Goal: Task Accomplishment & Management: Manage account settings

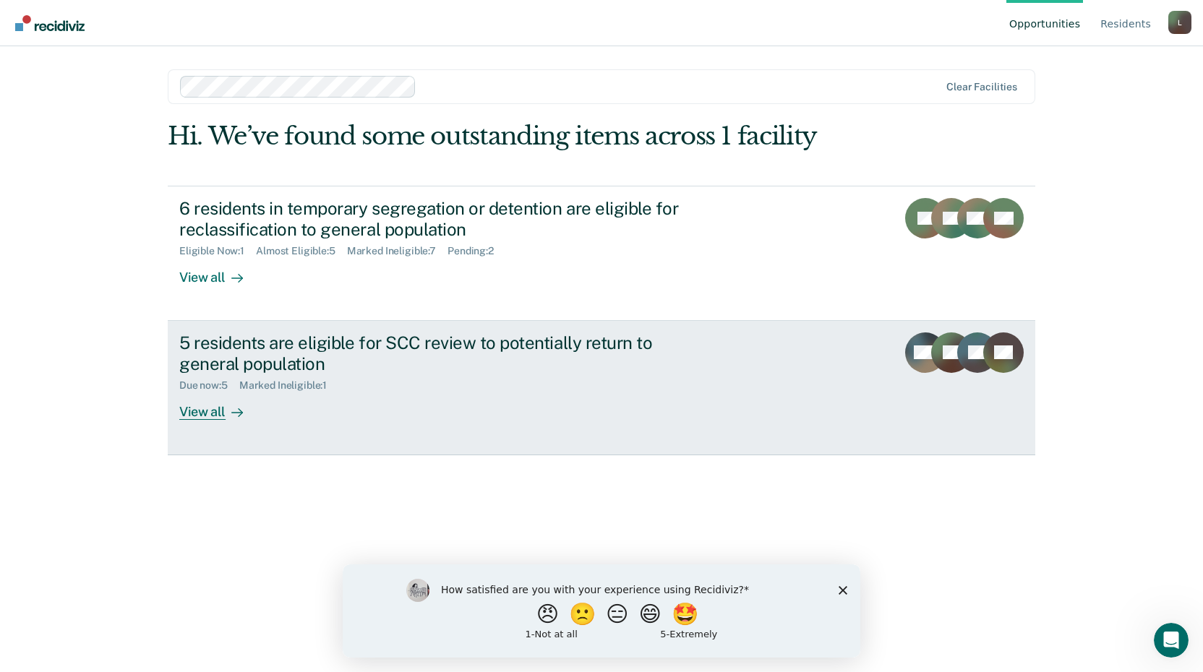
click at [437, 357] on div "5 residents are eligible for SCC review to potentially return to general popula…" at bounding box center [432, 353] width 507 height 42
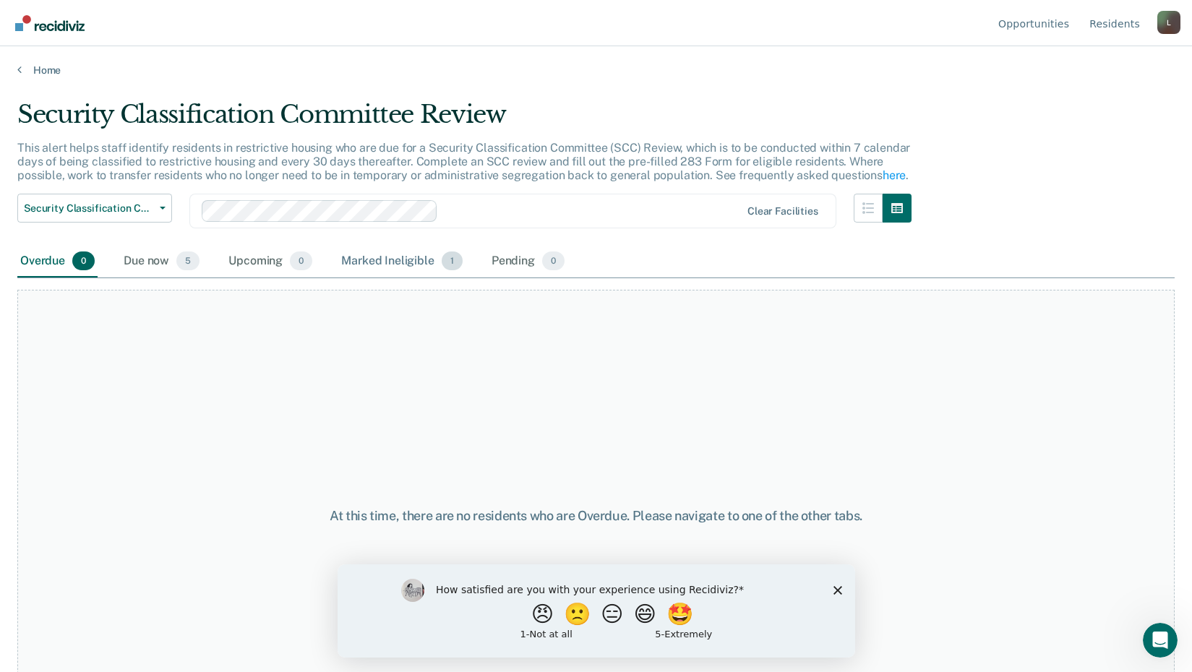
click at [380, 259] on div "Marked Ineligible 1" at bounding box center [401, 262] width 127 height 32
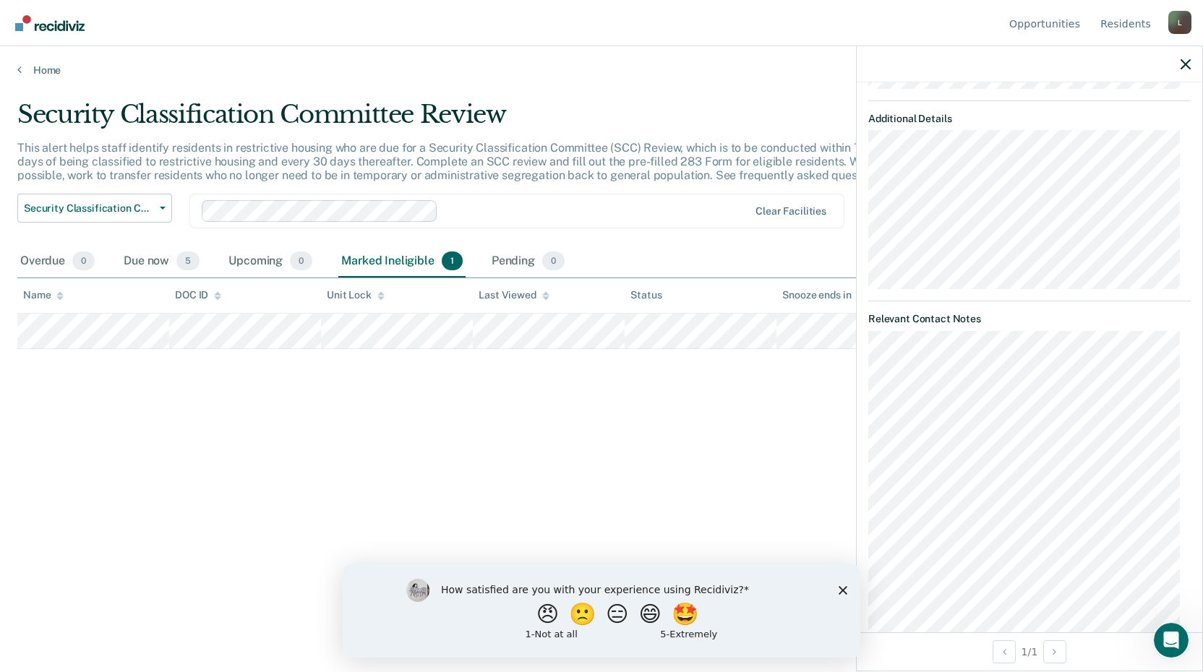
scroll to position [525, 0]
click at [1165, 638] on icon "Open Intercom Messenger" at bounding box center [1169, 639] width 24 height 24
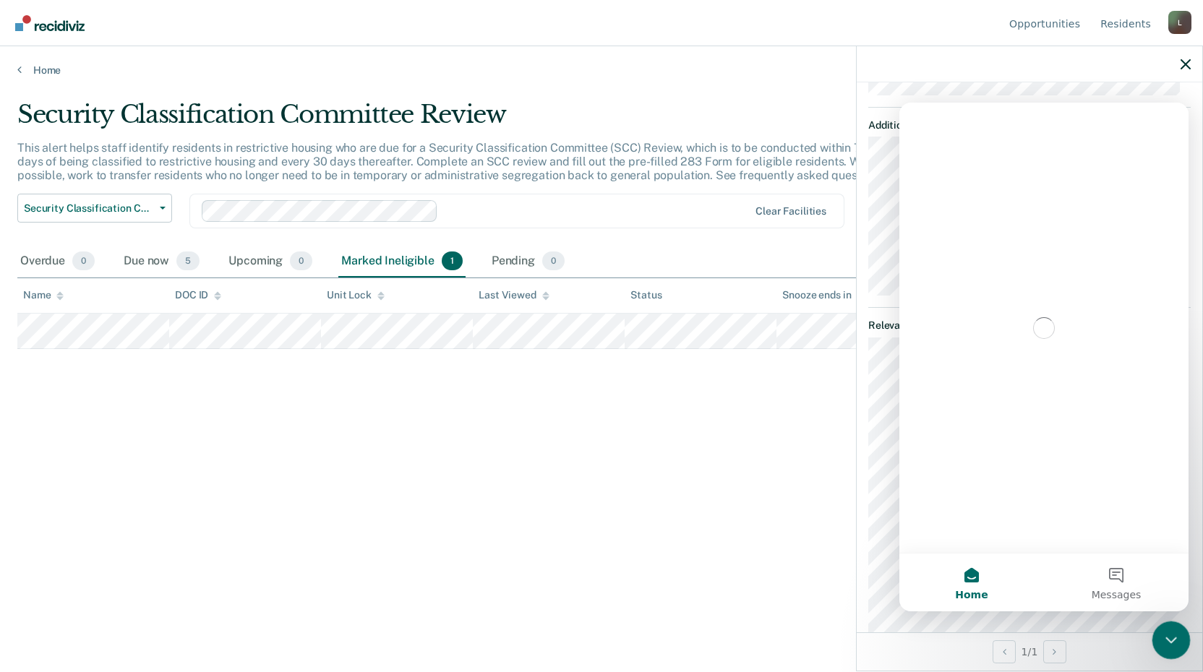
scroll to position [0, 0]
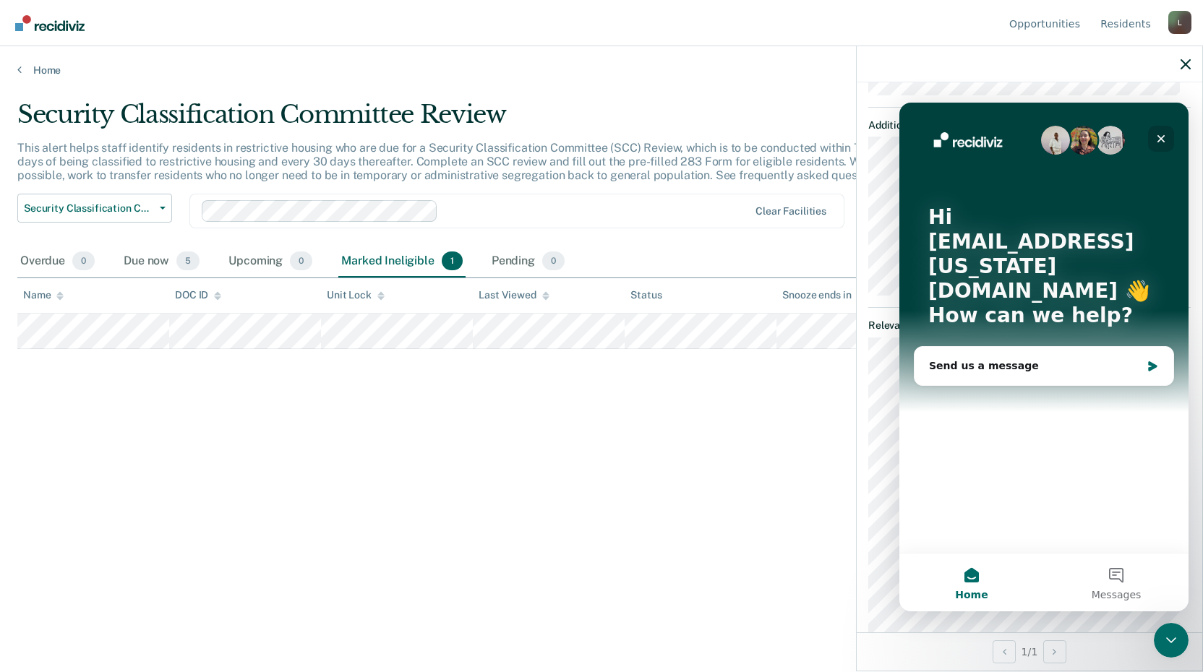
click at [1169, 139] on div "Close" at bounding box center [1161, 139] width 26 height 26
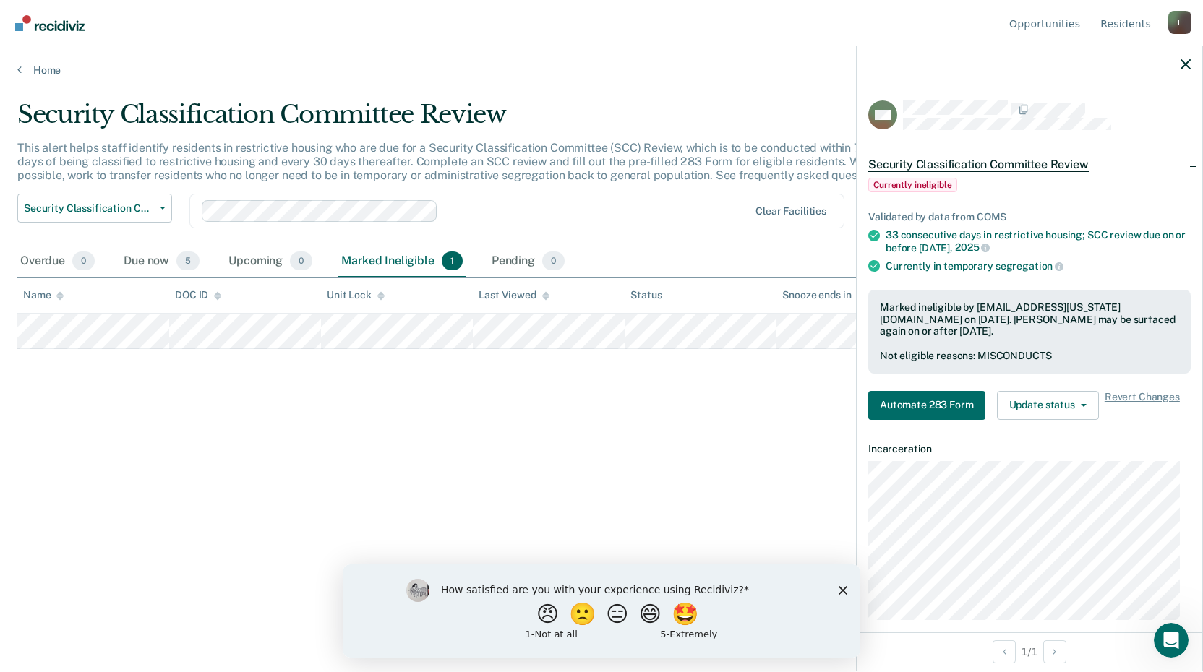
click at [737, 481] on div "Security Classification Committee Review This alert helps staff identify reside…" at bounding box center [601, 332] width 1168 height 464
click at [1190, 66] on icon "button" at bounding box center [1185, 64] width 10 height 10
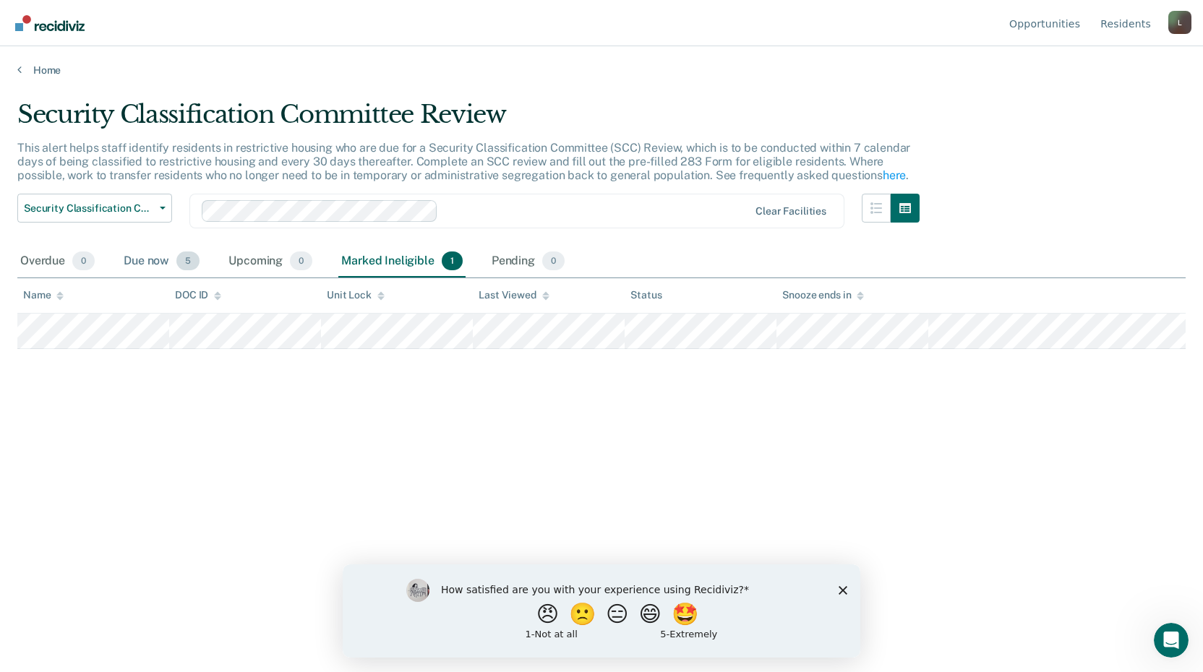
click at [137, 262] on div "Due now 5" at bounding box center [162, 262] width 82 height 32
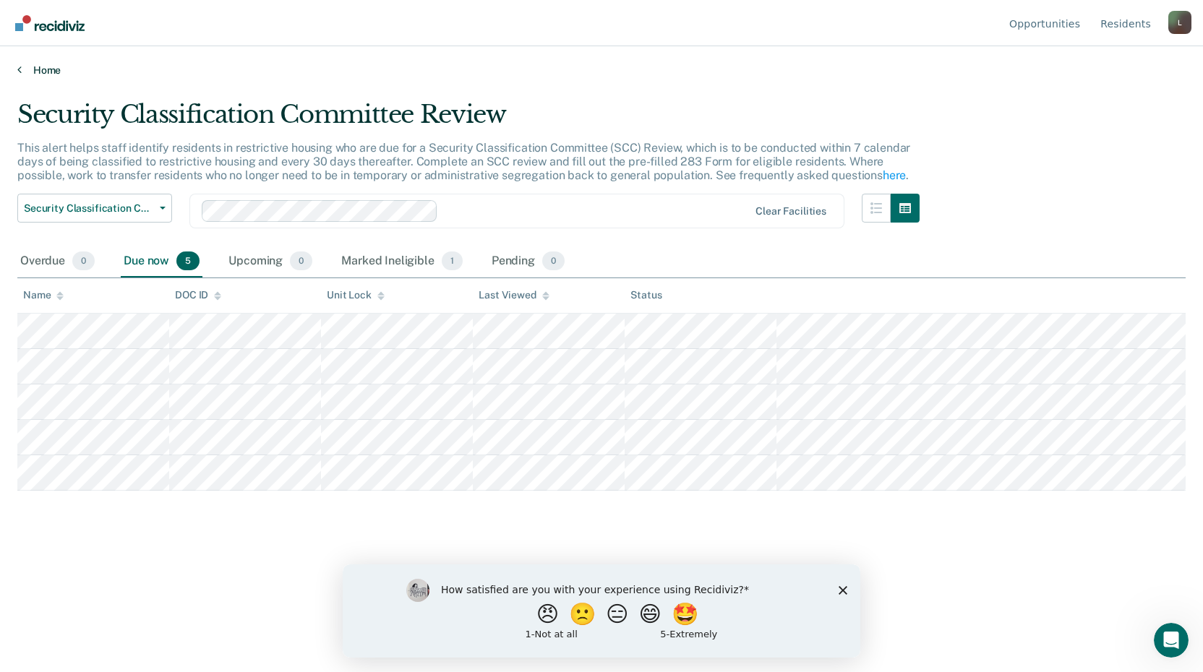
click at [21, 65] on icon at bounding box center [19, 70] width 4 height 12
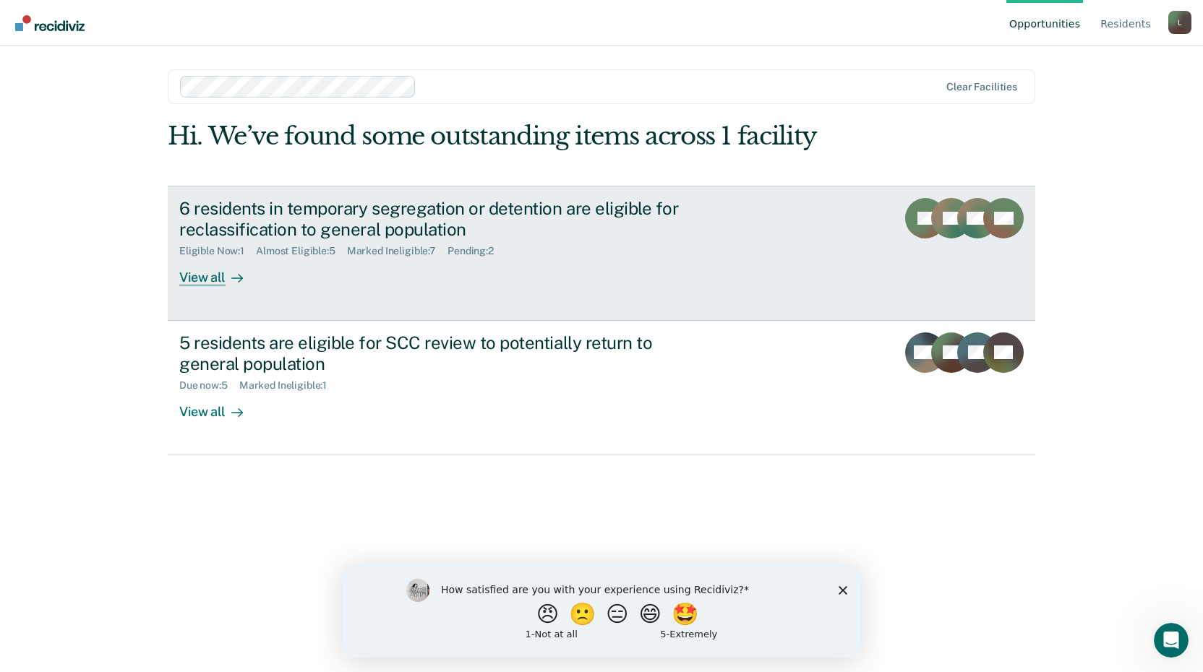
click at [191, 275] on div "View all" at bounding box center [219, 271] width 81 height 28
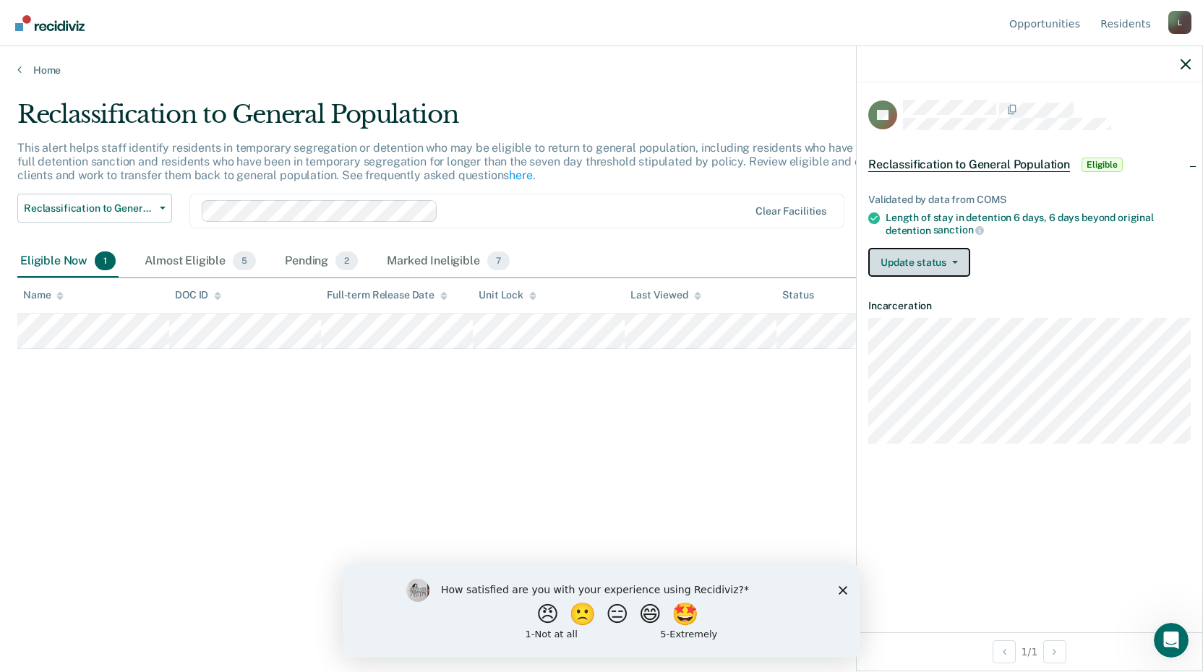
click at [917, 272] on button "Update status" at bounding box center [919, 262] width 102 height 29
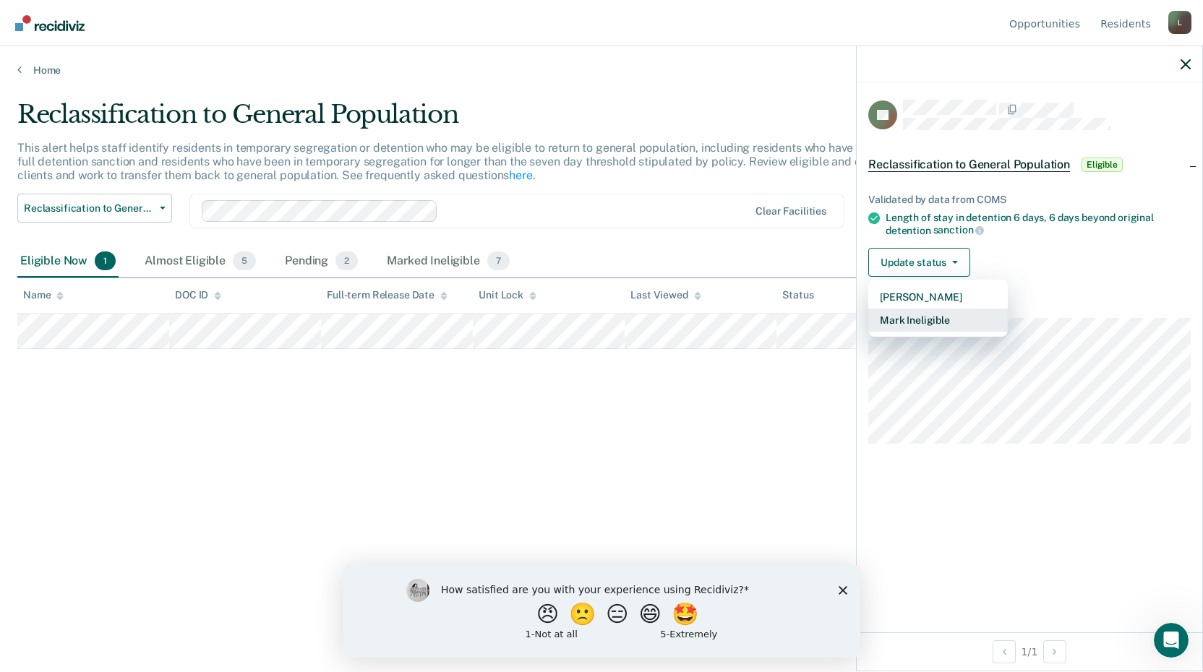
click at [910, 319] on button "Mark Ineligible" at bounding box center [937, 320] width 139 height 23
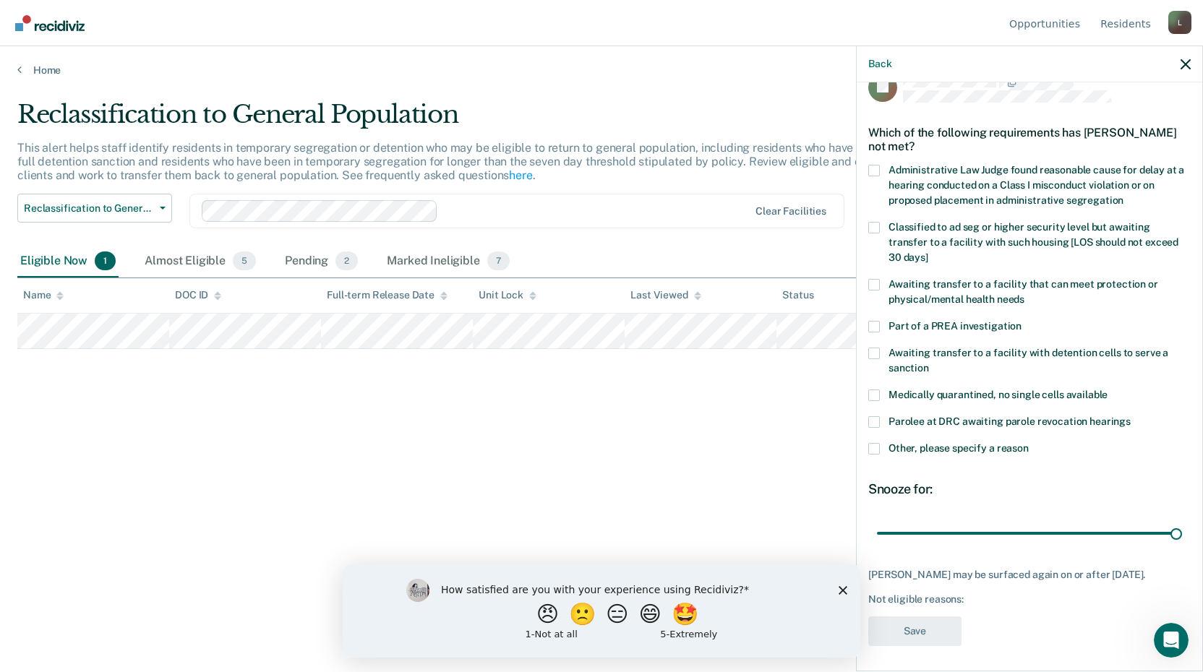
scroll to position [42, 0]
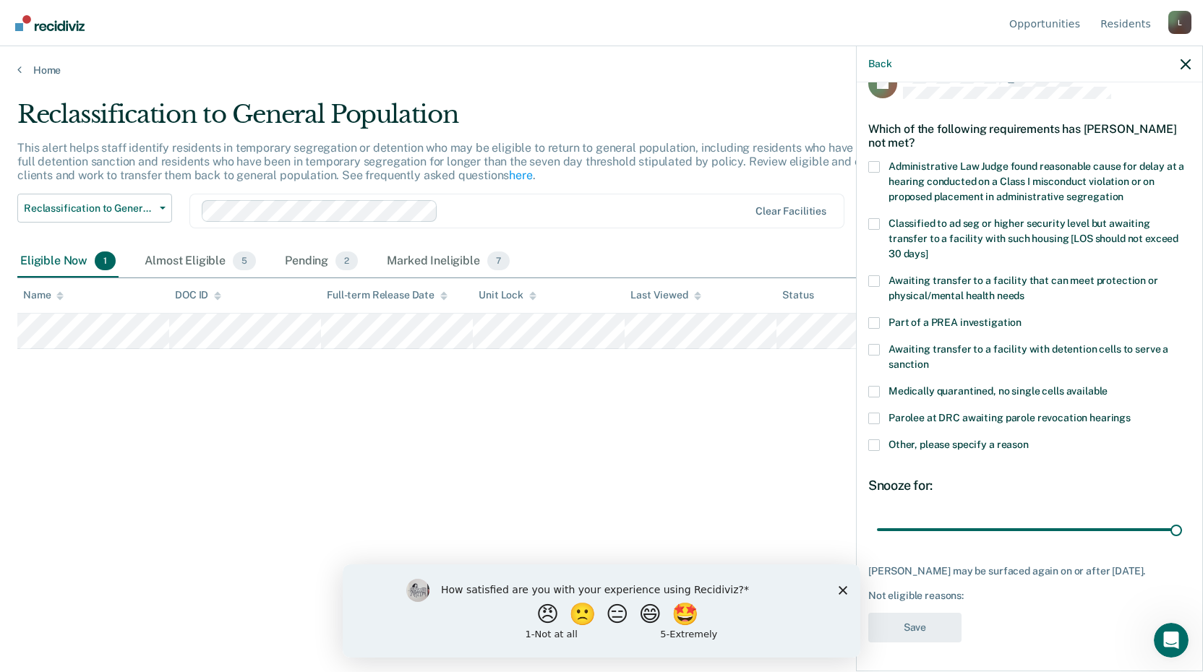
click at [997, 586] on div "[PERSON_NAME] may be surfaced again on or after [DATE]. Not eligible reasons:" at bounding box center [1029, 583] width 322 height 36
click at [992, 593] on div "Not eligible reasons:" at bounding box center [1029, 596] width 322 height 12
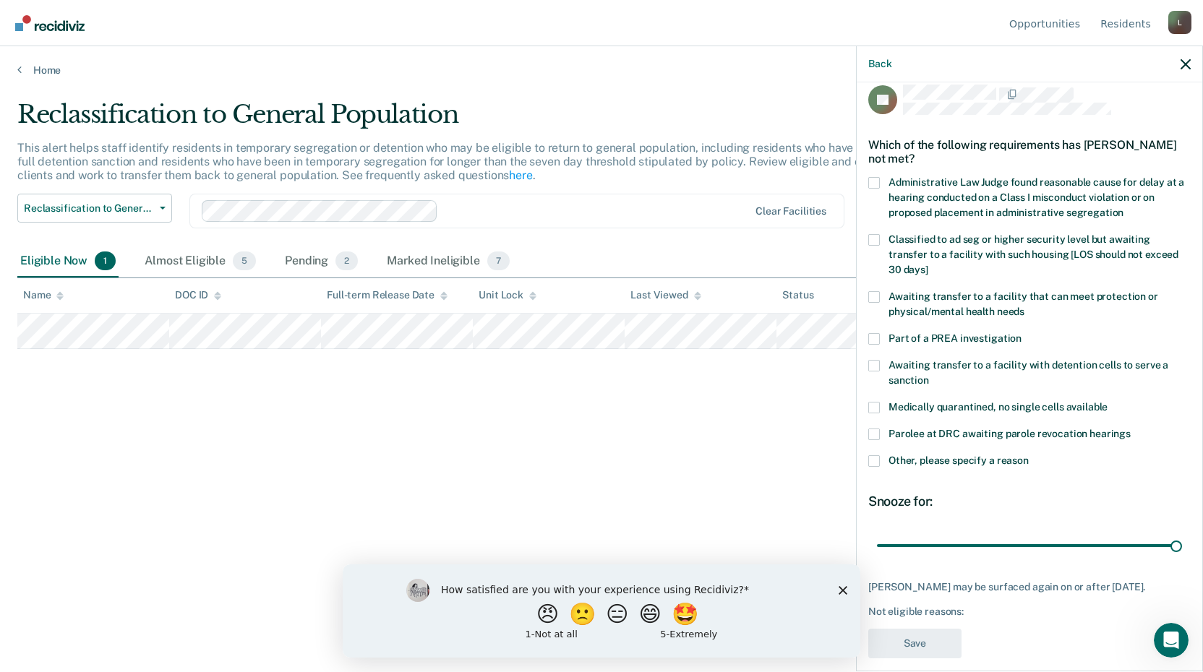
scroll to position [0, 0]
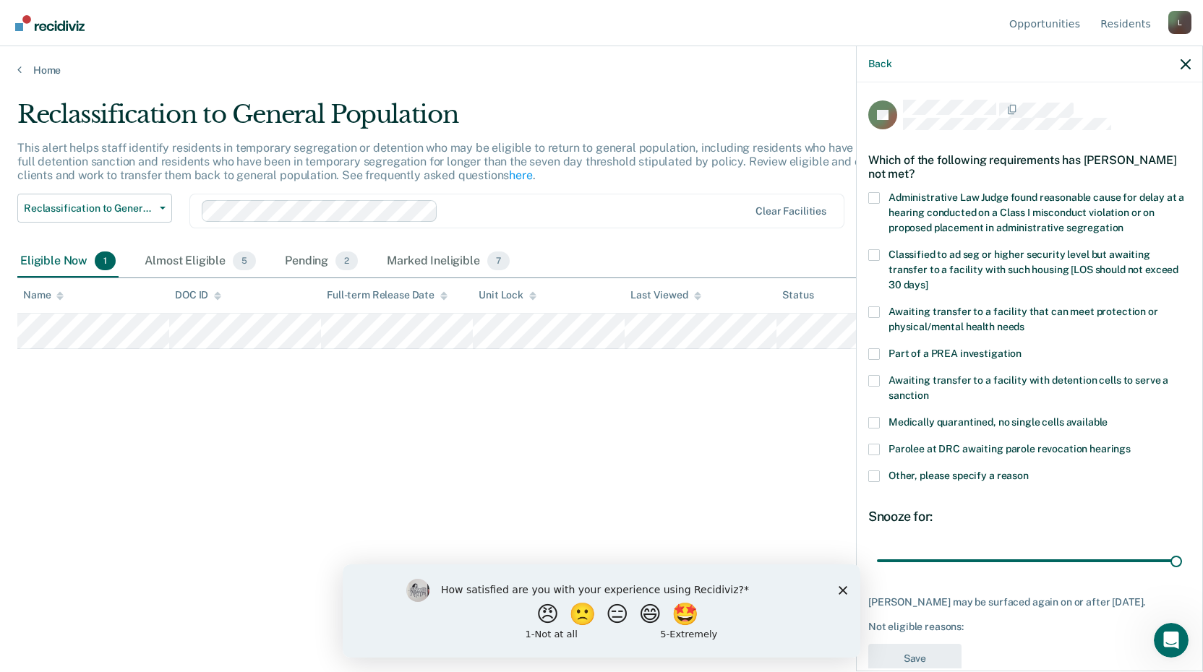
click at [872, 251] on span at bounding box center [874, 255] width 12 height 12
click at [928, 280] on input "Classified to ad seg or higher security level but awaiting transfer to a facili…" at bounding box center [928, 280] width 0 height 0
click at [872, 481] on label "Other, please specify a reason" at bounding box center [1029, 478] width 322 height 15
click at [1029, 471] on input "Other, please specify a reason" at bounding box center [1029, 471] width 0 height 0
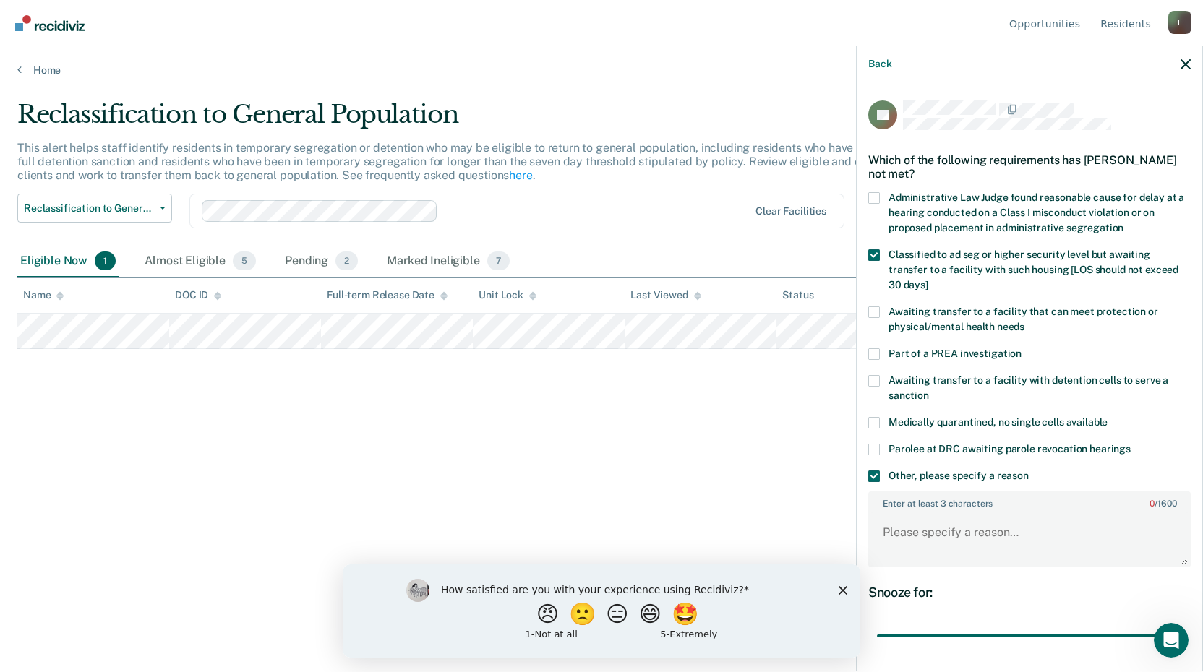
click at [872, 476] on span at bounding box center [874, 477] width 12 height 12
click at [1029, 471] on input "Other, please specify a reason" at bounding box center [1029, 471] width 0 height 0
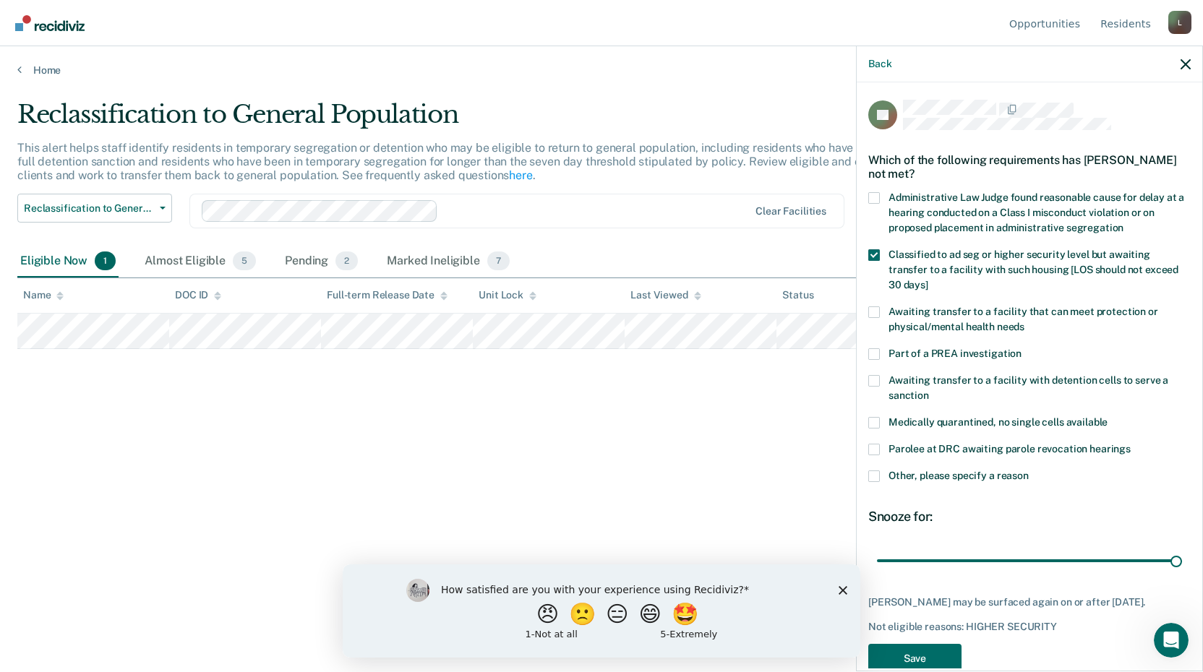
click at [872, 476] on span at bounding box center [874, 477] width 12 height 12
click at [1029, 471] on input "Other, please specify a reason" at bounding box center [1029, 471] width 0 height 0
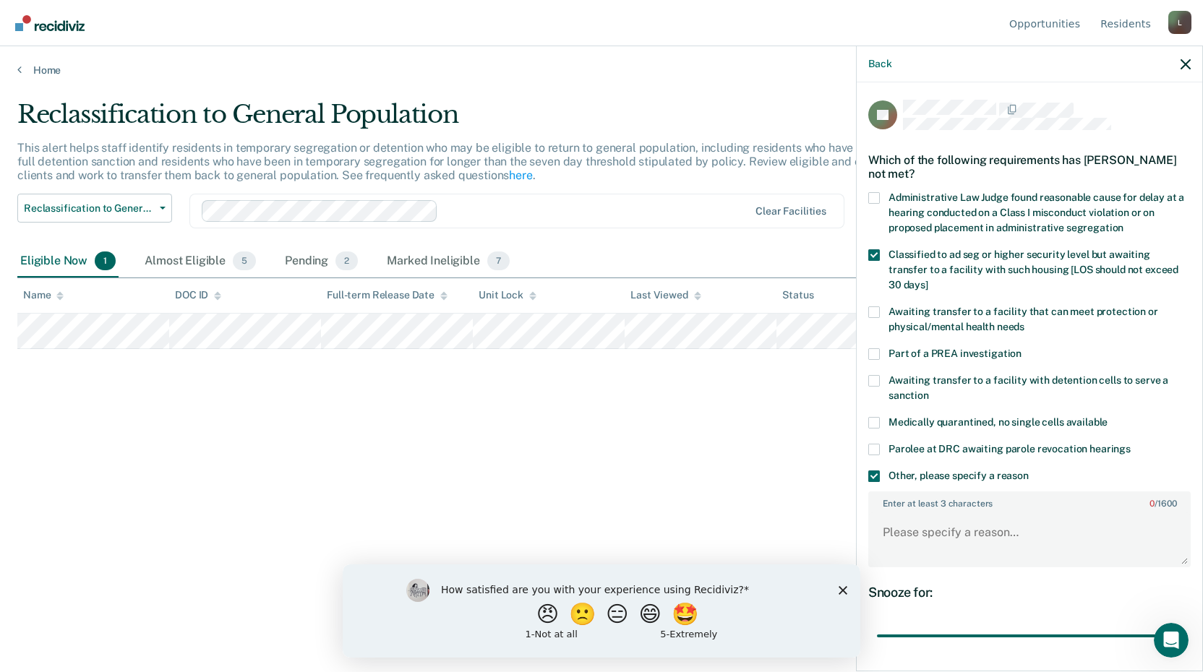
click at [872, 476] on span at bounding box center [874, 477] width 12 height 12
click at [1029, 471] on input "Other, please specify a reason" at bounding box center [1029, 471] width 0 height 0
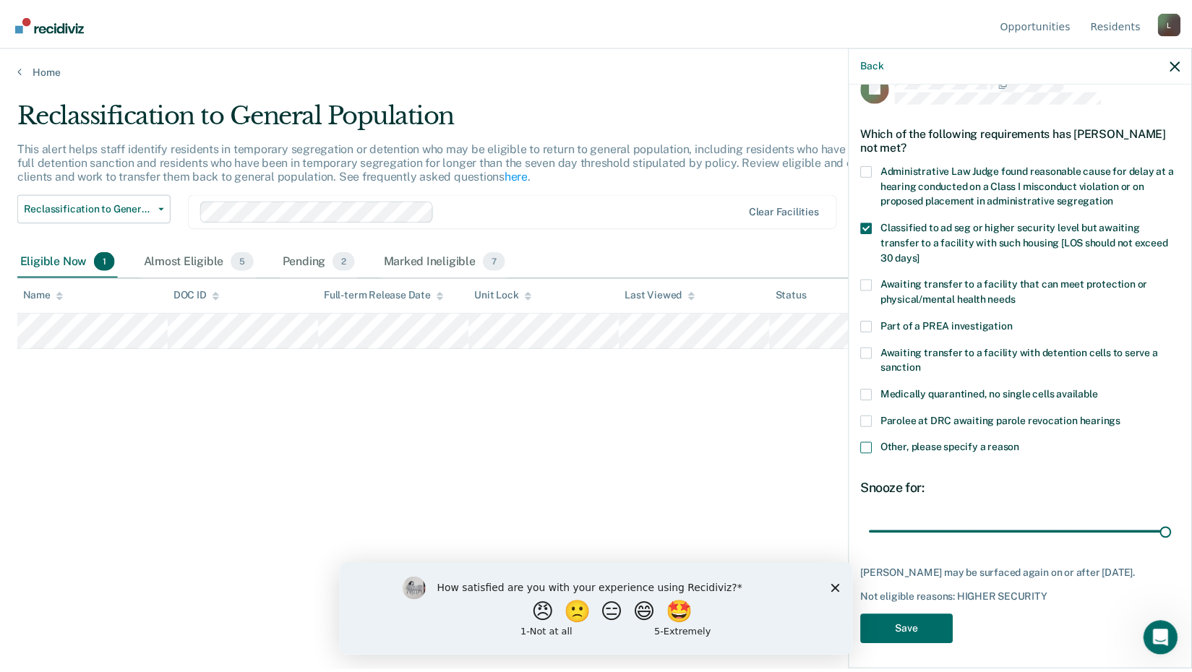
scroll to position [42, 0]
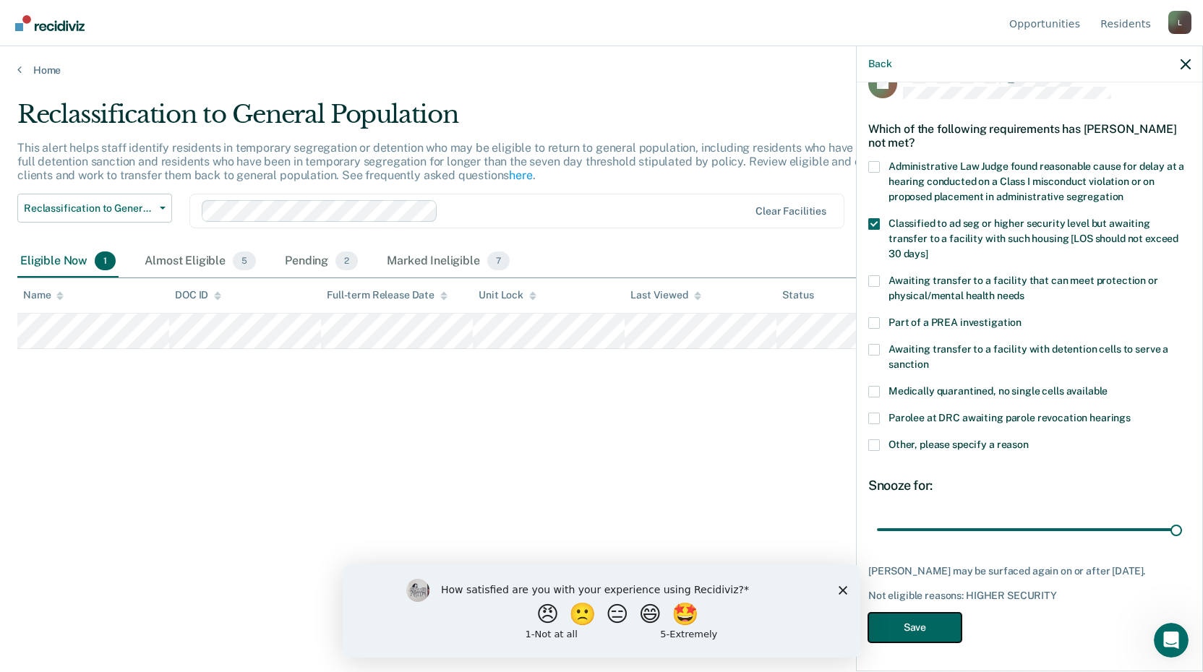
click at [910, 627] on button "Save" at bounding box center [914, 628] width 93 height 30
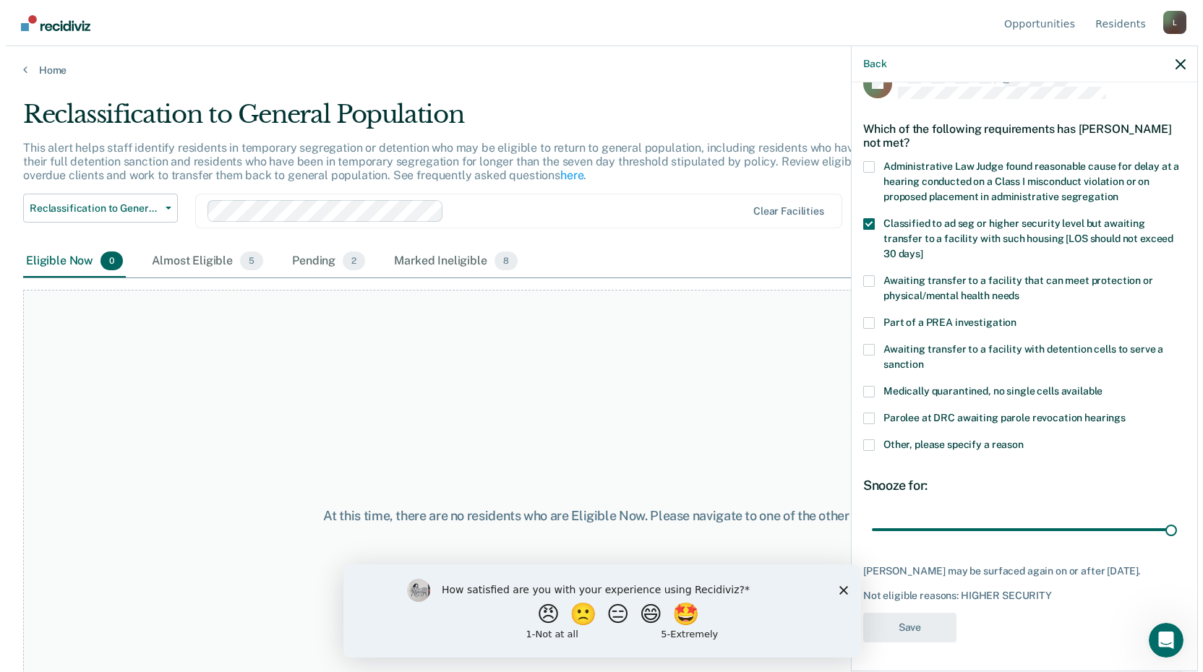
scroll to position [0, 0]
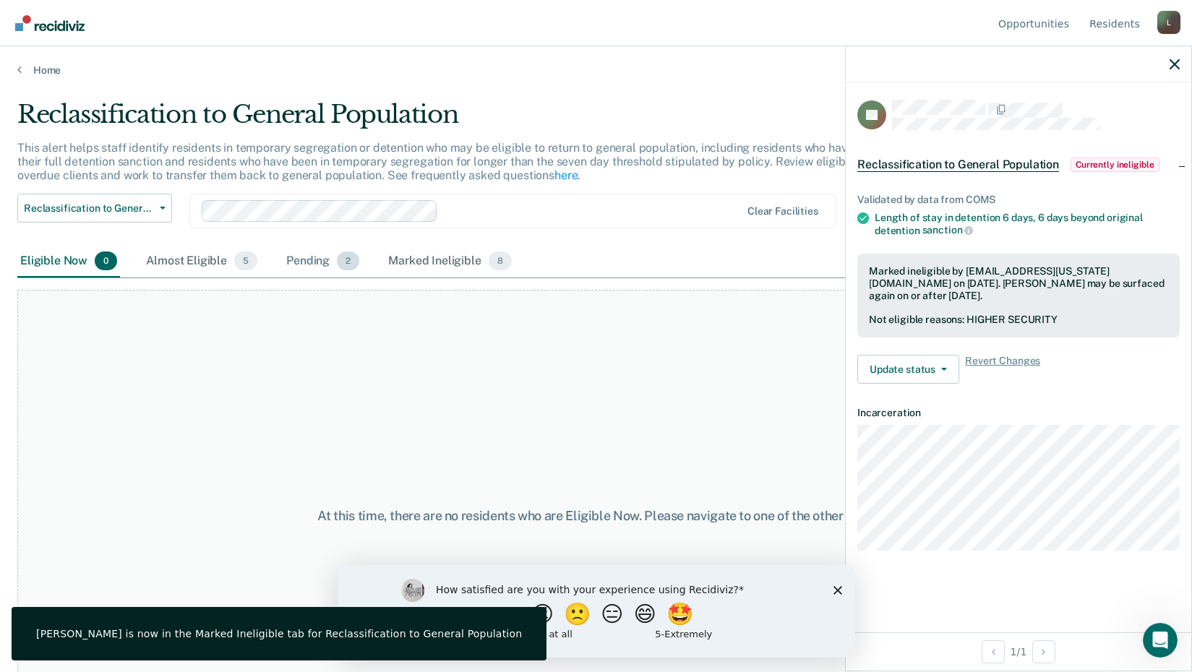
click at [306, 264] on div "Pending 2" at bounding box center [322, 262] width 79 height 32
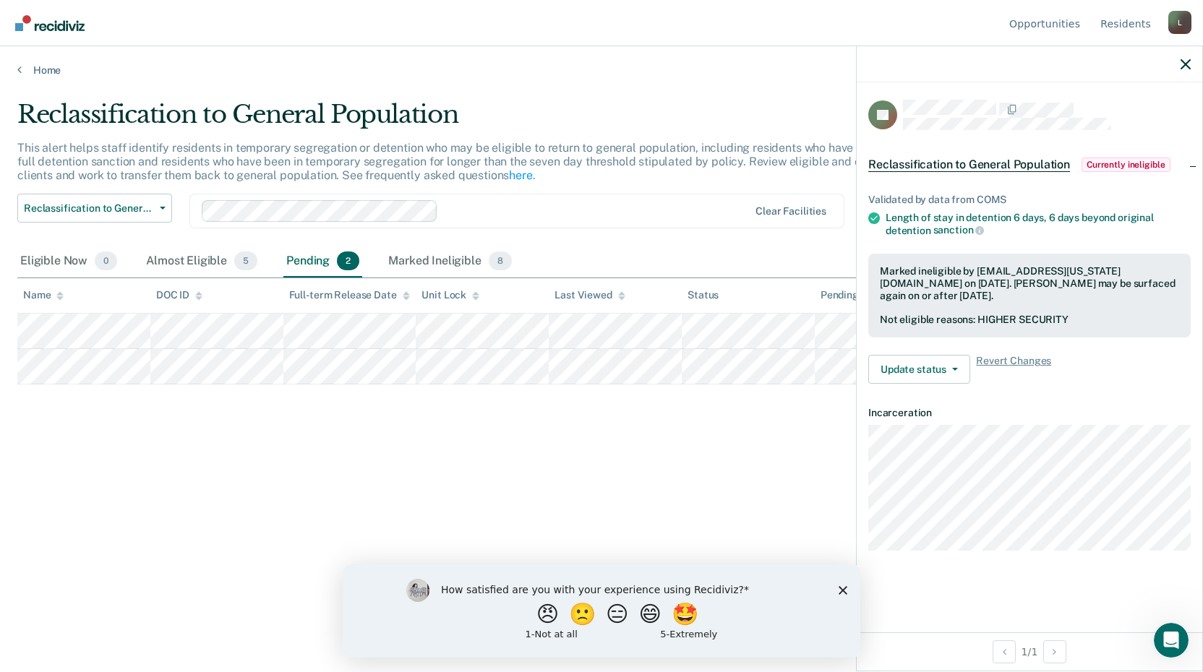
click at [348, 463] on div "Reclassification to General Population This alert helps staff identify resident…" at bounding box center [601, 332] width 1168 height 464
click at [1180, 65] on div at bounding box center [1029, 64] width 345 height 36
click at [1186, 64] on icon "button" at bounding box center [1185, 64] width 10 height 10
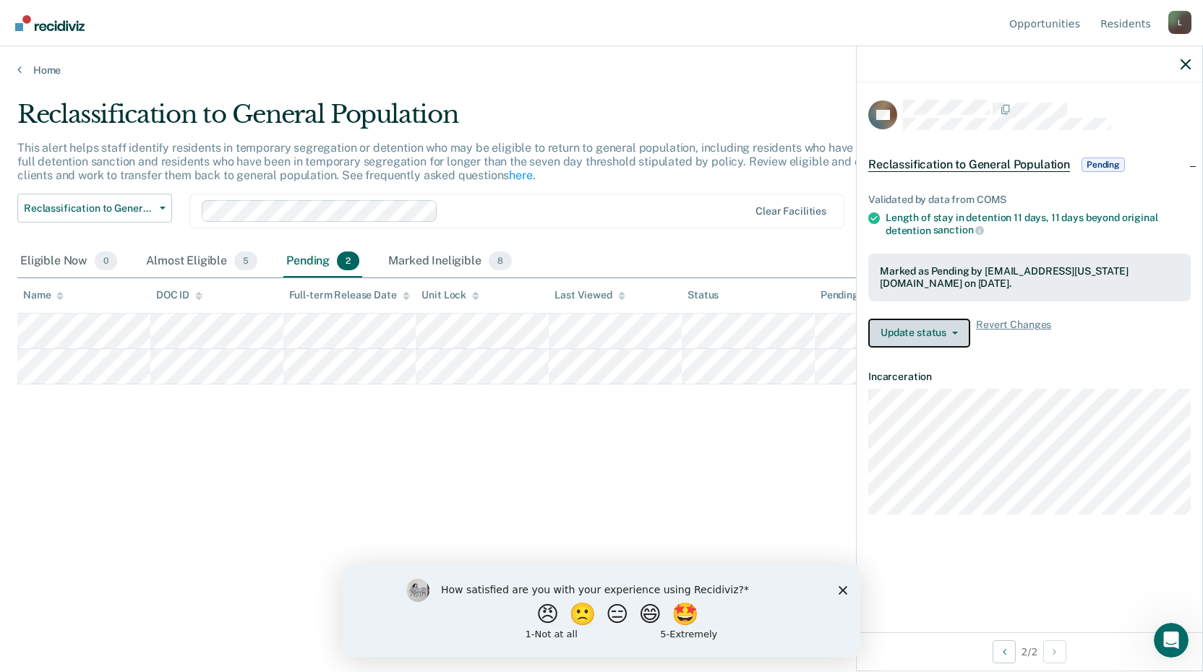
click at [930, 332] on button "Update status" at bounding box center [919, 333] width 102 height 29
click at [930, 330] on button "Update status" at bounding box center [919, 333] width 102 height 29
click at [952, 328] on button "Update status" at bounding box center [919, 333] width 102 height 29
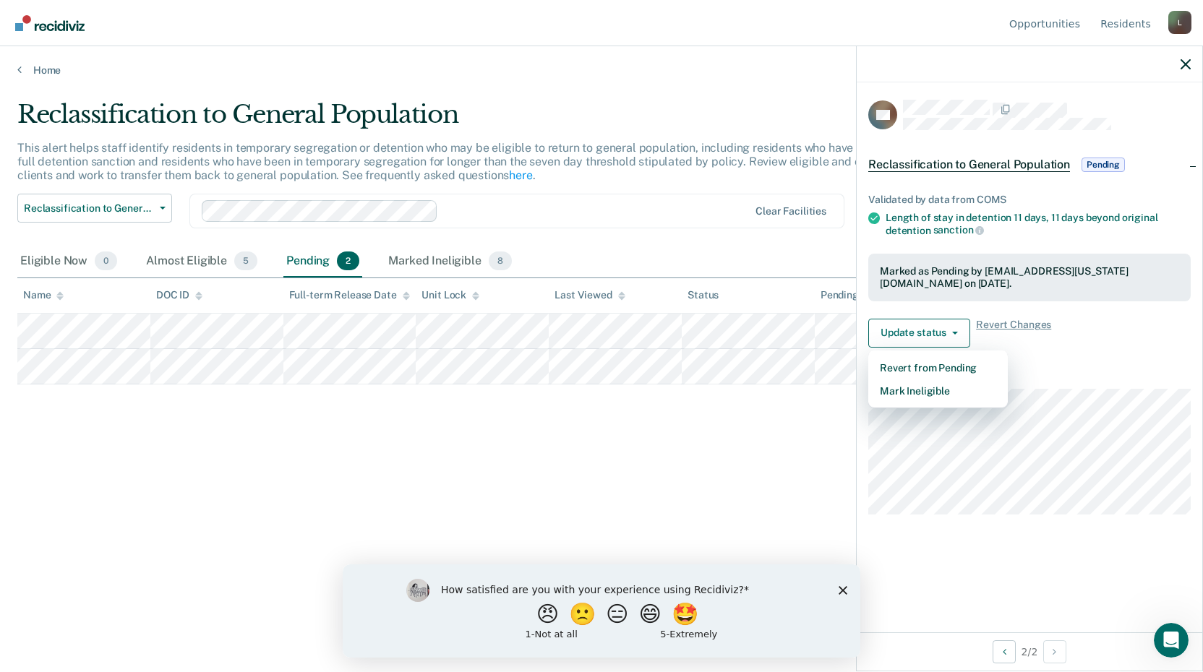
click at [724, 499] on div "Reclassification to General Population This alert helps staff identify resident…" at bounding box center [601, 332] width 1168 height 464
click at [644, 183] on div "This alert helps staff identify residents in temporary segregation or detention…" at bounding box center [468, 167] width 902 height 53
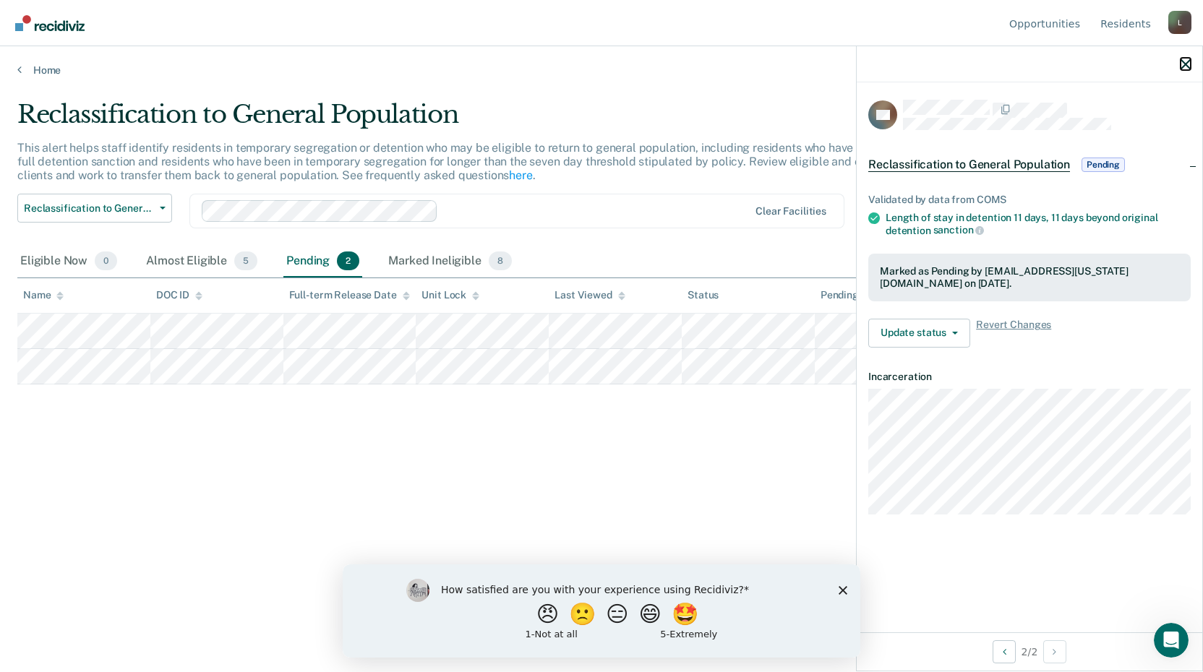
click at [1181, 62] on icon "button" at bounding box center [1185, 64] width 10 height 10
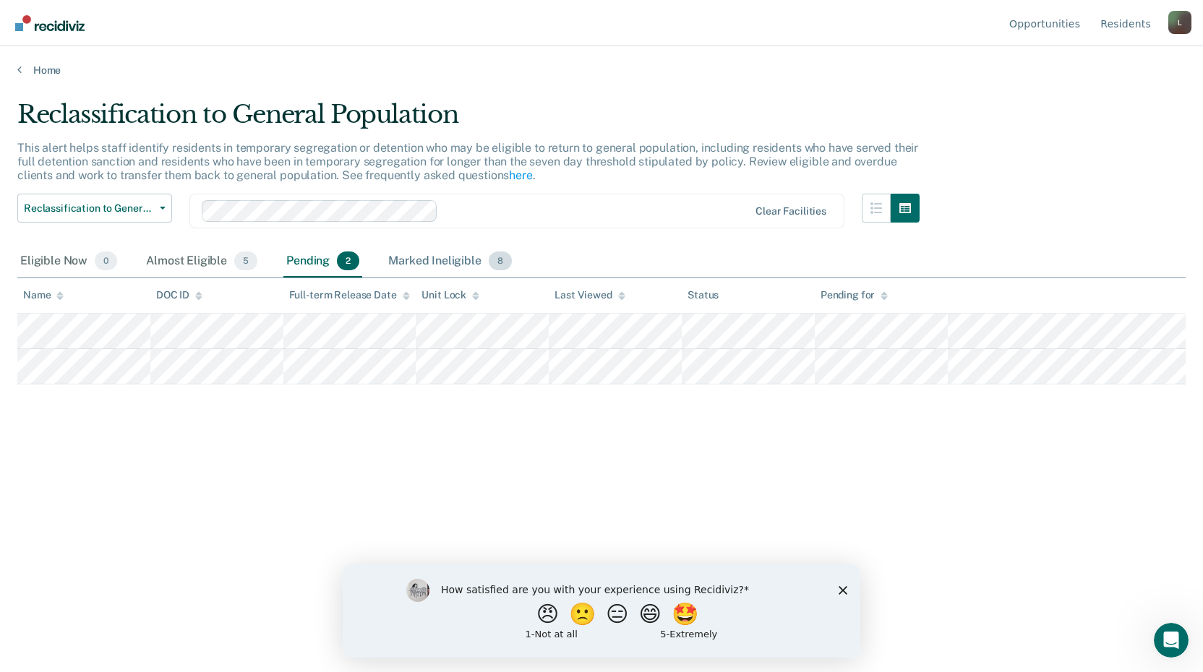
click at [450, 268] on div "Marked Ineligible 8" at bounding box center [449, 262] width 129 height 32
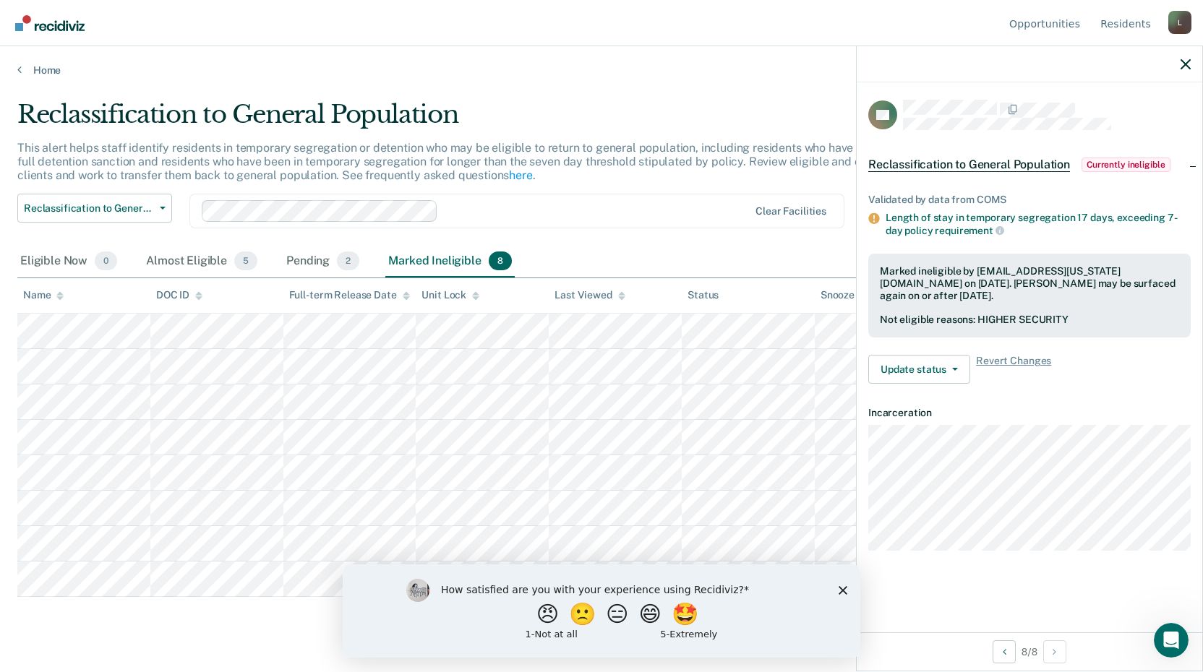
click at [995, 194] on div "Validated by data from COMS" at bounding box center [1029, 200] width 322 height 12
click at [171, 266] on div "Almost Eligible 5" at bounding box center [201, 262] width 117 height 32
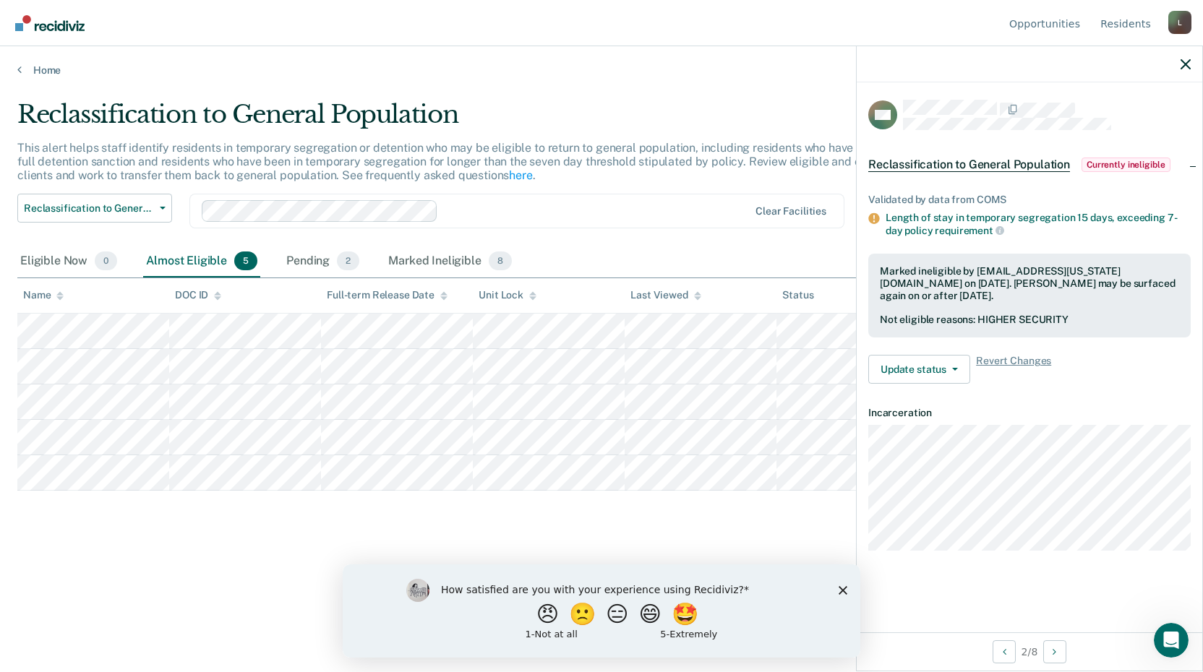
click at [126, 563] on div "Reclassification to General Population This alert helps staff identify resident…" at bounding box center [601, 332] width 1168 height 464
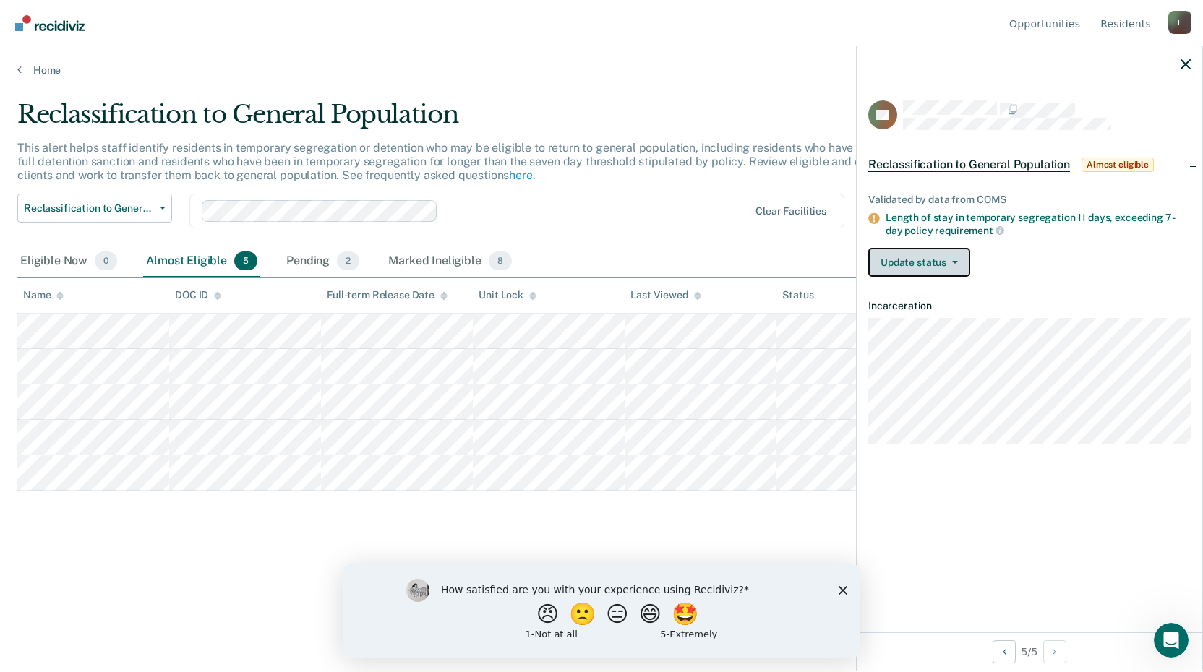
click at [932, 272] on button "Update status" at bounding box center [919, 262] width 102 height 29
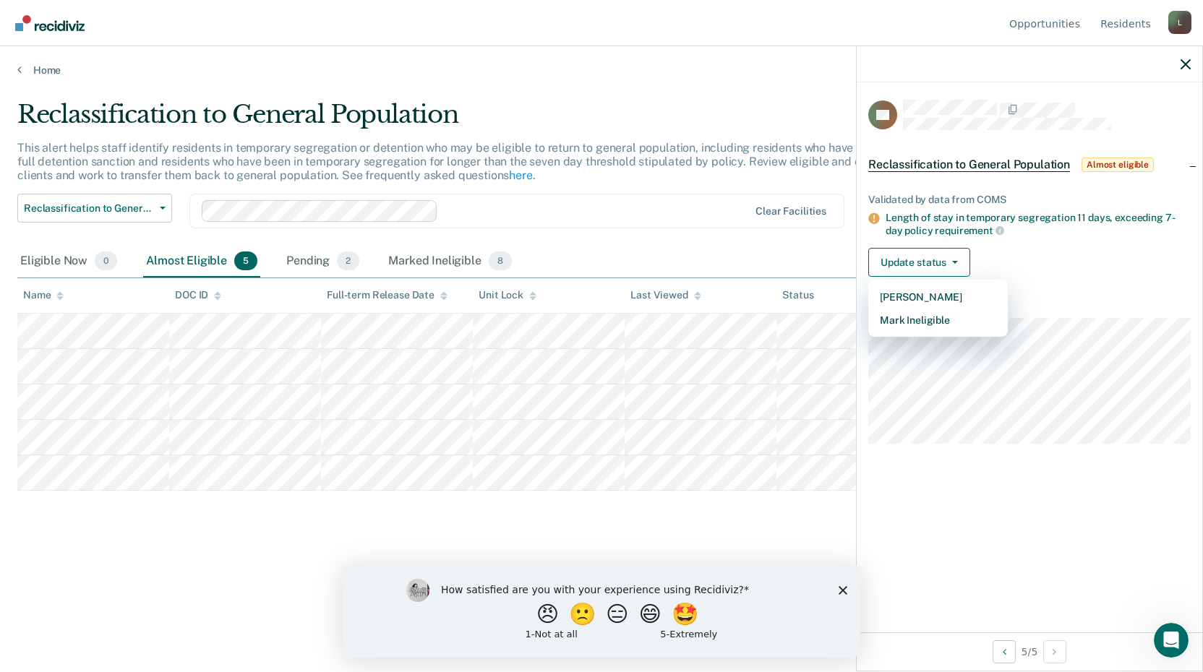
click at [246, 513] on div "Reclassification to General Population This alert helps staff identify resident…" at bounding box center [601, 332] width 1168 height 464
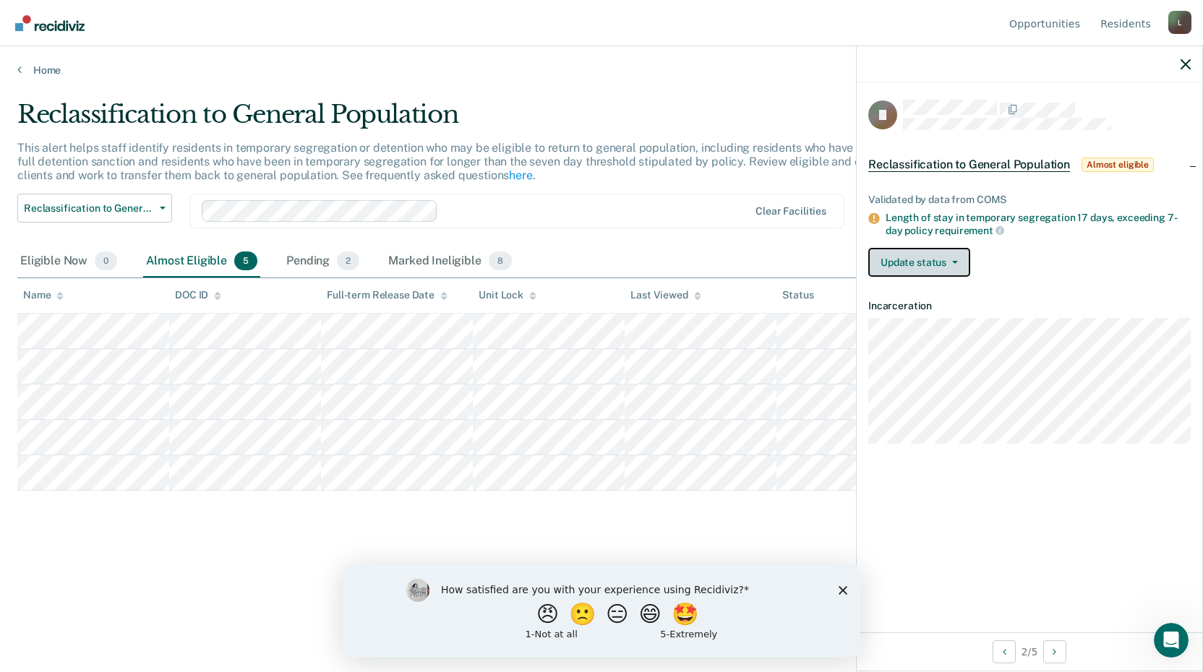
click at [937, 273] on button "Update status" at bounding box center [919, 262] width 102 height 29
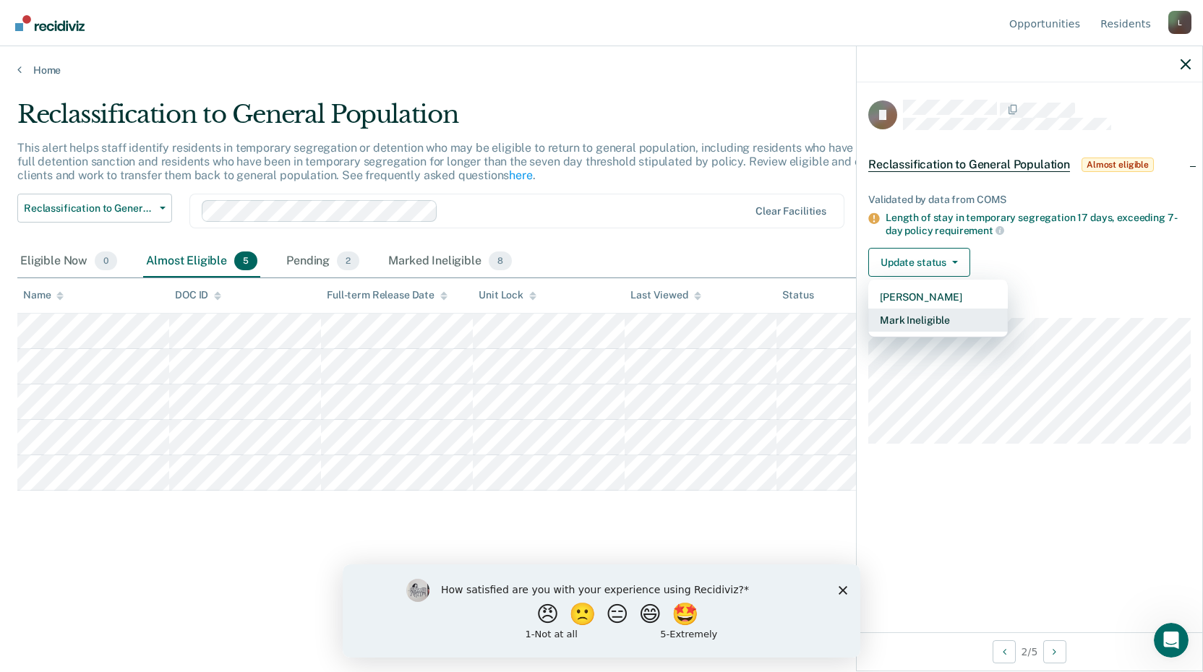
click at [938, 317] on button "Mark Ineligible" at bounding box center [937, 320] width 139 height 23
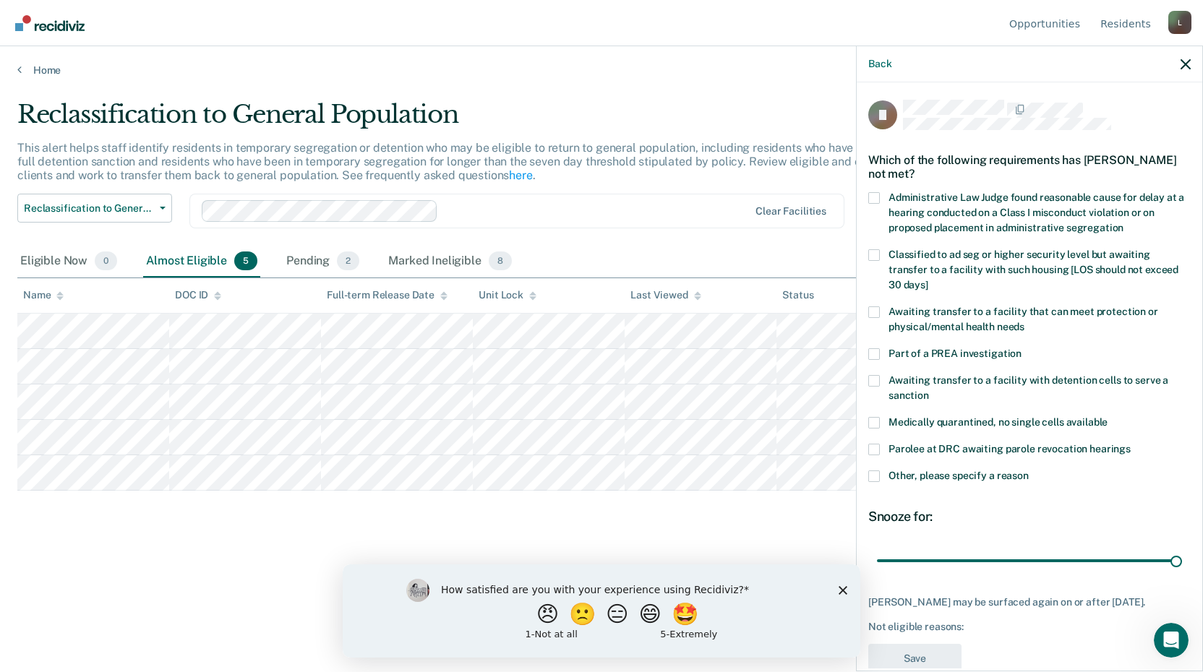
drag, startPoint x: 813, startPoint y: 647, endPoint x: 804, endPoint y: 647, distance: 9.4
click at [813, 647] on div "How satisfied are you with your experience using Recidiviz? 😠 🙁 😑 😄 🤩 1 - Not a…" at bounding box center [602, 610] width 518 height 93
click at [872, 252] on span at bounding box center [874, 255] width 12 height 12
click at [928, 280] on input "Classified to ad seg or higher security level but awaiting transfer to a facili…" at bounding box center [928, 280] width 0 height 0
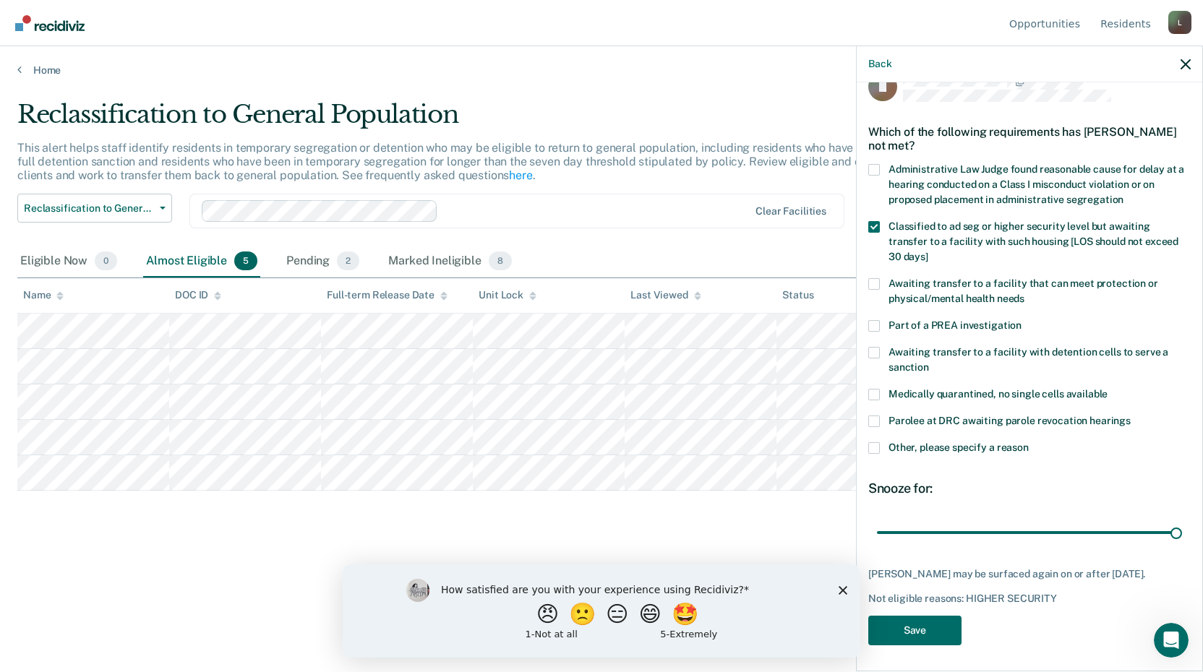
scroll to position [42, 0]
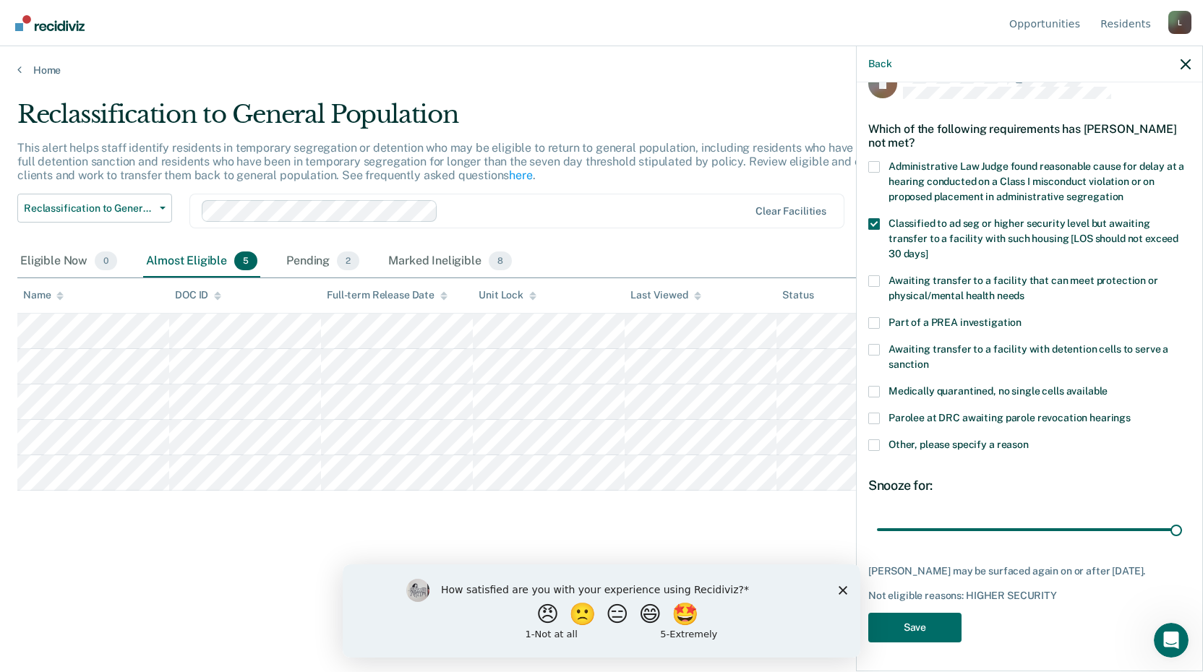
click at [877, 439] on span at bounding box center [874, 445] width 12 height 12
click at [1029, 439] on input "Other, please specify a reason" at bounding box center [1029, 439] width 0 height 0
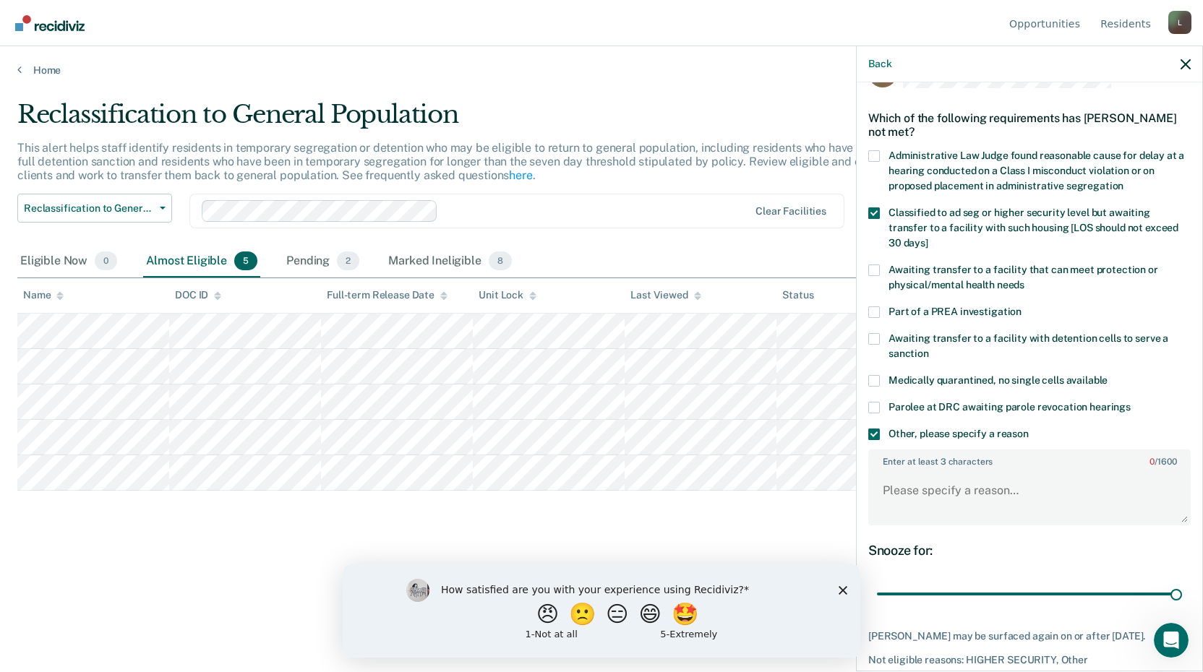
scroll to position [0, 0]
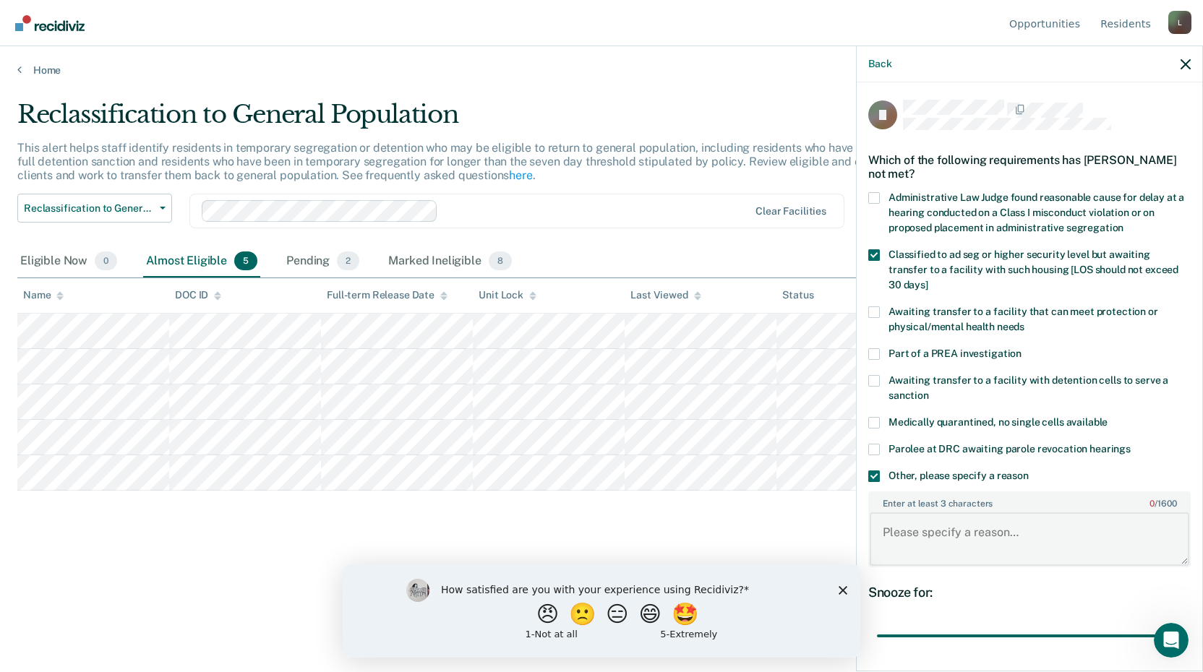
drag, startPoint x: 961, startPoint y: 528, endPoint x: 950, endPoint y: 530, distance: 11.1
click at [961, 528] on textarea "Enter at least 3 characters 0 / 1600" at bounding box center [1029, 538] width 319 height 53
paste textarea "Prisoner as found guilty of Threatening Behavior and [MEDICAL_DATA] Staff Victi…"
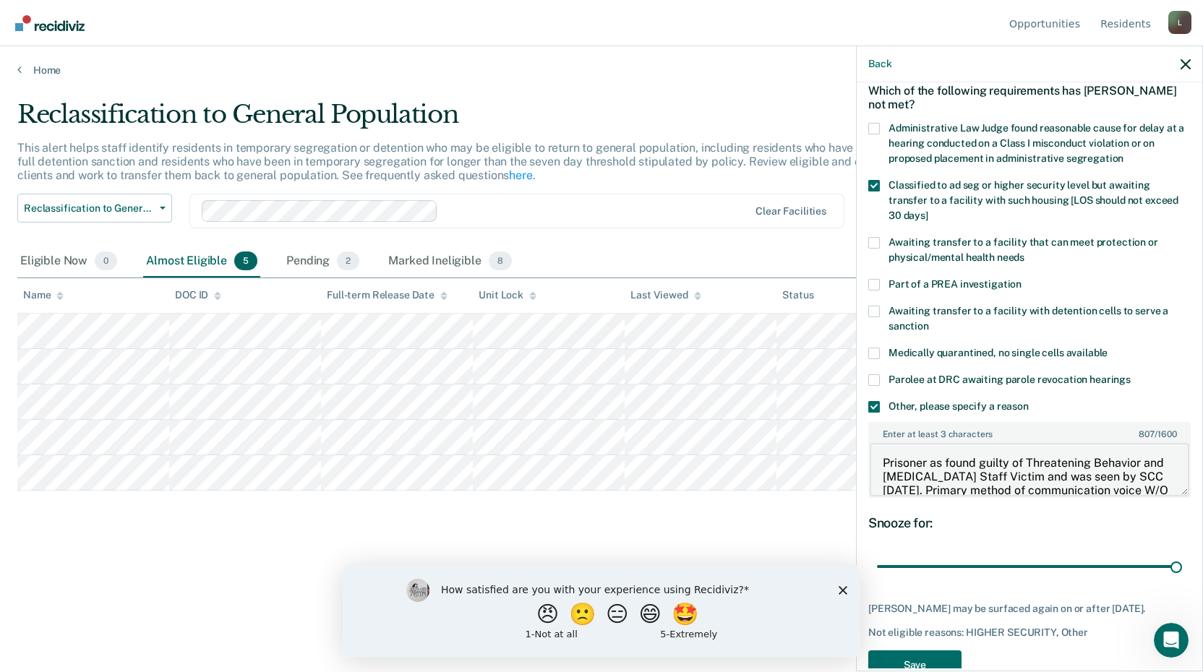
scroll to position [118, 0]
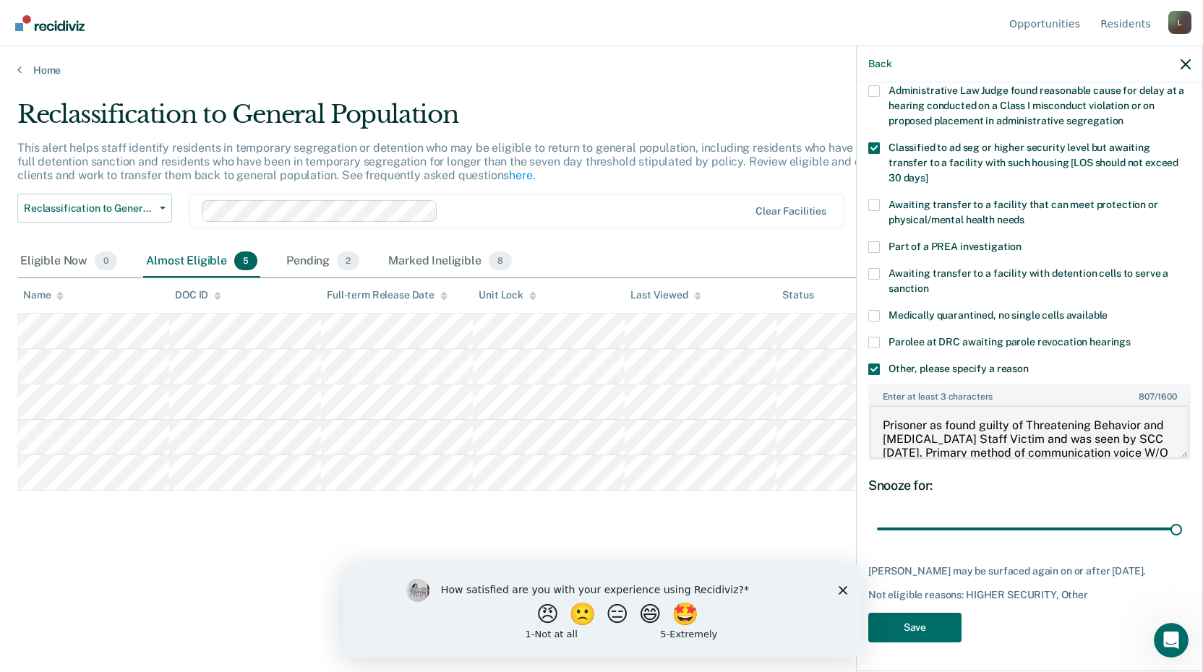
type textarea "Prisoner as found guilty of Threatening Behavior and [MEDICAL_DATA] Staff Victi…"
click at [921, 643] on div "[PERSON_NAME] of the following requirements has [PERSON_NAME] not met? Administ…" at bounding box center [1029, 322] width 322 height 658
click at [923, 632] on button "Save" at bounding box center [914, 628] width 93 height 30
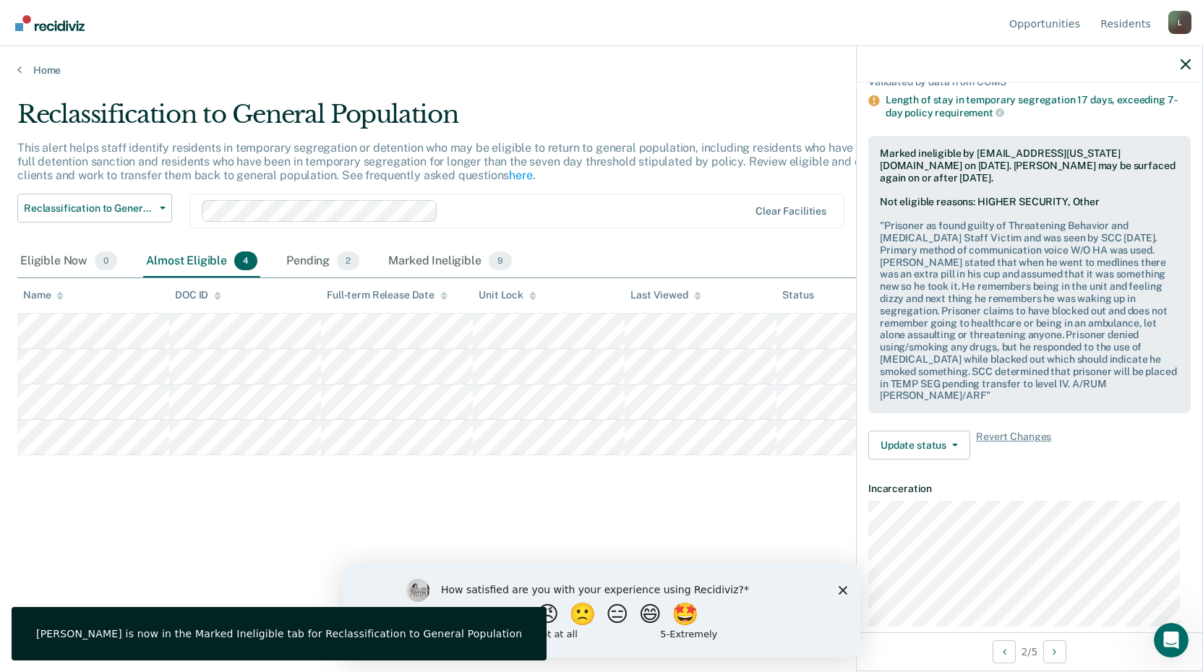
scroll to position [0, 0]
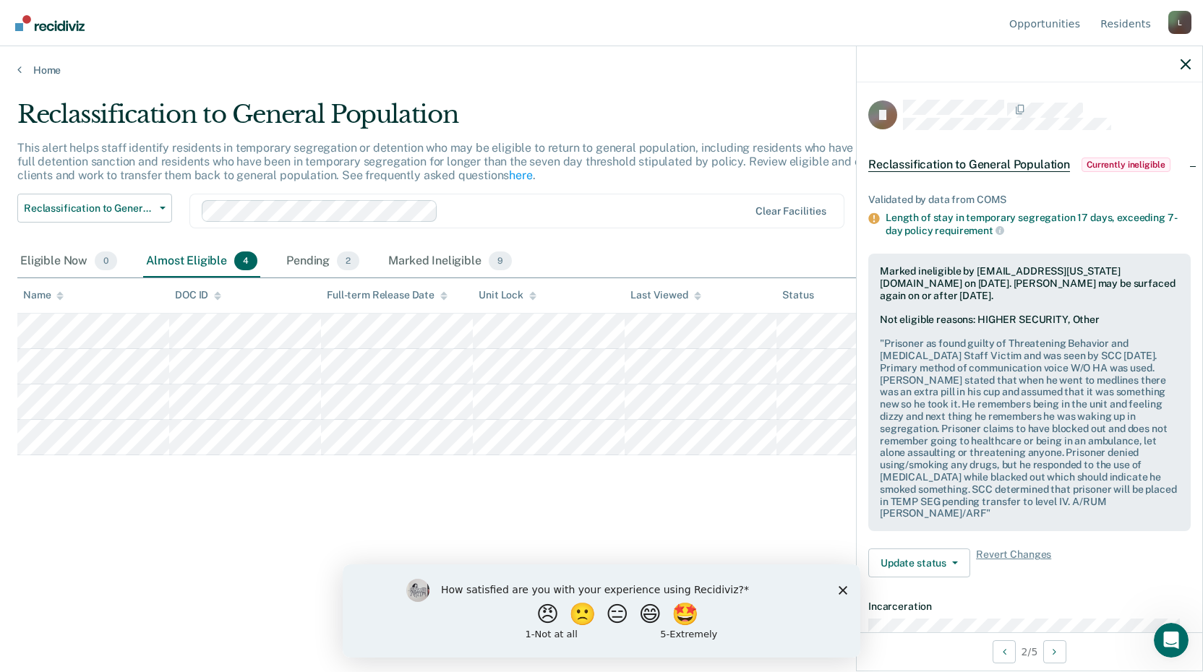
click at [553, 528] on div "Reclassification to General Population This alert helps staff identify resident…" at bounding box center [601, 332] width 1168 height 464
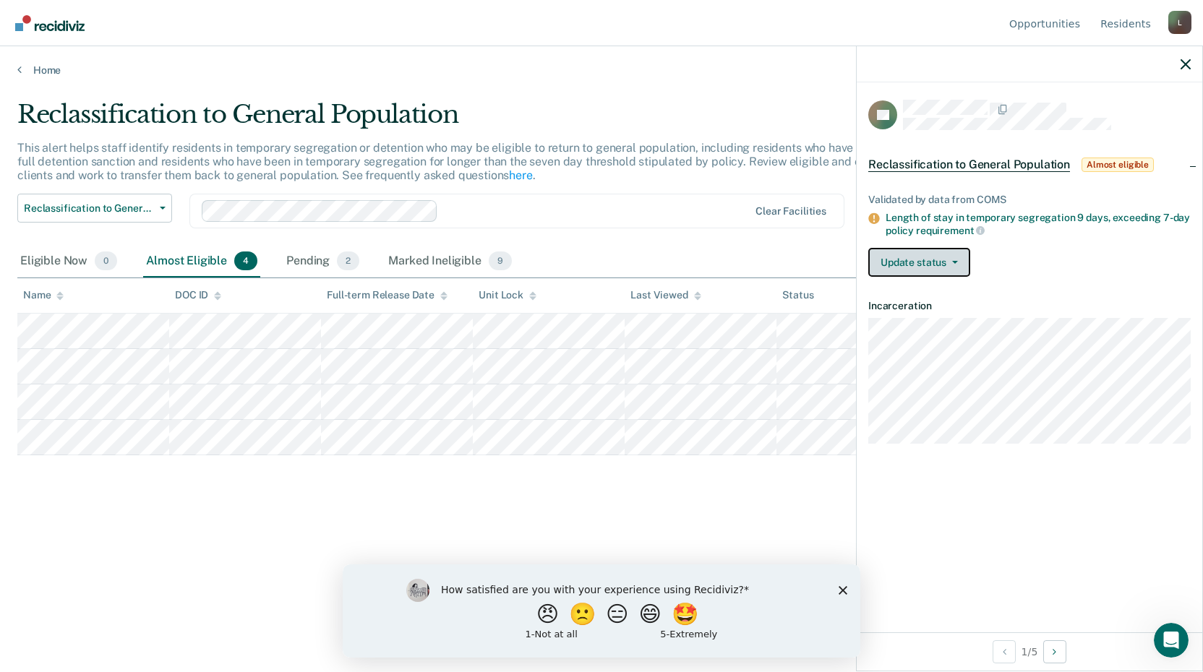
click at [903, 258] on button "Update status" at bounding box center [919, 262] width 102 height 29
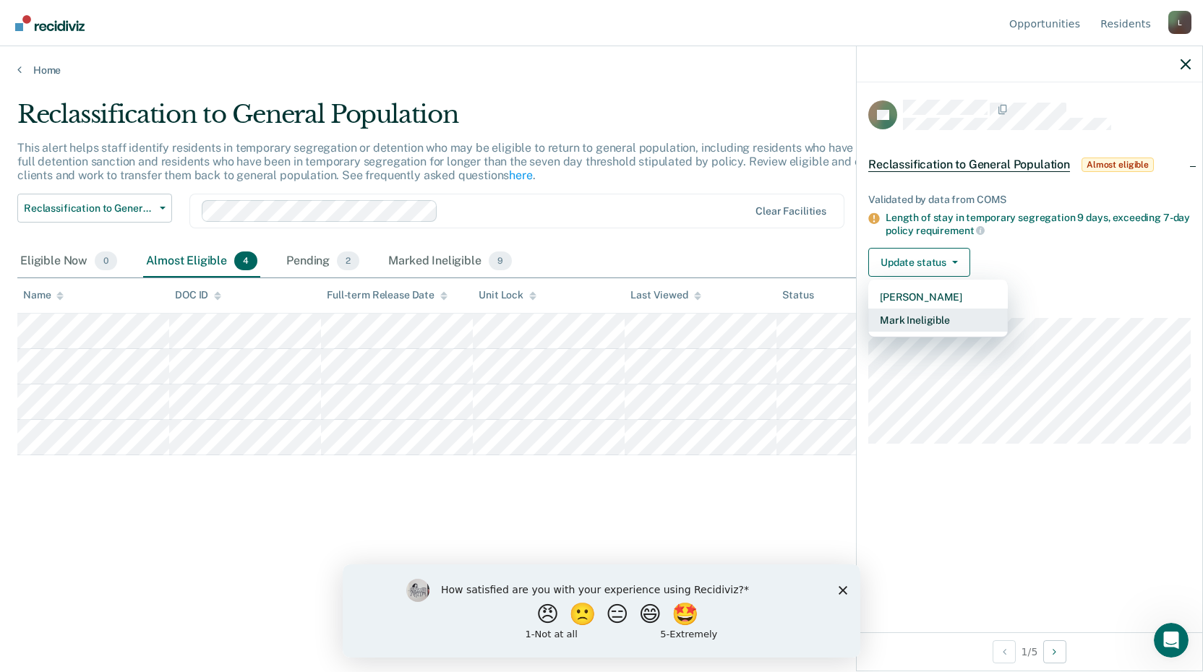
click at [955, 313] on button "Mark Ineligible" at bounding box center [937, 320] width 139 height 23
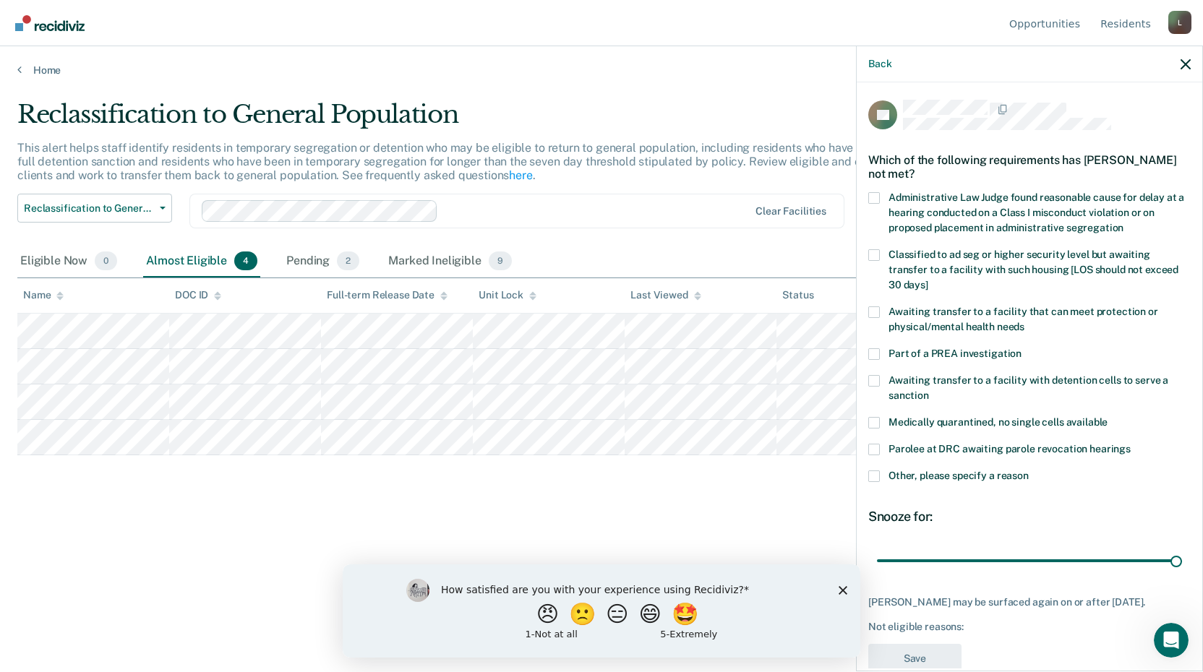
click at [872, 475] on span at bounding box center [874, 477] width 12 height 12
click at [1029, 471] on input "Other, please specify a reason" at bounding box center [1029, 471] width 0 height 0
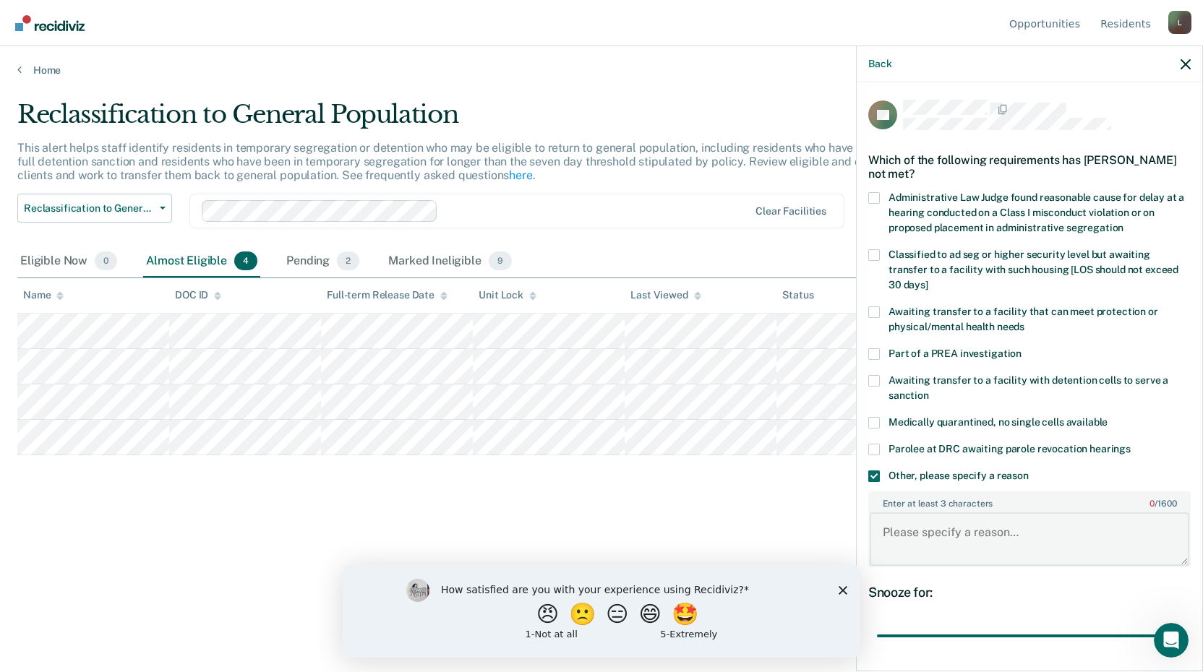
click at [1026, 560] on textarea "Enter at least 3 characters 0 / 1600" at bounding box center [1029, 538] width 319 height 53
click at [317, 260] on div "Pending 2" at bounding box center [322, 262] width 79 height 32
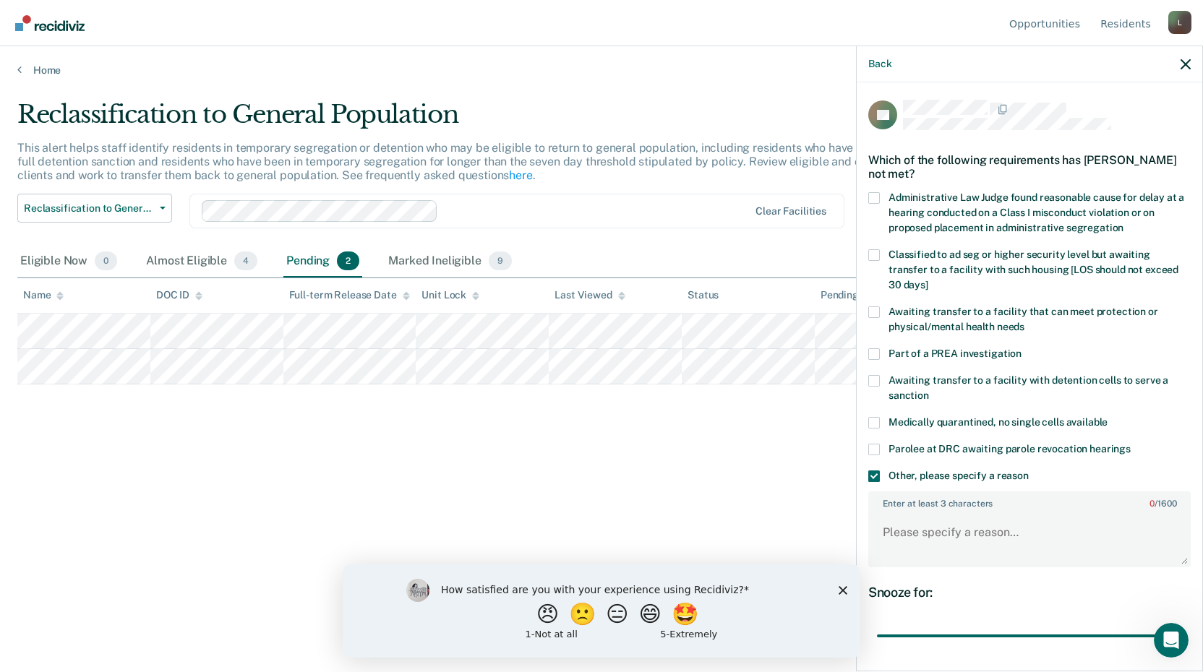
click at [593, 494] on div "Reclassification to General Population This alert helps staff identify resident…" at bounding box center [601, 332] width 1168 height 464
click at [1189, 61] on icon "button" at bounding box center [1185, 64] width 10 height 10
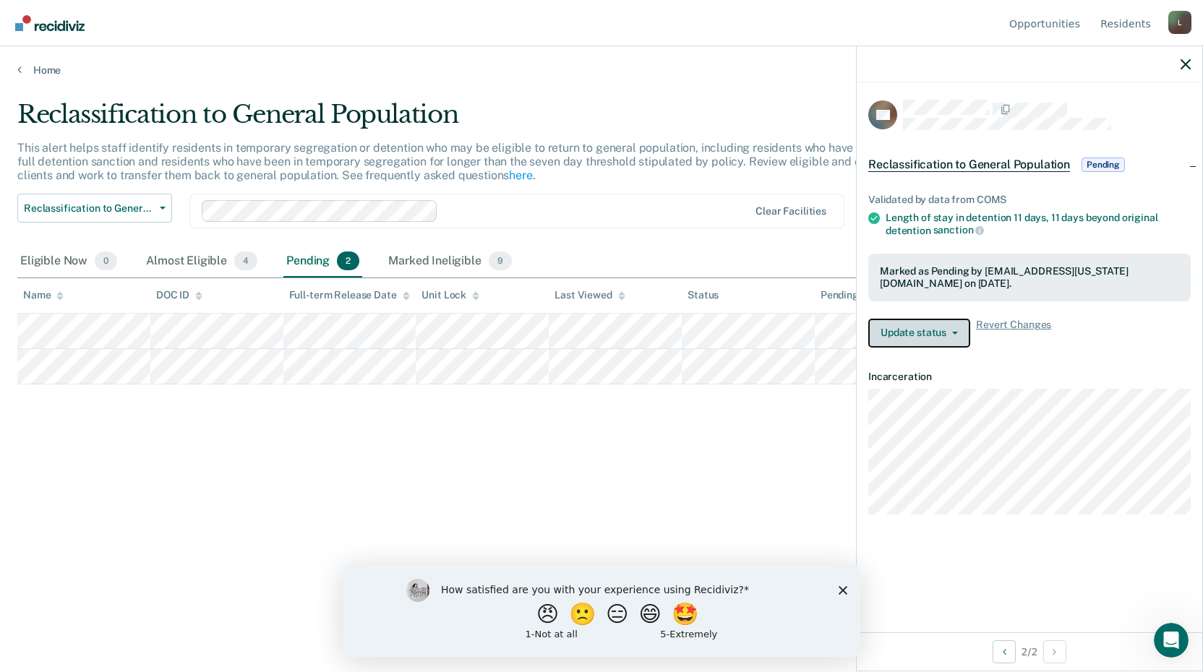
click at [885, 337] on button "Update status" at bounding box center [919, 333] width 102 height 29
click at [961, 565] on div "AD Reclassification to General Population Pending Validated by data from COMS L…" at bounding box center [1029, 357] width 345 height 550
click at [900, 331] on button "Update status" at bounding box center [919, 333] width 102 height 29
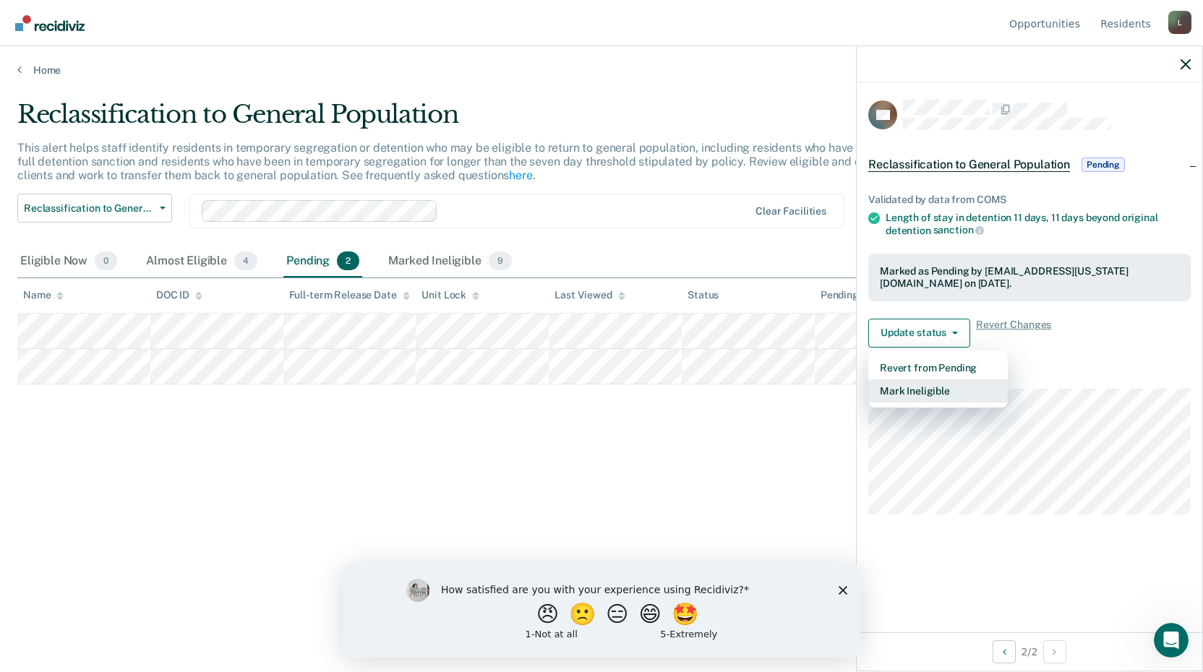
click at [906, 397] on button "Mark Ineligible" at bounding box center [937, 390] width 139 height 23
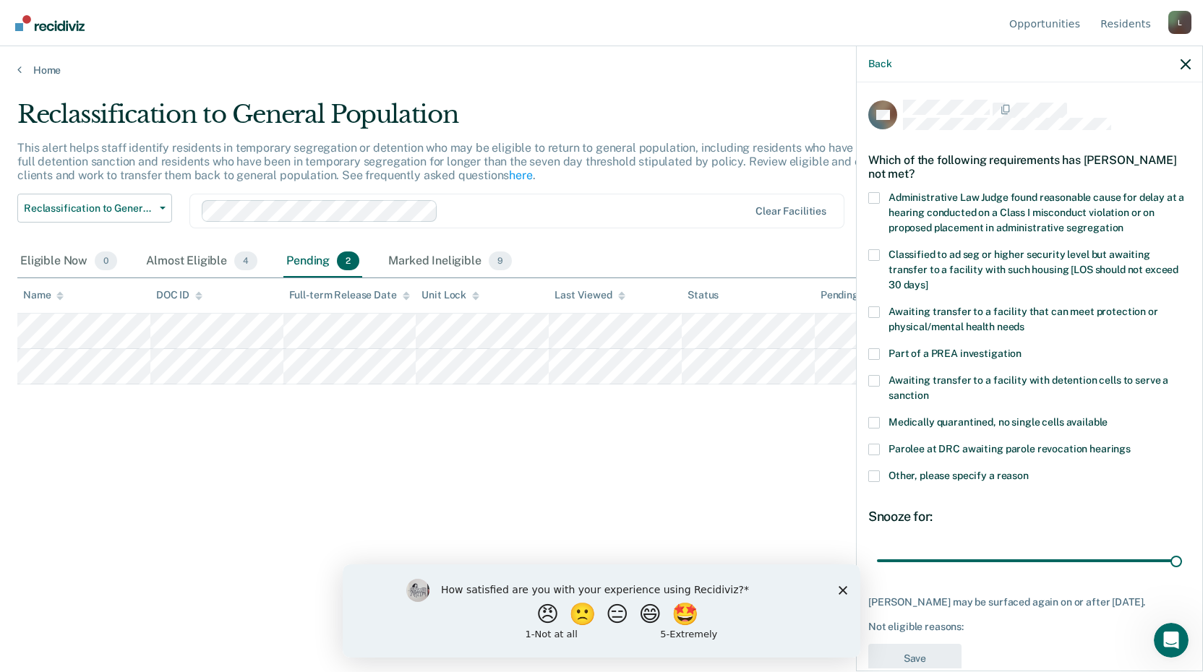
click at [867, 424] on div "AD Which of the following requirements has [PERSON_NAME] not met? Administrativ…" at bounding box center [1029, 375] width 345 height 586
click at [872, 425] on span at bounding box center [874, 423] width 12 height 12
click at [1107, 417] on input "Medically quarantined, no single cells available" at bounding box center [1107, 417] width 0 height 0
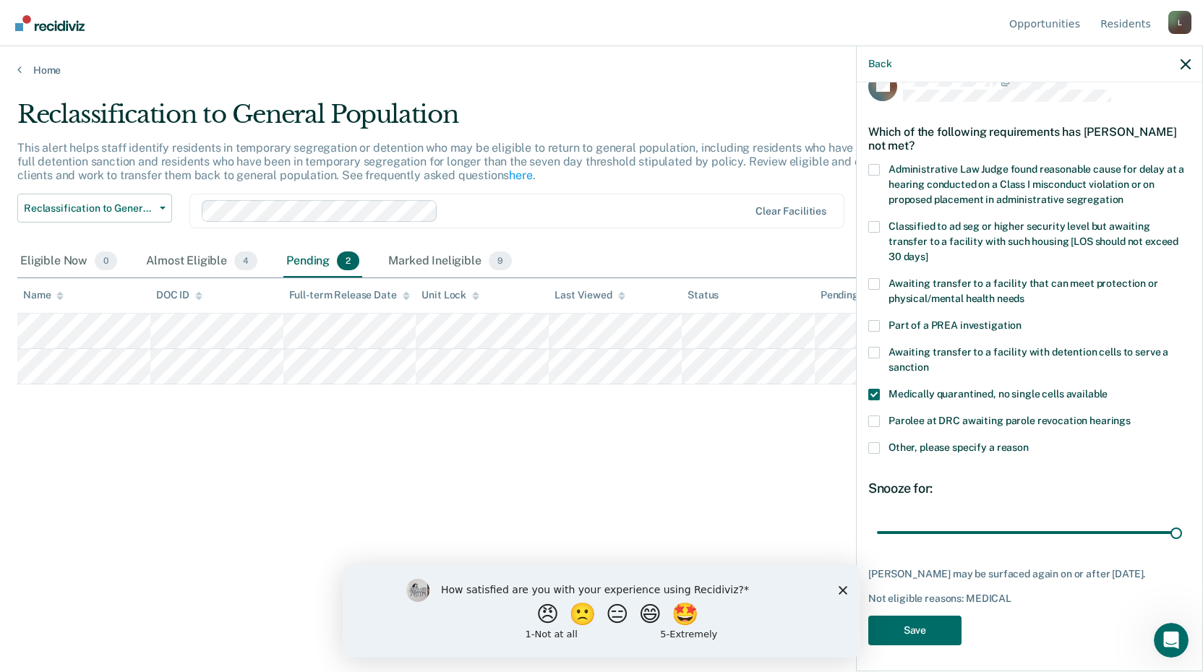
scroll to position [42, 0]
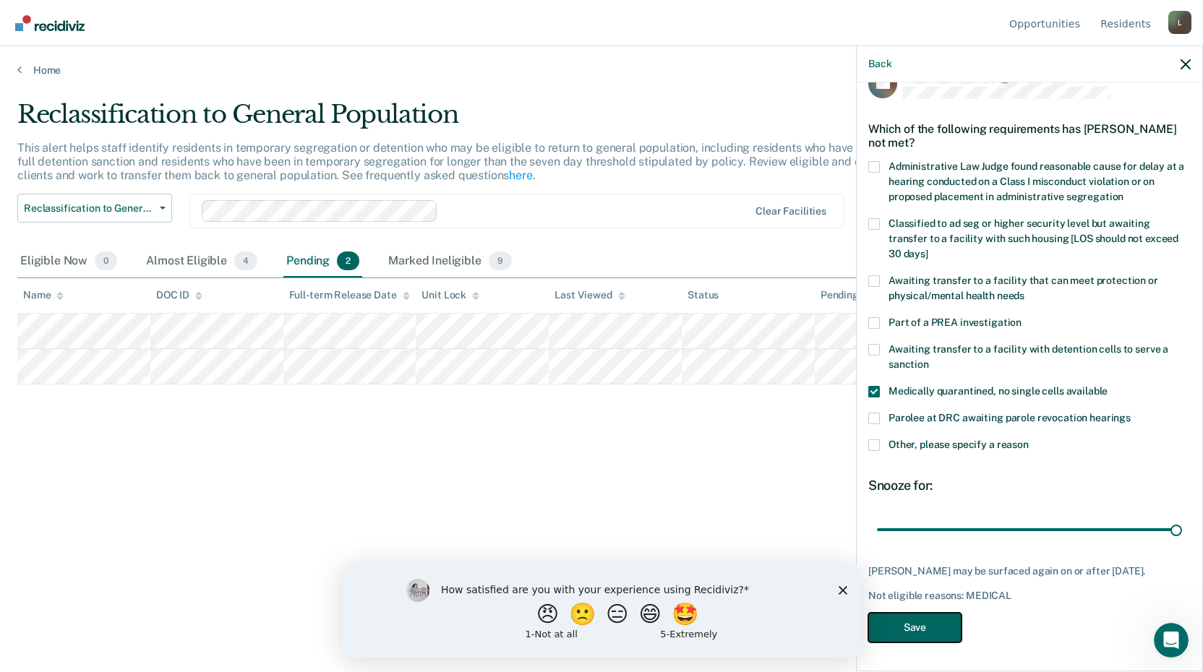
click at [911, 614] on button "Save" at bounding box center [914, 628] width 93 height 30
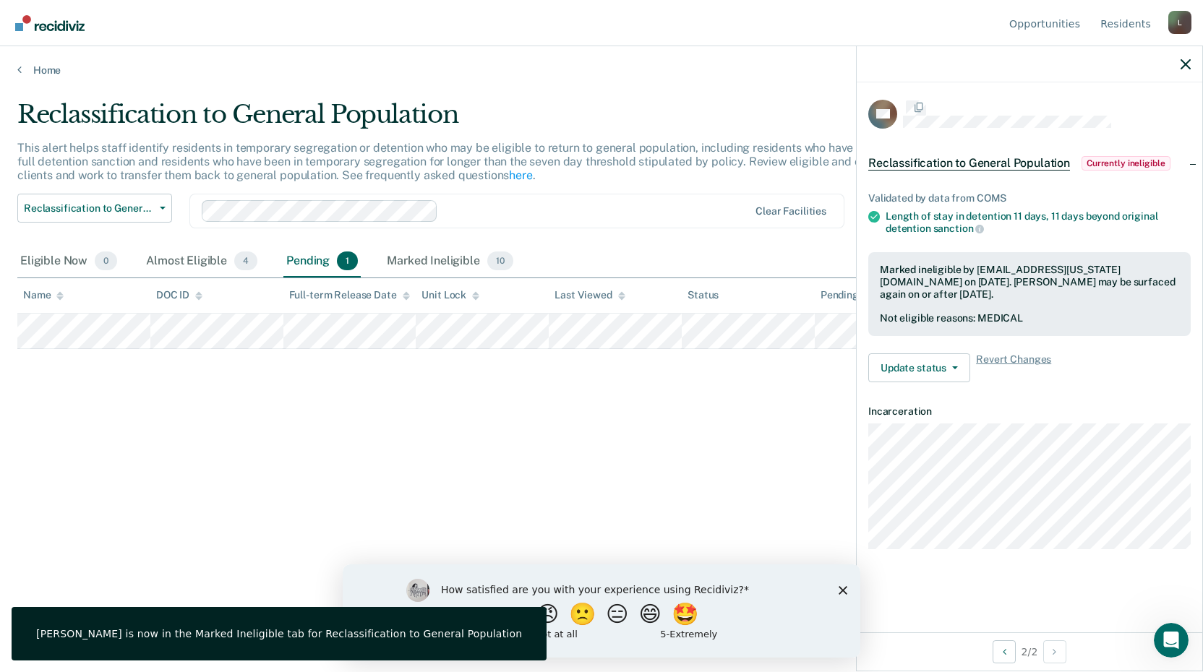
scroll to position [0, 0]
click at [434, 265] on div "Marked Ineligible 10" at bounding box center [450, 262] width 132 height 32
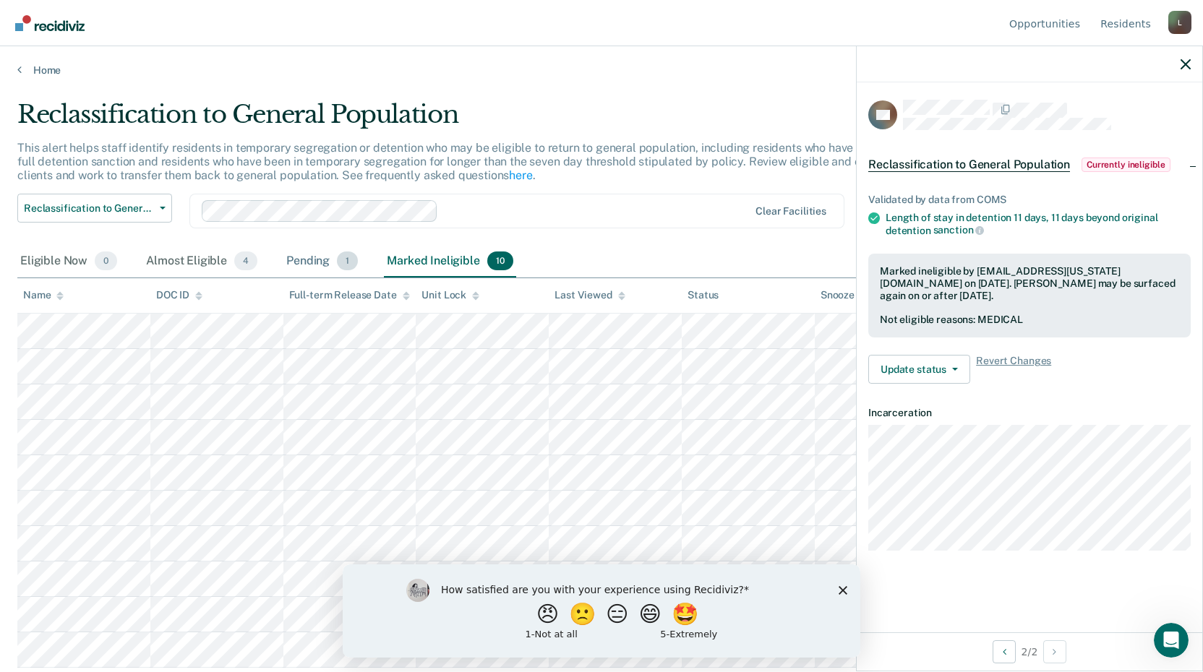
click at [309, 265] on div "Pending 1" at bounding box center [321, 262] width 77 height 32
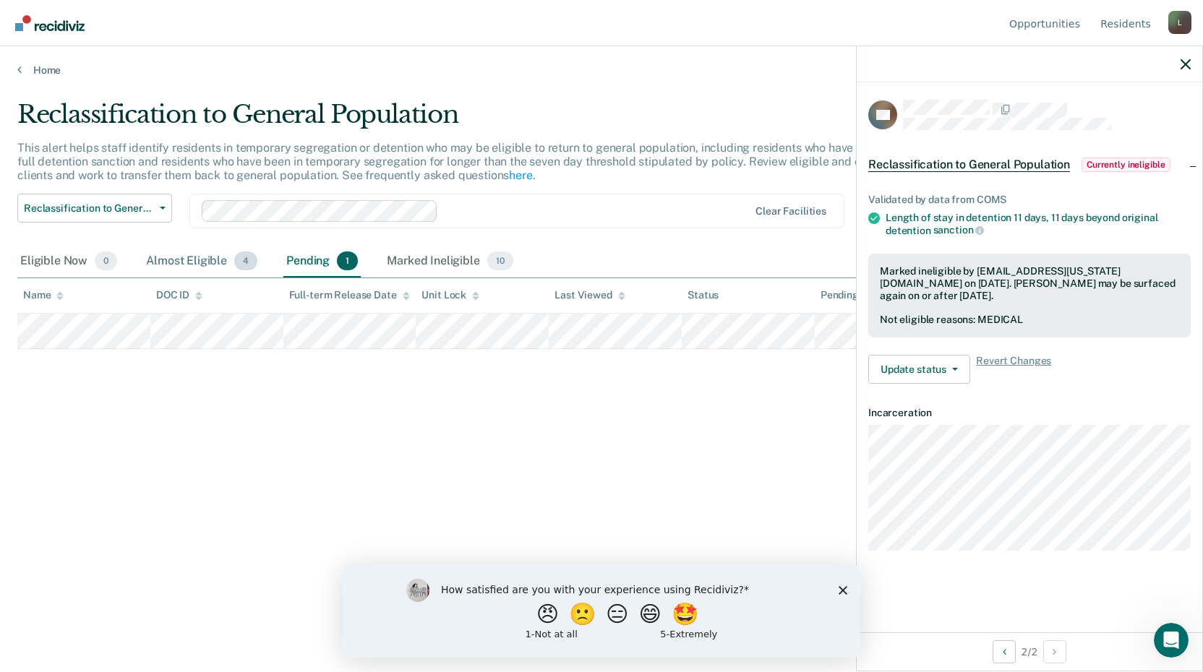
click at [207, 259] on div "Almost Eligible 4" at bounding box center [201, 262] width 117 height 32
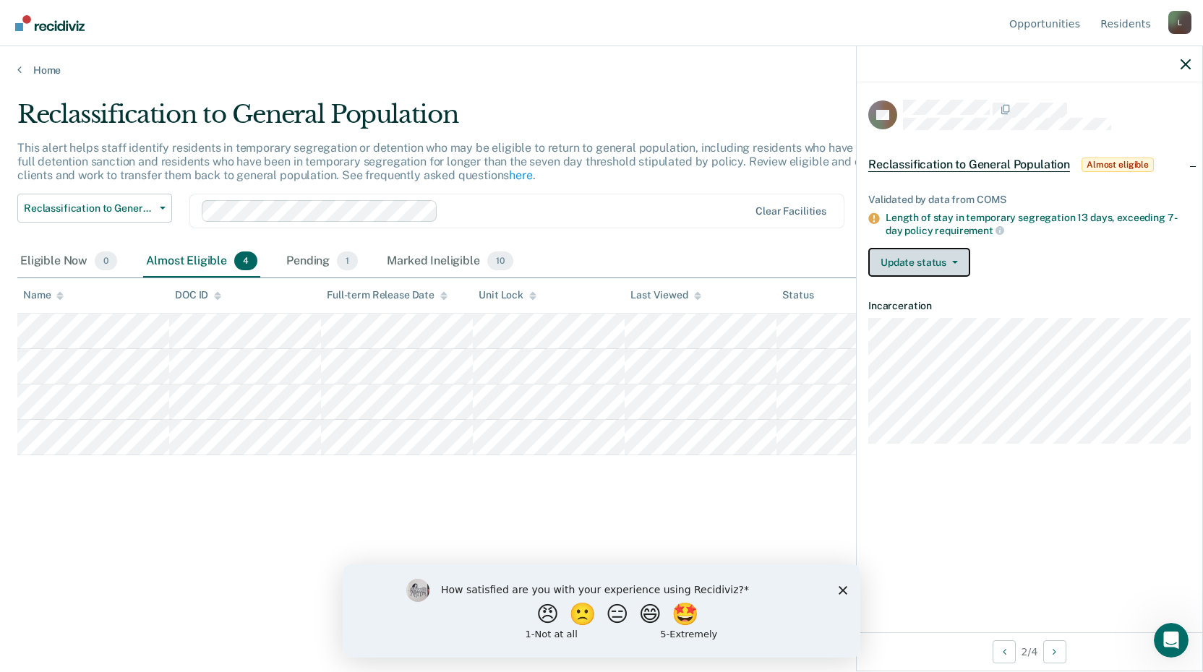
click at [937, 269] on button "Update status" at bounding box center [919, 262] width 102 height 29
click at [939, 252] on button "Update status" at bounding box center [919, 262] width 102 height 29
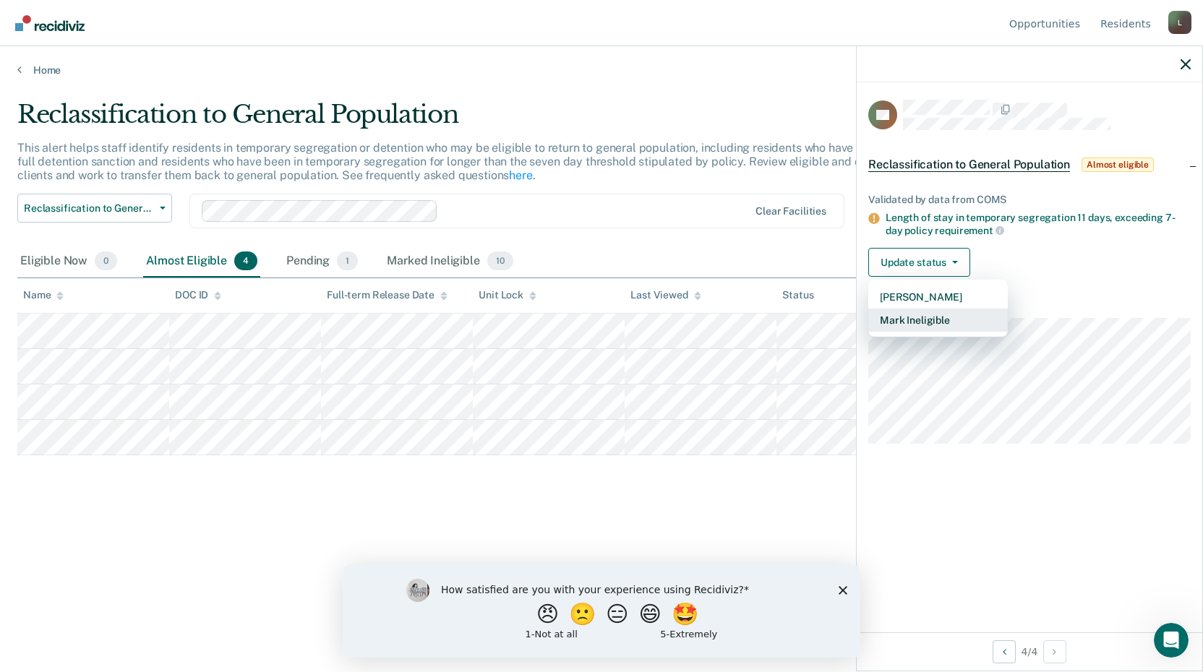
click at [903, 318] on button "Mark Ineligible" at bounding box center [937, 320] width 139 height 23
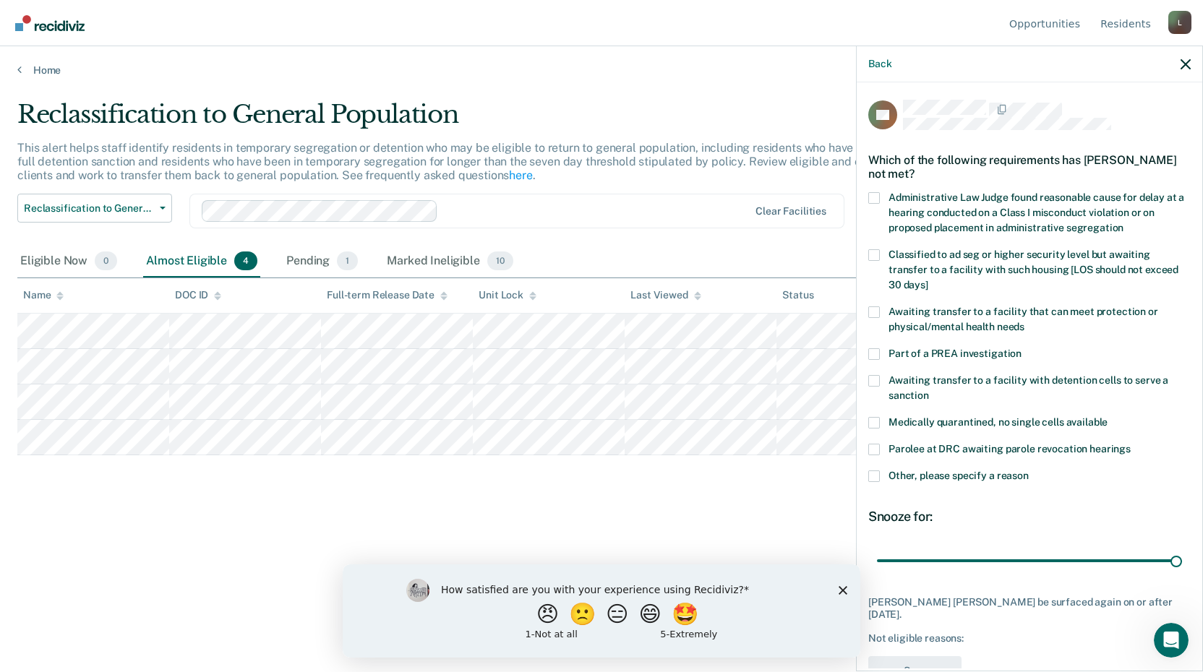
click at [874, 476] on span at bounding box center [874, 477] width 12 height 12
click at [1029, 471] on input "Other, please specify a reason" at bounding box center [1029, 471] width 0 height 0
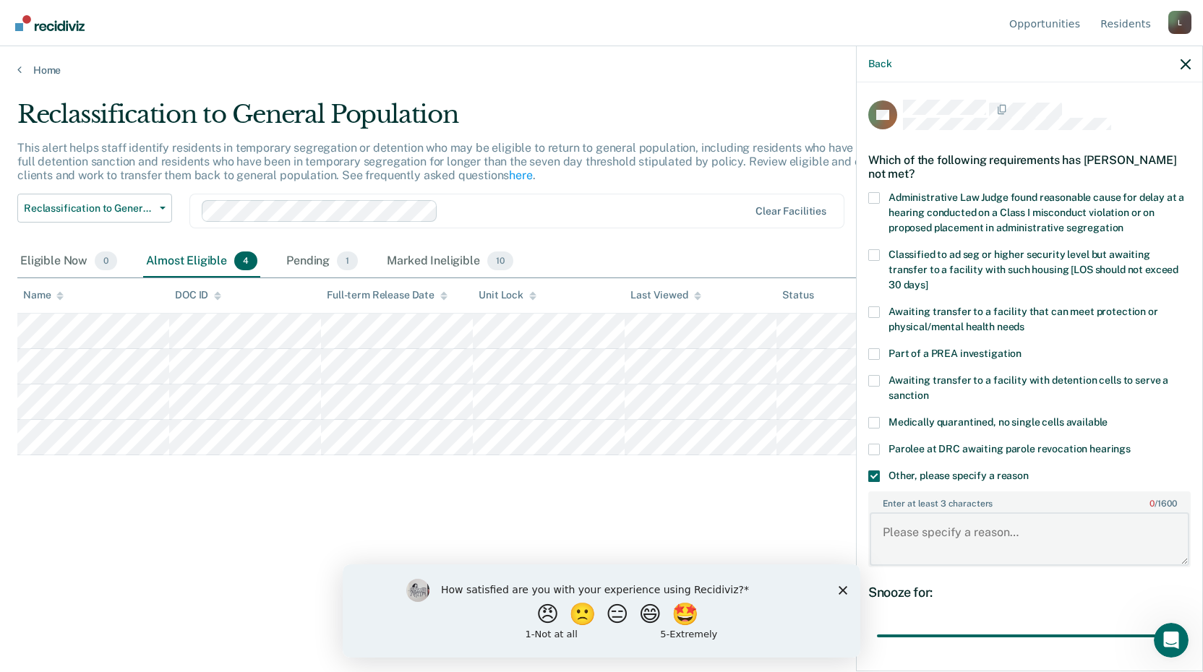
click at [930, 530] on textarea "Enter at least 3 characters 0 / 1600" at bounding box center [1029, 538] width 319 height 53
paste textarea "Prisoner saw SCC after being found guilty of Assault Resulting in Serious Physi…"
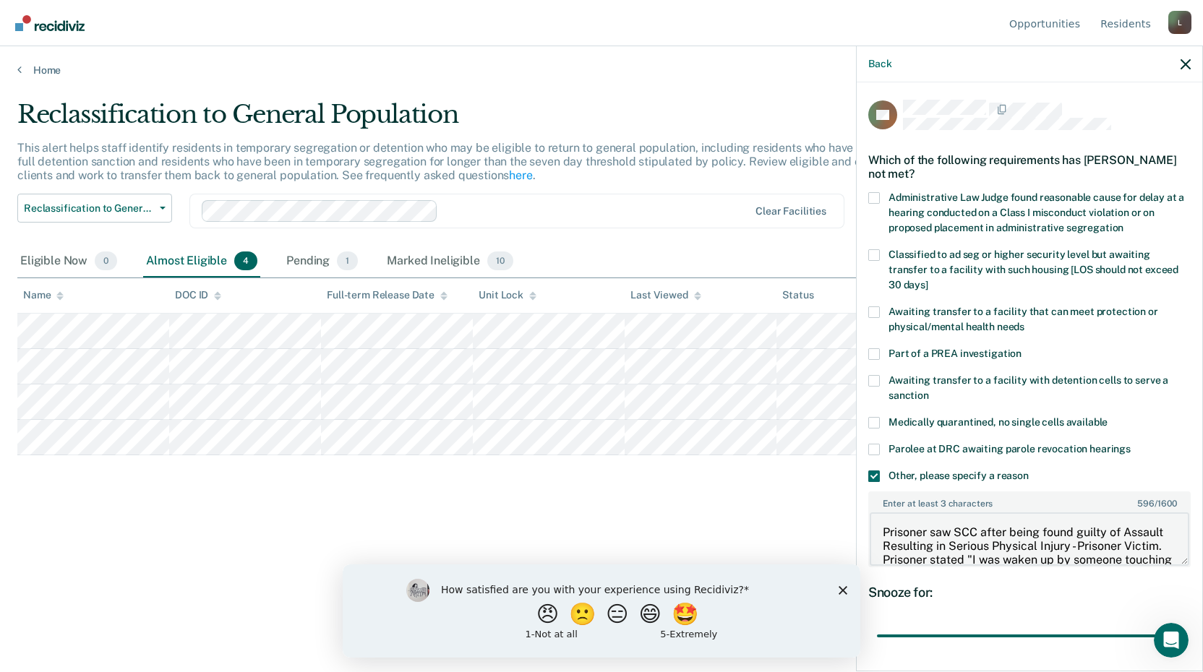
click at [920, 541] on textarea "Prisoner saw SCC after being found guilty of Assault Resulting in Serious Physi…" at bounding box center [1029, 538] width 319 height 53
click at [925, 537] on textarea "Prisoner saw SCC after being found guilty of Assault Resulting in Serious Physi…" at bounding box center [1029, 538] width 319 height 53
click at [927, 536] on textarea "Prisoner saw SCC after being found guilty of Assault Resulting in Serious Physi…" at bounding box center [1029, 538] width 319 height 53
click at [930, 536] on textarea "Prisoner saw SCC after being found guilty of Assault Resulting in Serious Physi…" at bounding box center [1029, 538] width 319 height 53
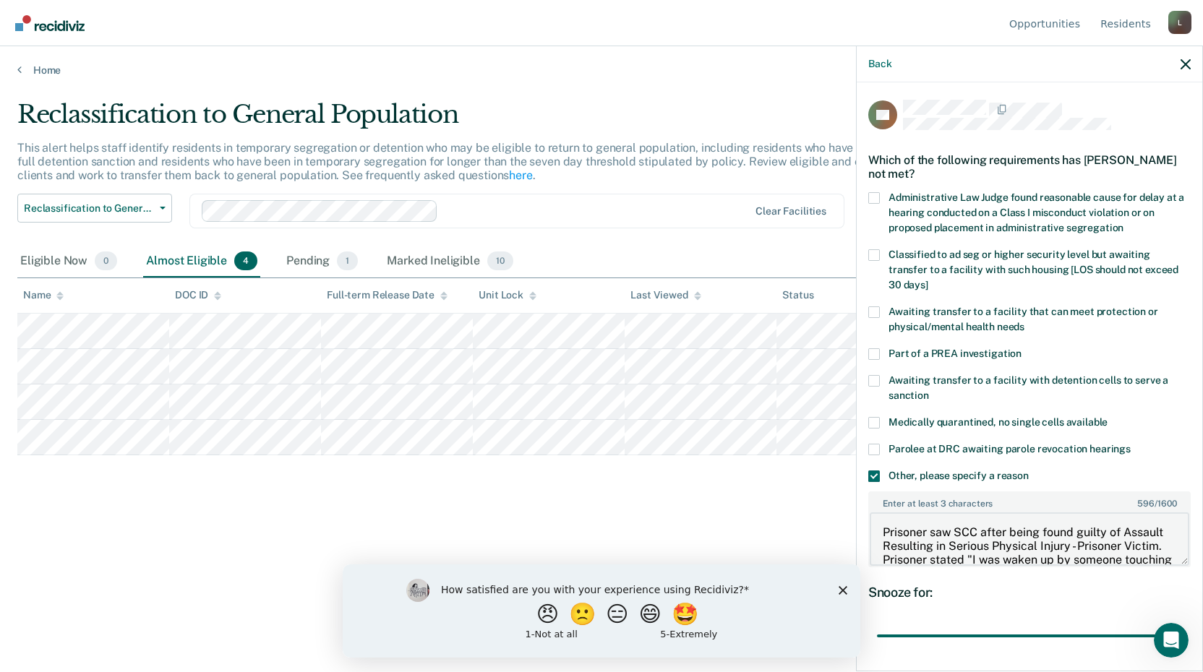
click at [727, 374] on body "Looks like you’re using Internet Explorer 11. For faster loading and a better e…" at bounding box center [601, 336] width 1203 height 672
paste textarea "Note: Prisoner saw SCC after being found guilty of Assault Resulting in Serious…"
click at [1006, 547] on textarea "Note: Prisoner saw SCC after being found guilty of Assault Resulting in Serious…" at bounding box center [1029, 538] width 319 height 53
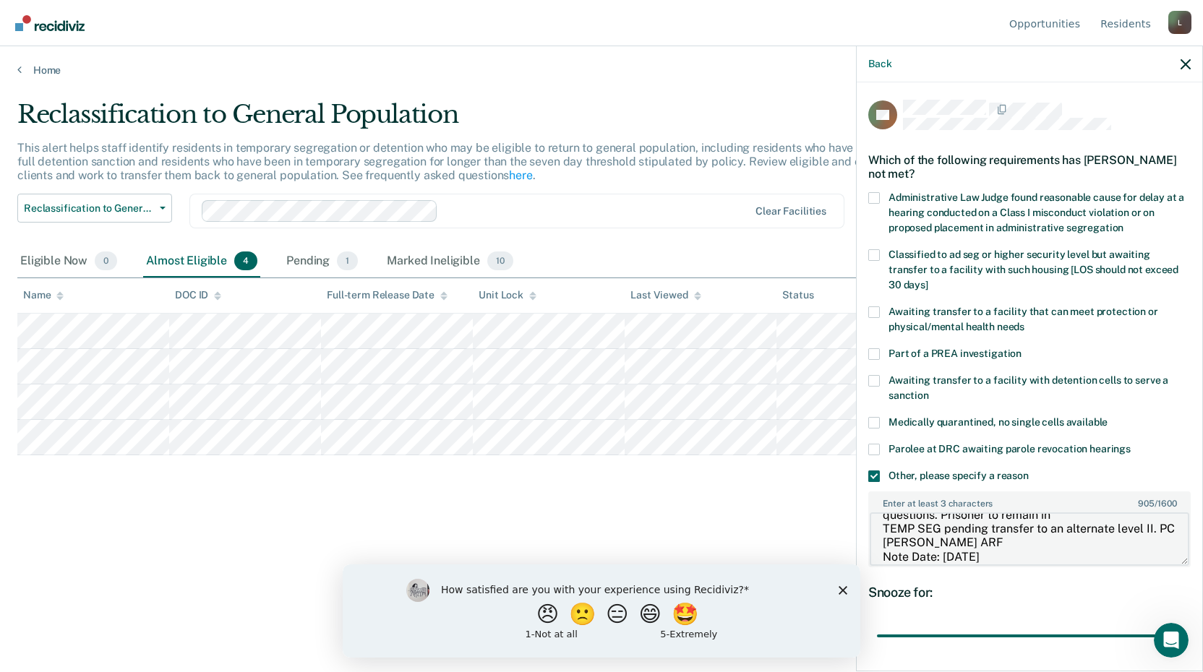
scroll to position [217, 0]
click at [1013, 523] on textarea "Note: Prisoner saw SCC after being found guilty of Assault Resulting in Serious…" at bounding box center [1029, 538] width 319 height 53
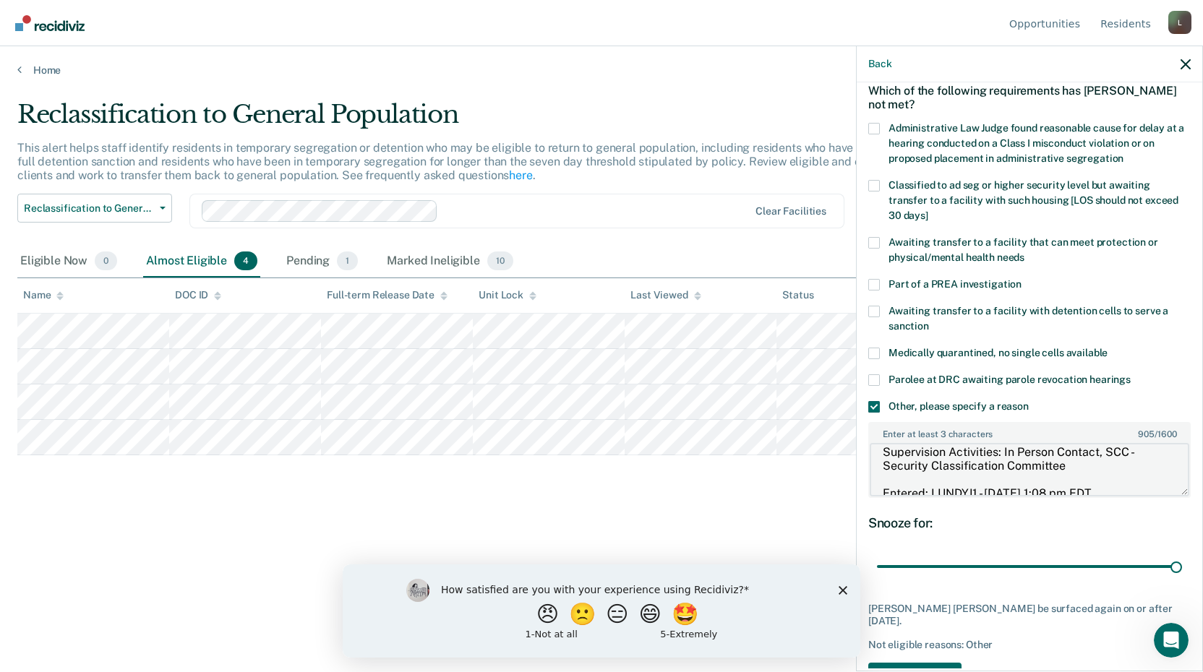
scroll to position [118, 0]
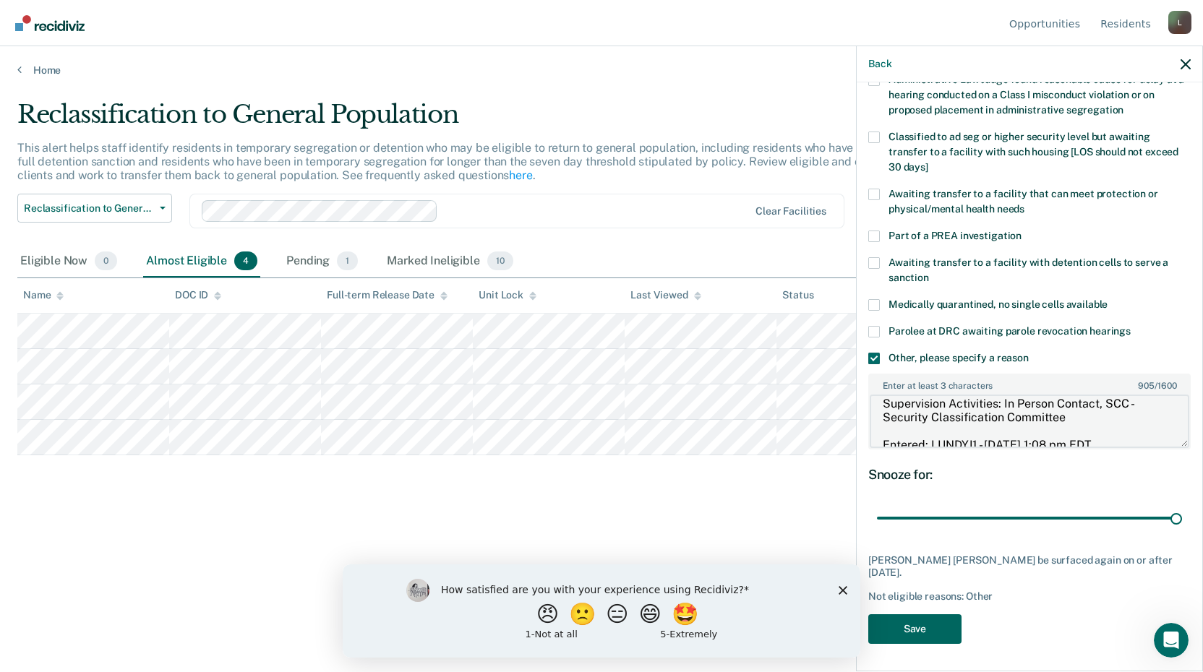
type textarea "Note: Prisoner saw SCC after being found guilty of Assault Resulting in Serious…"
click at [920, 640] on button "Save" at bounding box center [914, 629] width 93 height 30
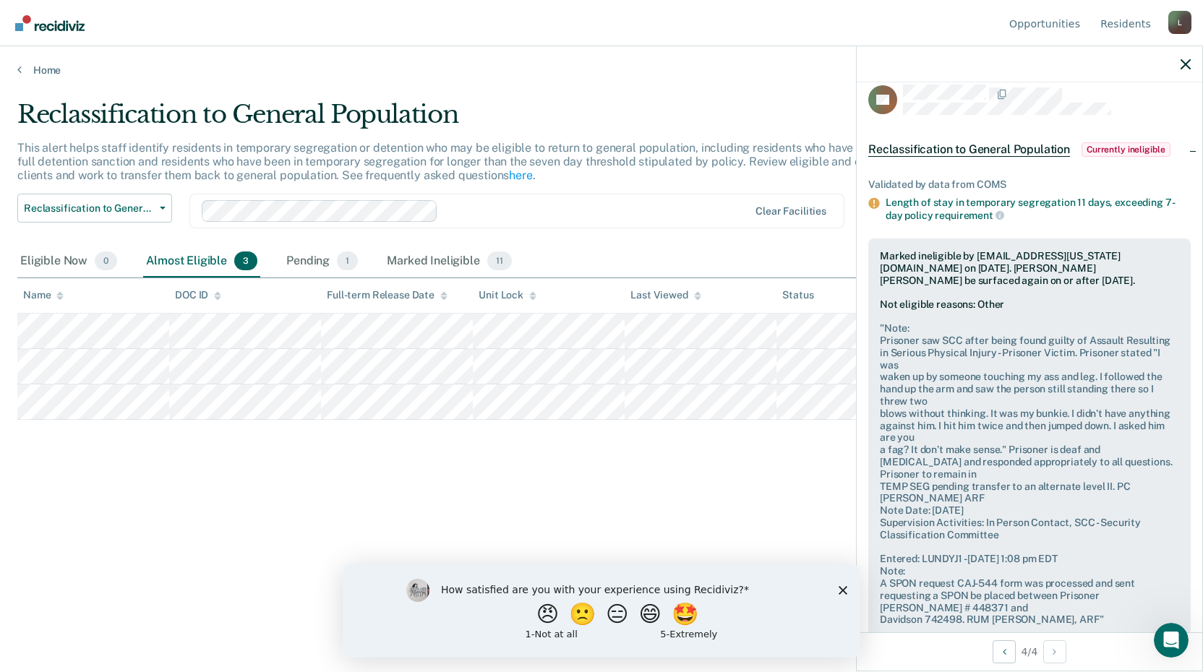
scroll to position [0, 0]
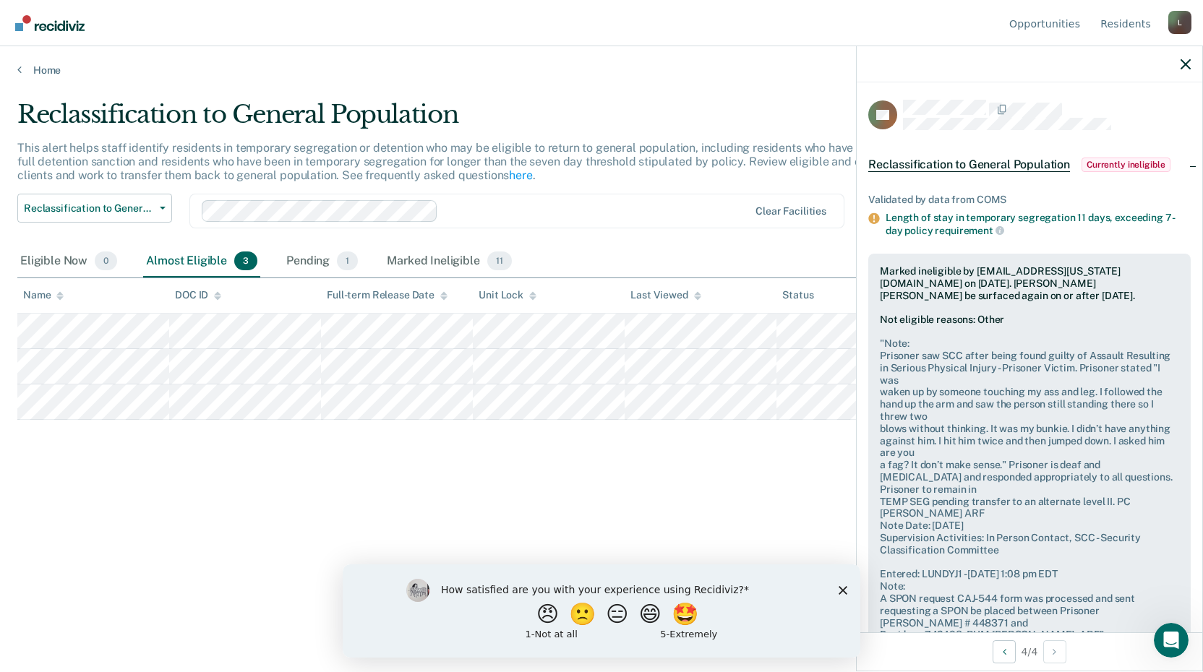
click at [725, 501] on div "Reclassification to General Population This alert helps staff identify resident…" at bounding box center [601, 332] width 1168 height 464
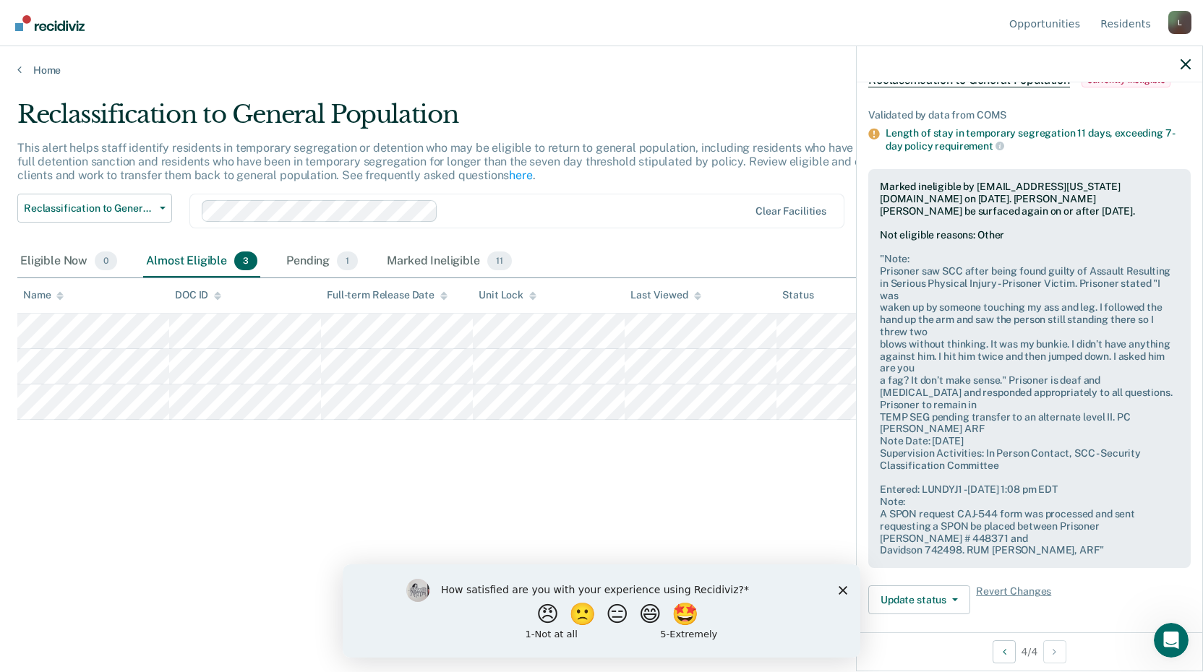
scroll to position [261, 0]
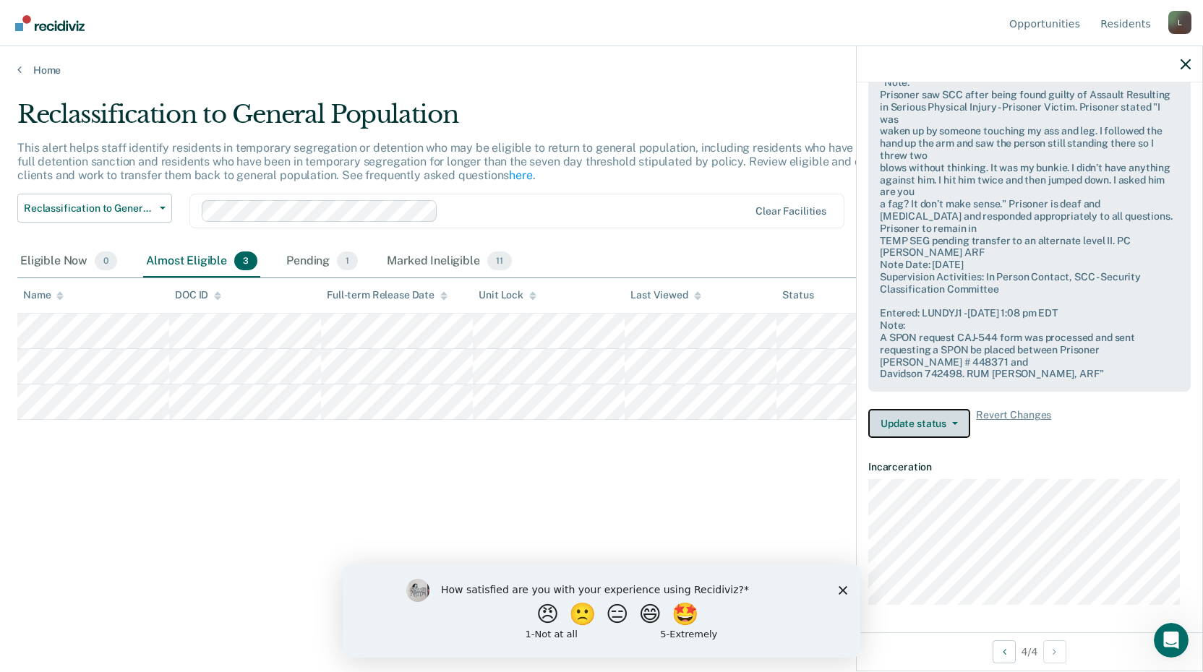
click at [921, 428] on button "Update status" at bounding box center [919, 423] width 102 height 29
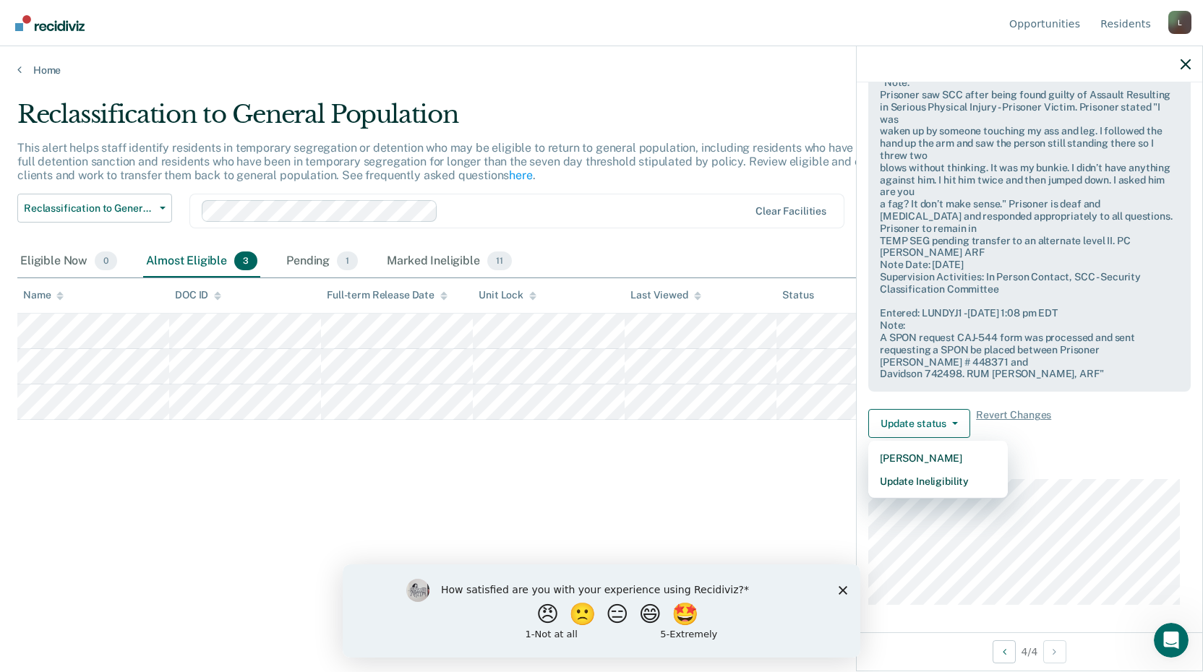
click at [1094, 461] on dt "Incarceration" at bounding box center [1029, 467] width 322 height 12
click at [1046, 330] on pre "" Note: Prisoner saw SCC after being found guilty of Assault Resulting in Serio…" at bounding box center [1029, 229] width 299 height 304
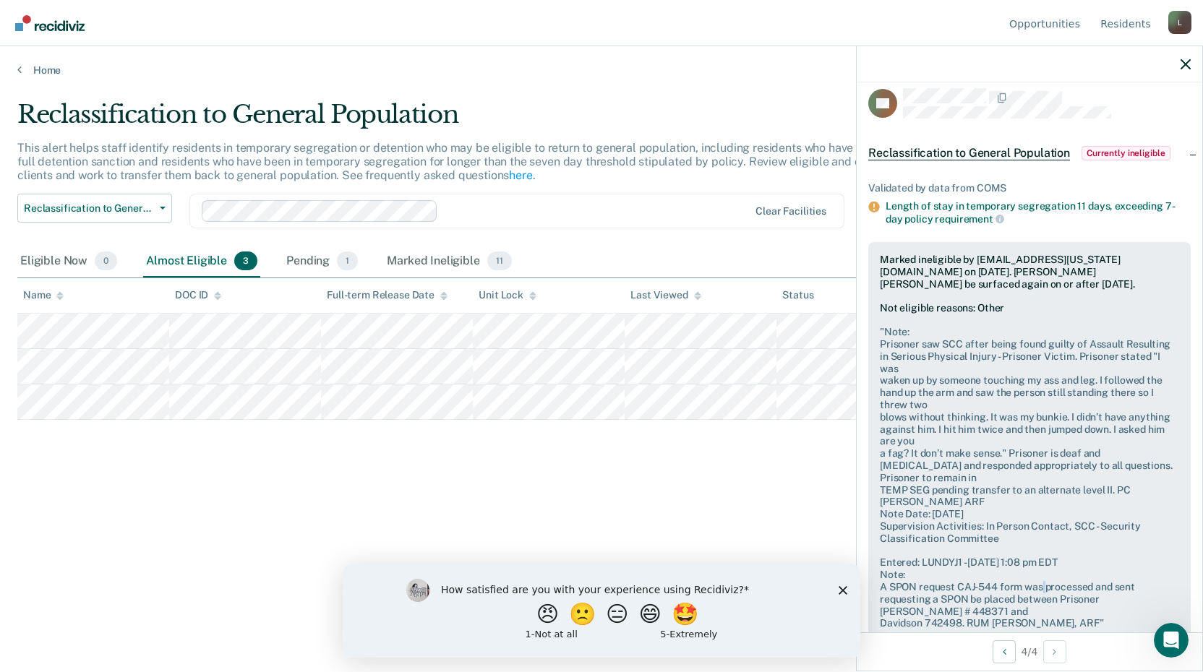
scroll to position [0, 0]
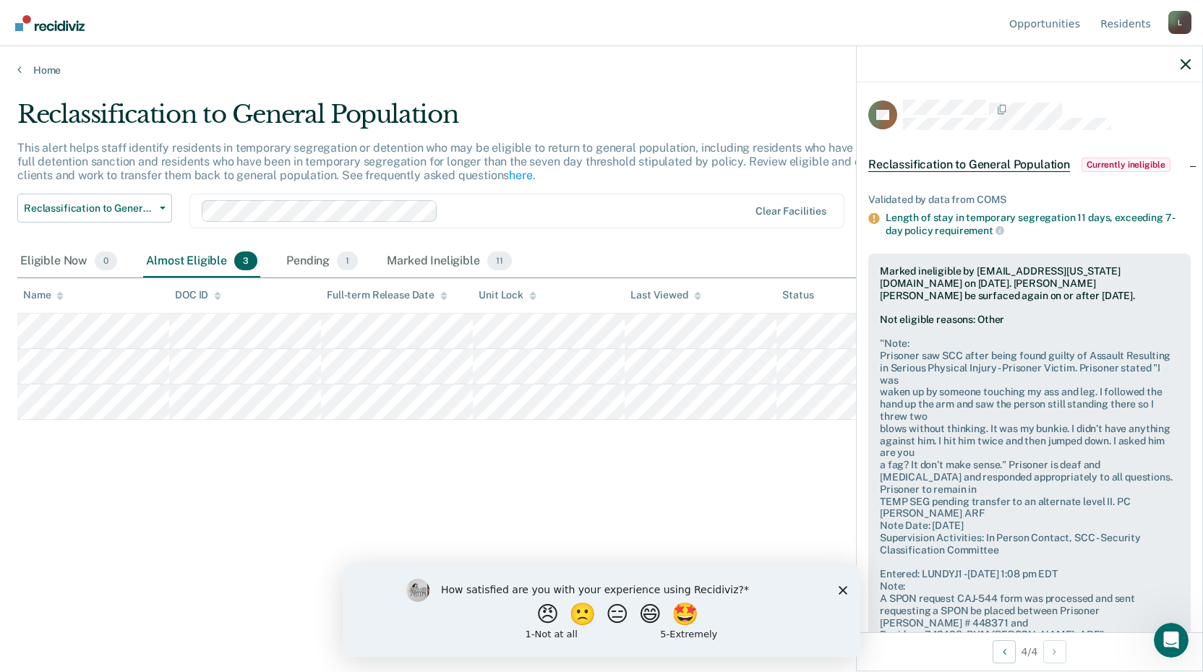
click at [1187, 165] on div "Reclassification to General Population Currently ineligible" at bounding box center [1029, 165] width 345 height 46
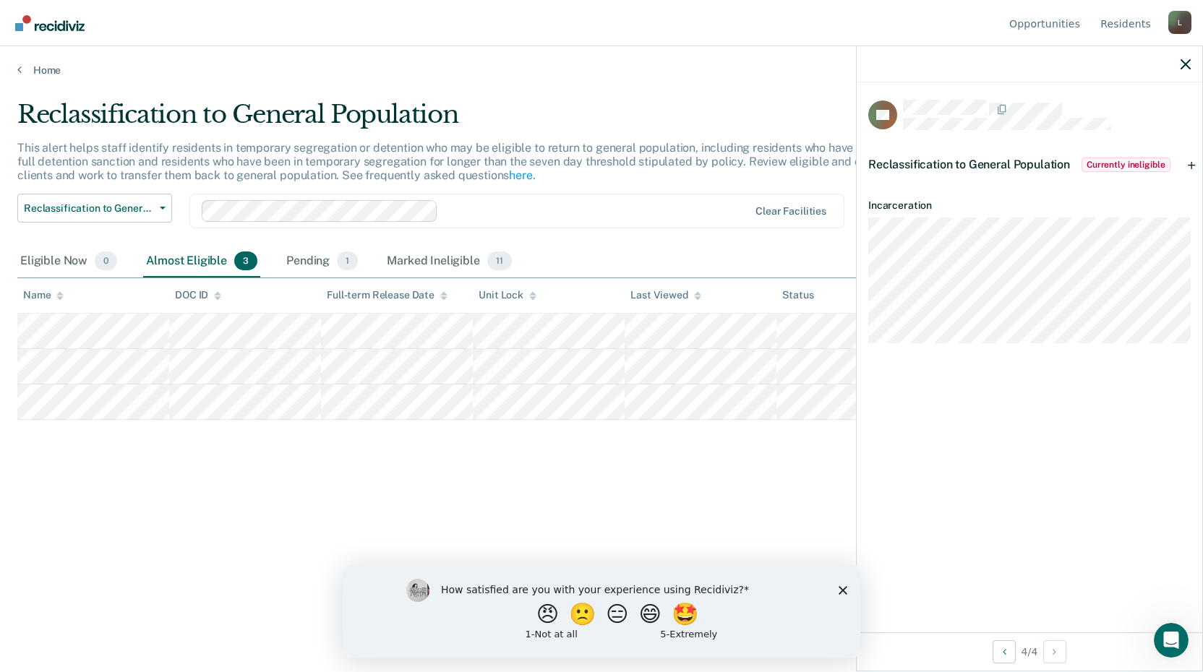
click at [1159, 166] on span "Currently ineligible" at bounding box center [1125, 165] width 89 height 14
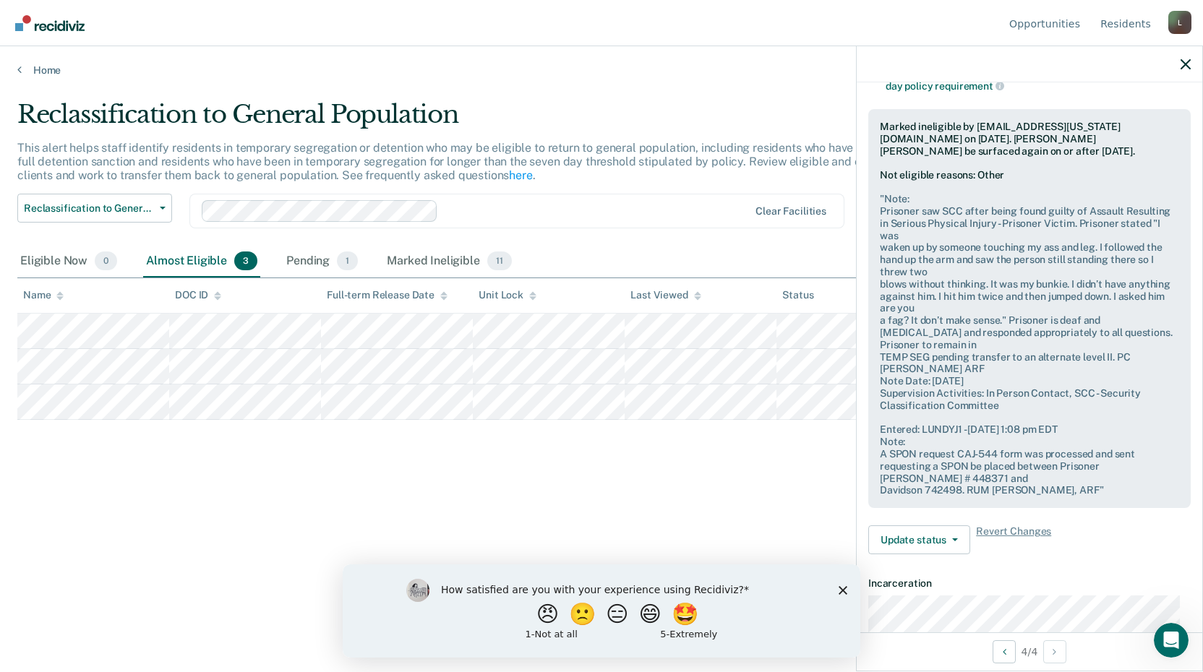
scroll to position [261, 0]
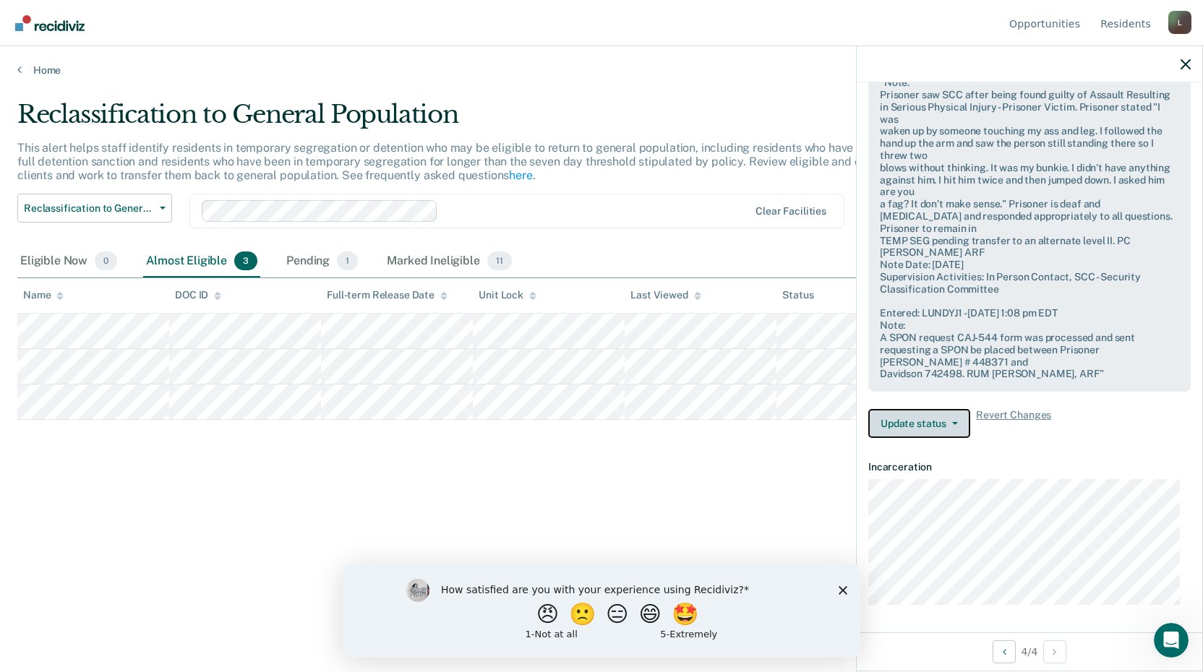
click at [899, 421] on button "Update status" at bounding box center [919, 423] width 102 height 29
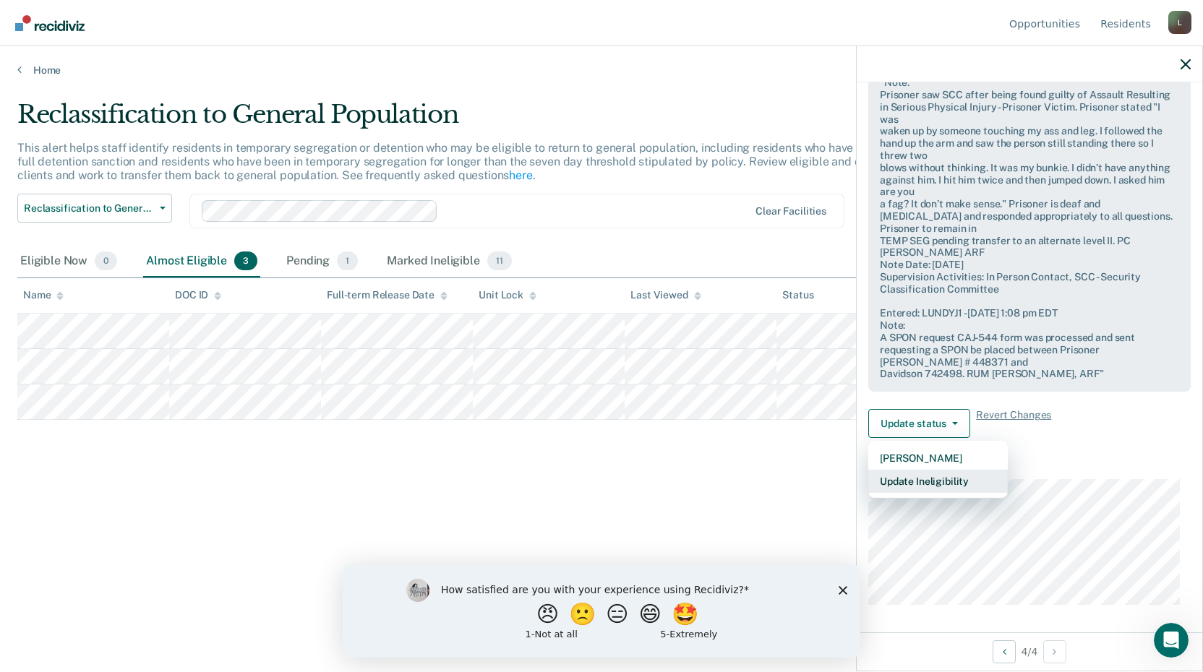
click at [953, 483] on button "Update Ineligibility" at bounding box center [937, 481] width 139 height 23
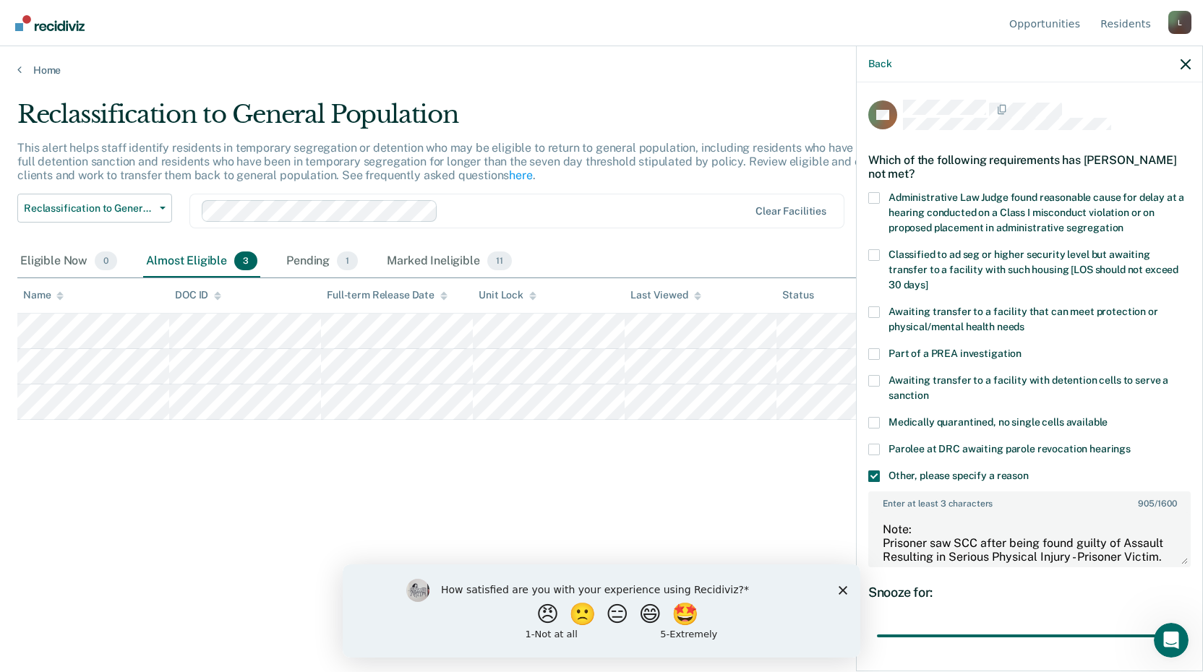
scroll to position [0, 0]
click at [911, 520] on textarea "Note: Prisoner saw SCC after being found guilty of Assault Resulting in Serious…" at bounding box center [1029, 538] width 319 height 53
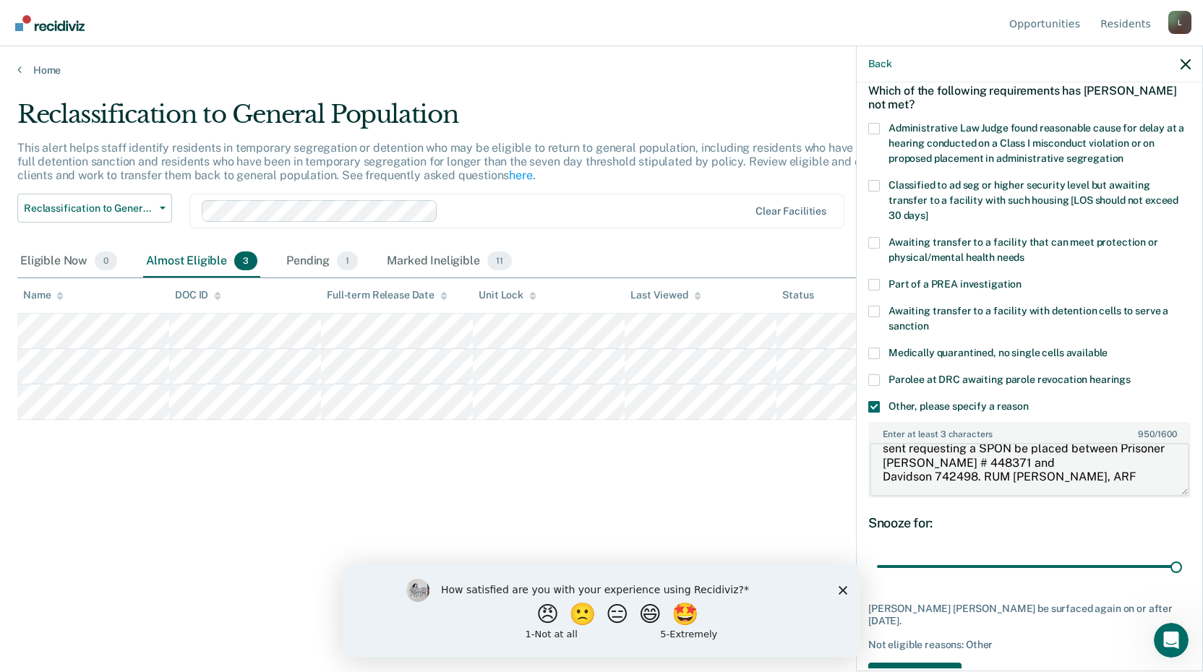
scroll to position [118, 0]
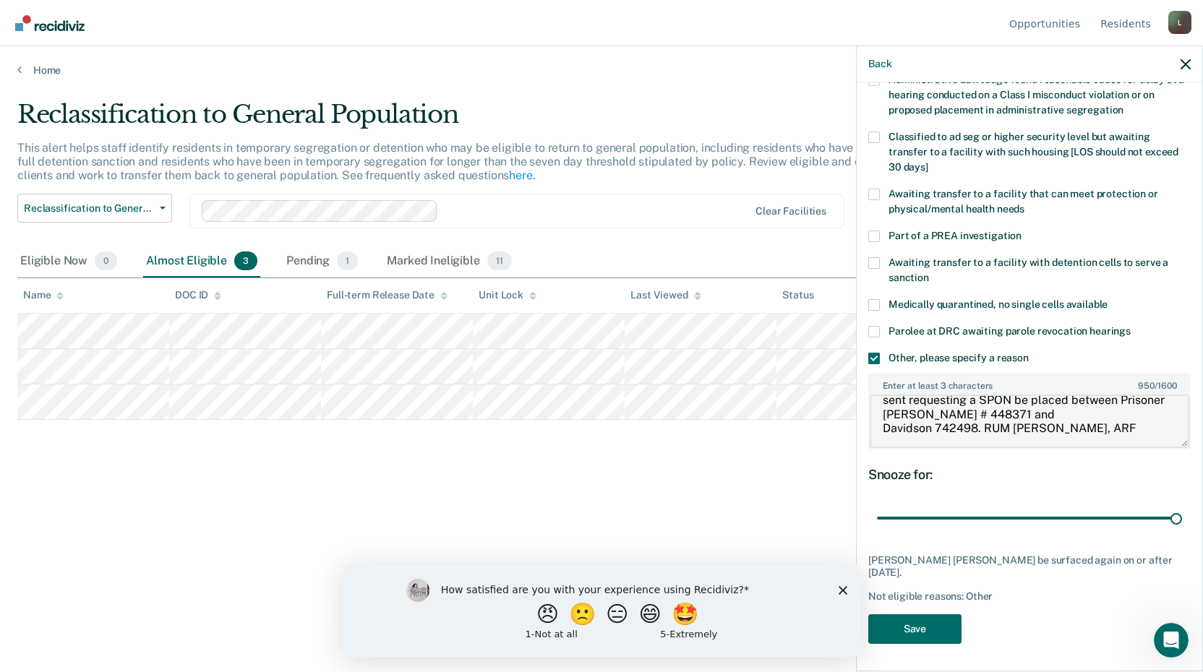
type textarea "Prisoner Transferring to Alternate level II Note: Prisoner saw SCC after being …"
drag, startPoint x: 915, startPoint y: 611, endPoint x: 920, endPoint y: 622, distance: 12.0
click at [916, 617] on div "RK Which of the following requirements has [PERSON_NAME] not met? Administrativ…" at bounding box center [1029, 317] width 322 height 671
click at [922, 624] on button "Save" at bounding box center [914, 629] width 93 height 30
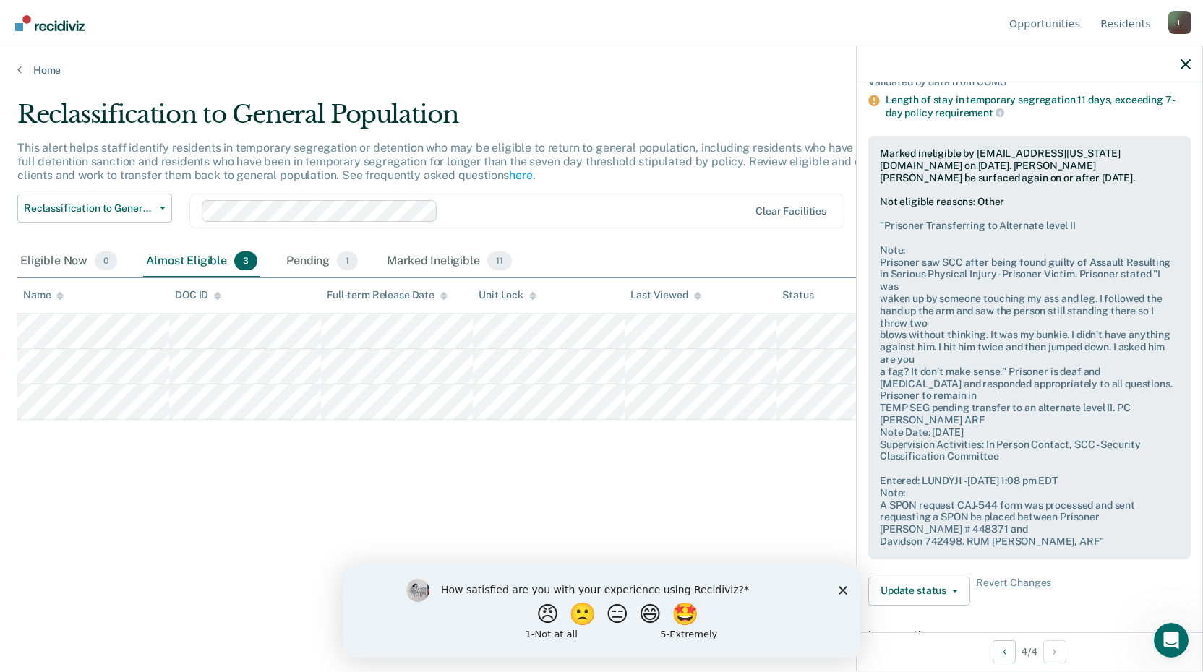
click at [166, 263] on div "Almost Eligible 3" at bounding box center [201, 262] width 117 height 32
click at [170, 264] on div "Almost Eligible 3" at bounding box center [201, 262] width 117 height 32
click at [304, 270] on div "Pending 1" at bounding box center [321, 262] width 77 height 32
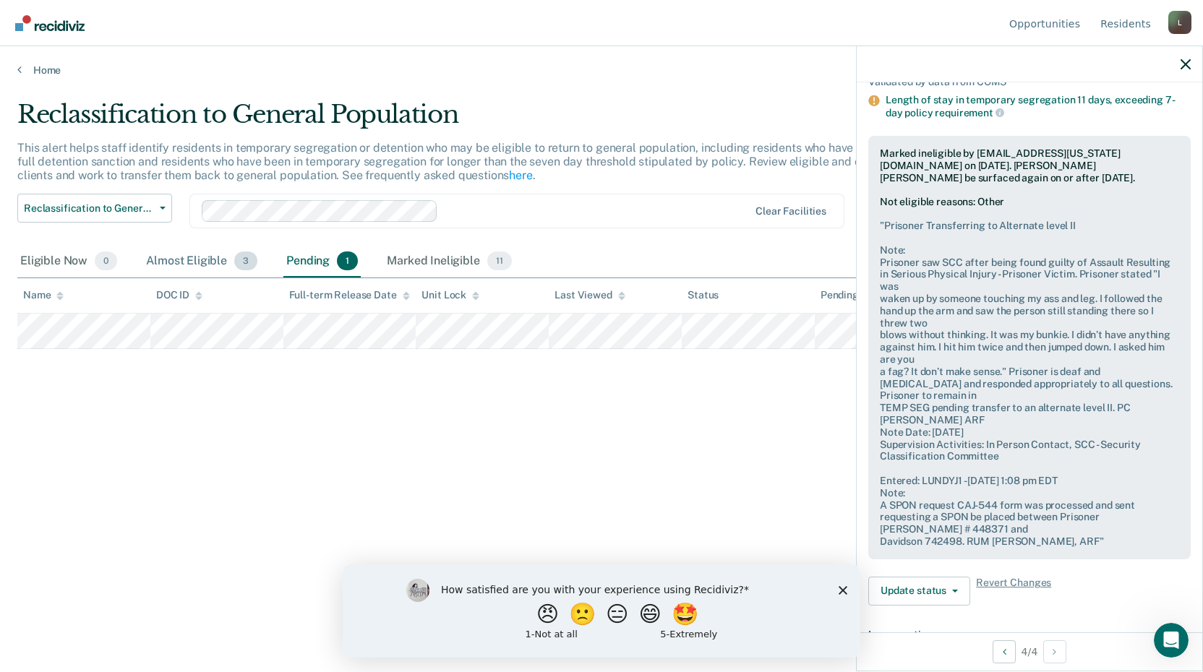
click at [166, 257] on div "Almost Eligible 3" at bounding box center [201, 262] width 117 height 32
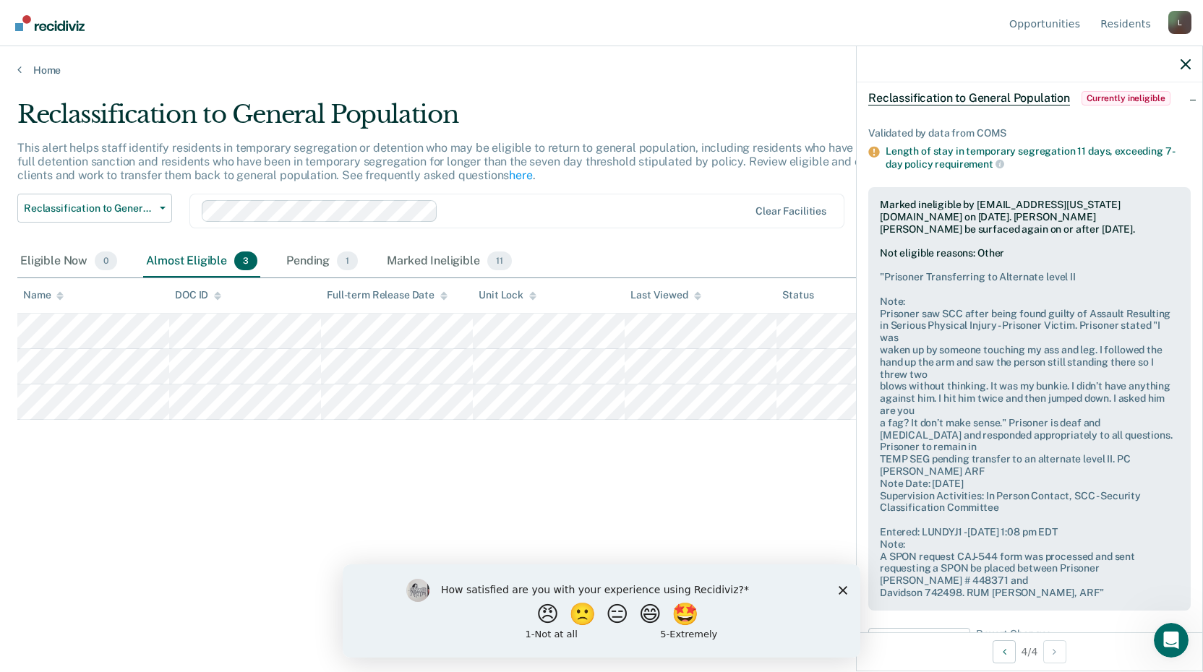
scroll to position [0, 0]
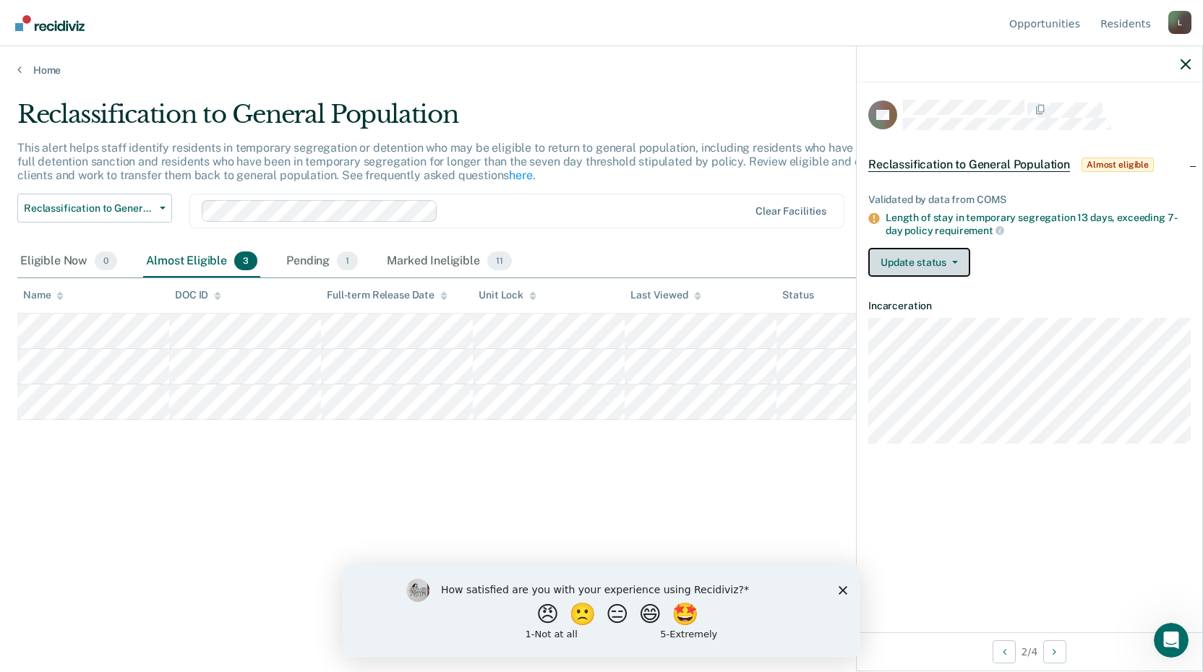
click at [919, 255] on button "Update status" at bounding box center [919, 262] width 102 height 29
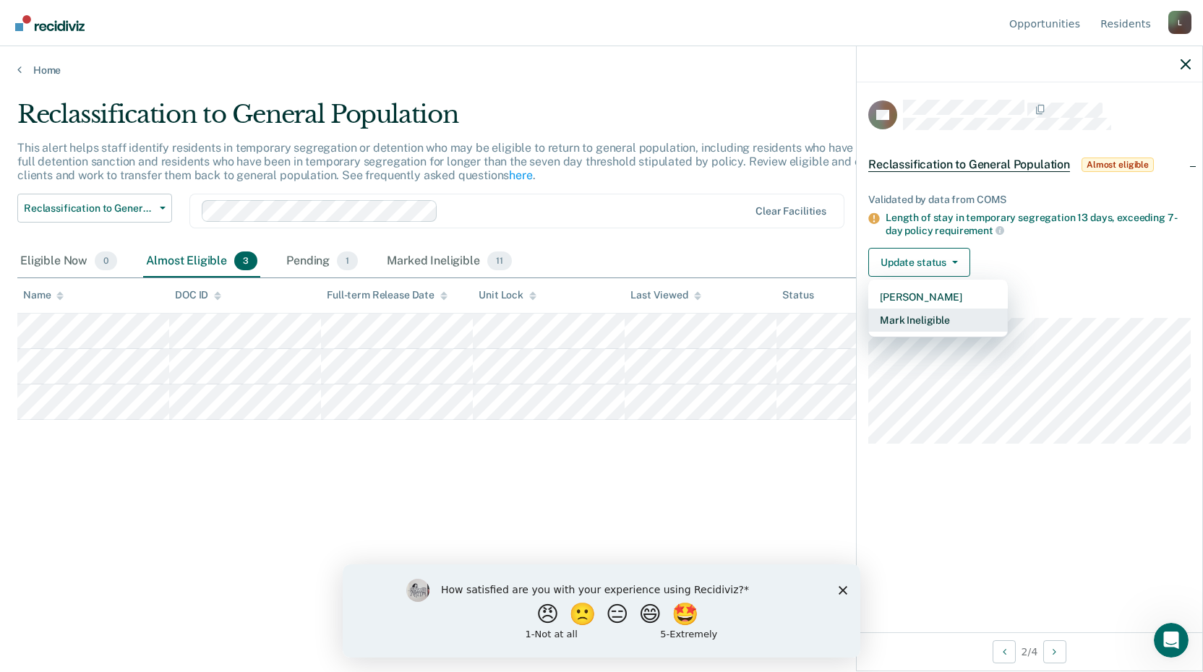
click at [912, 325] on button "Mark Ineligible" at bounding box center [937, 320] width 139 height 23
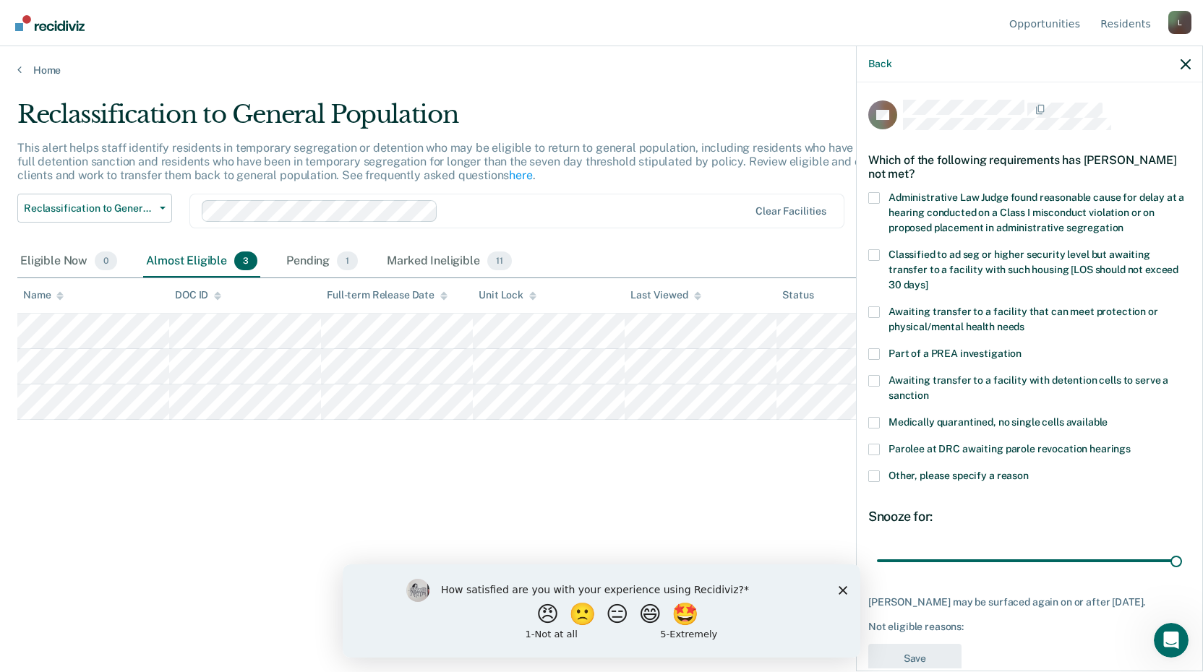
click at [872, 473] on span at bounding box center [874, 477] width 12 height 12
click at [1029, 471] on input "Other, please specify a reason" at bounding box center [1029, 471] width 0 height 0
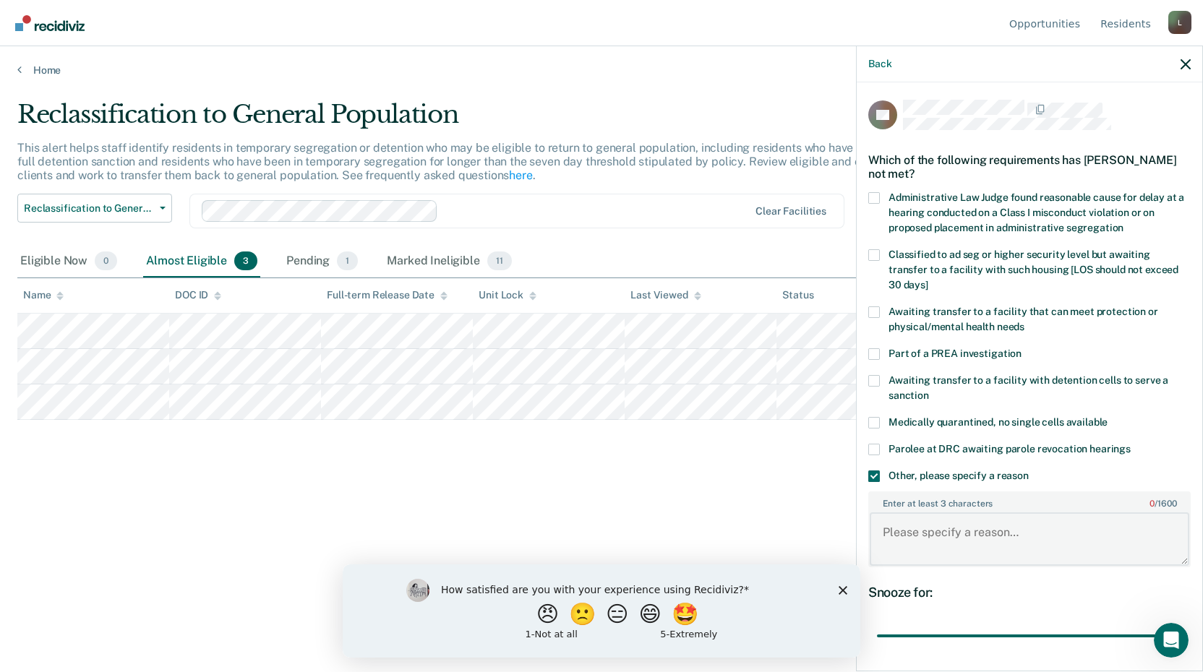
click at [912, 534] on textarea "Enter at least 3 characters 0 / 1600" at bounding box center [1029, 538] width 319 height 53
paste textarea "Prisoner saw SCC after being found guilty of DDO. Prisoner stated "Two block wa…"
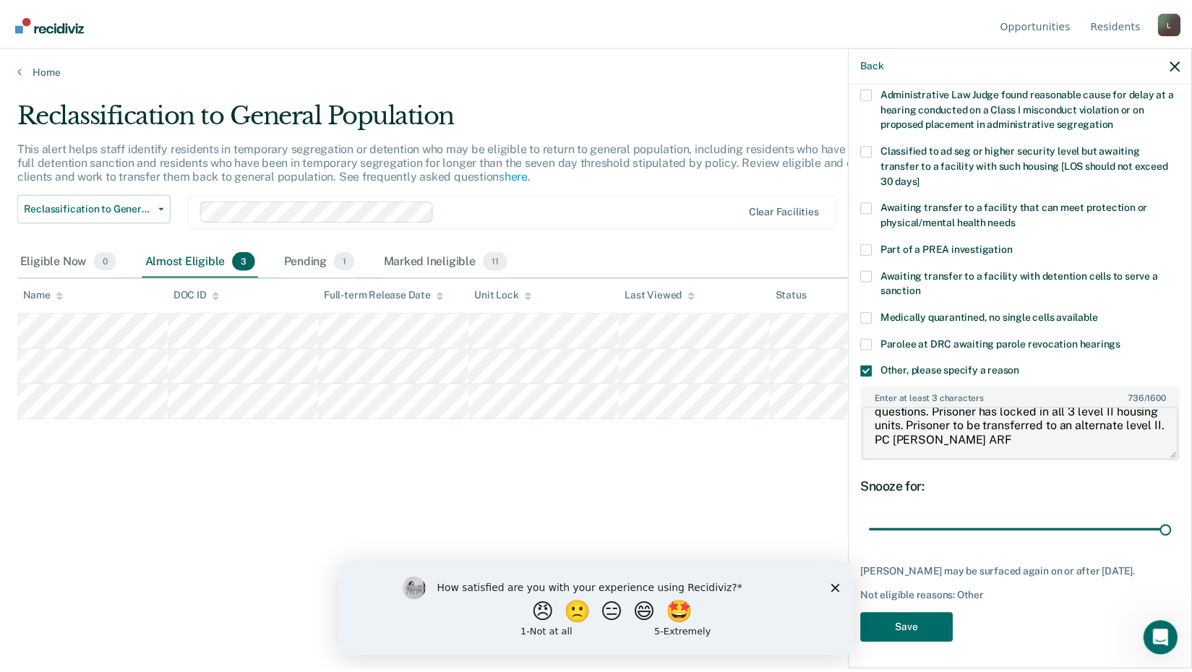
scroll to position [118, 0]
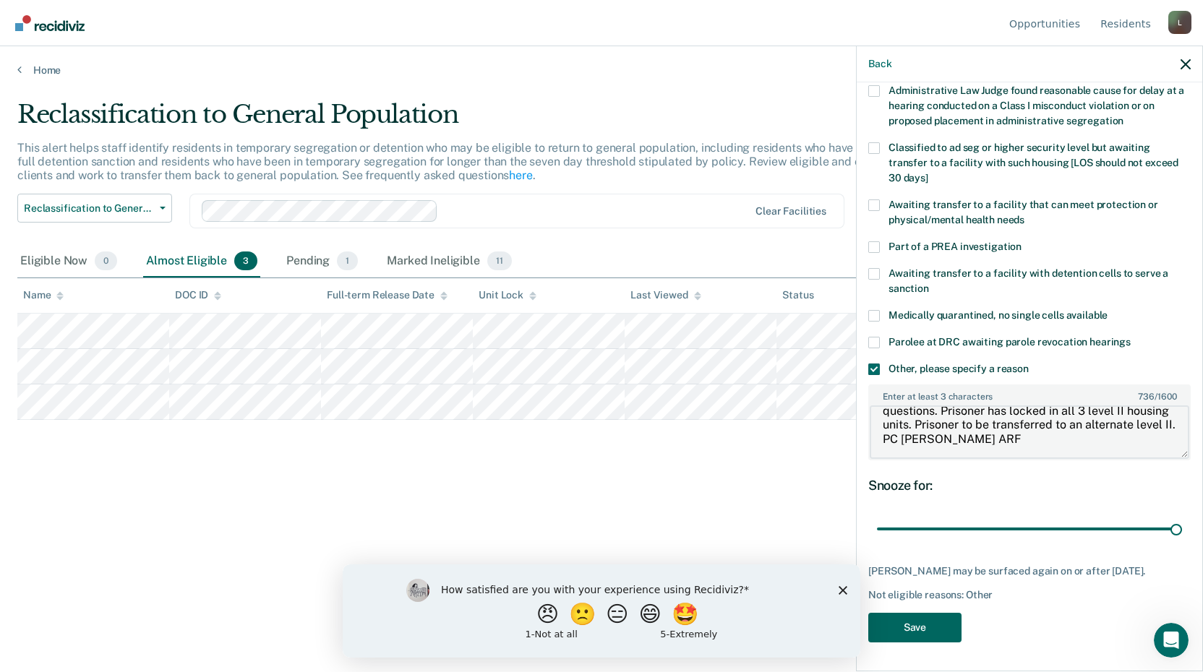
type textarea "Prisoner is Refusing to lock at ARF Prisoner saw SCC after being found guilty o…"
click at [916, 622] on button "Save" at bounding box center [914, 628] width 93 height 30
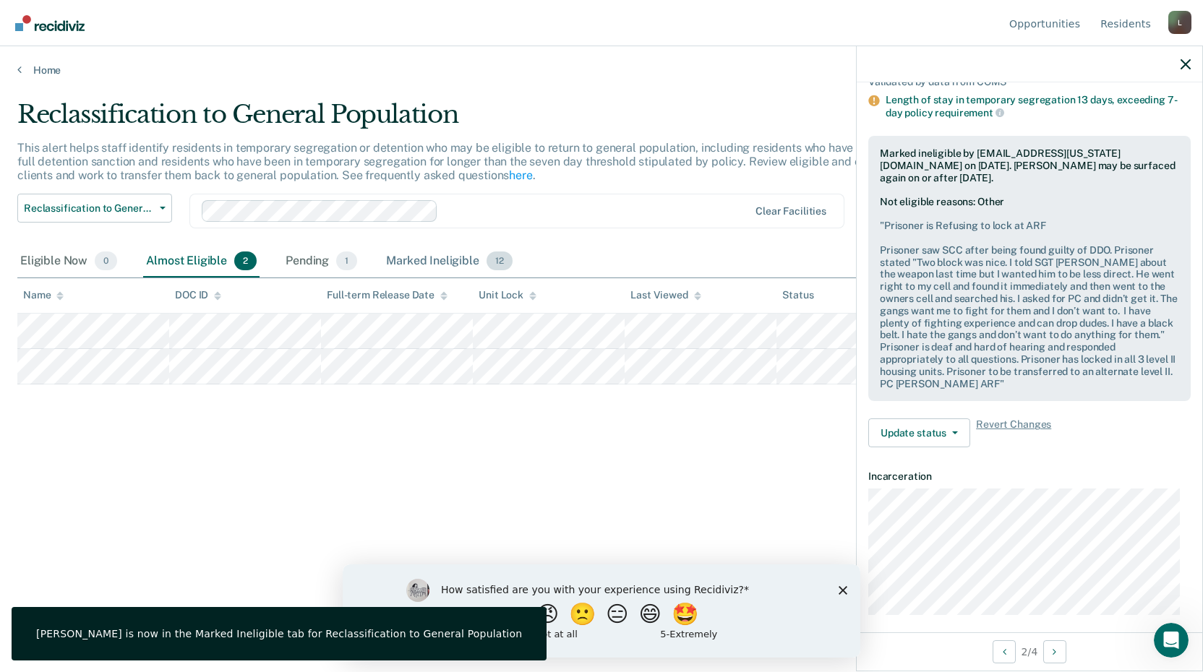
click at [451, 257] on div "Marked Ineligible 12" at bounding box center [449, 262] width 132 height 32
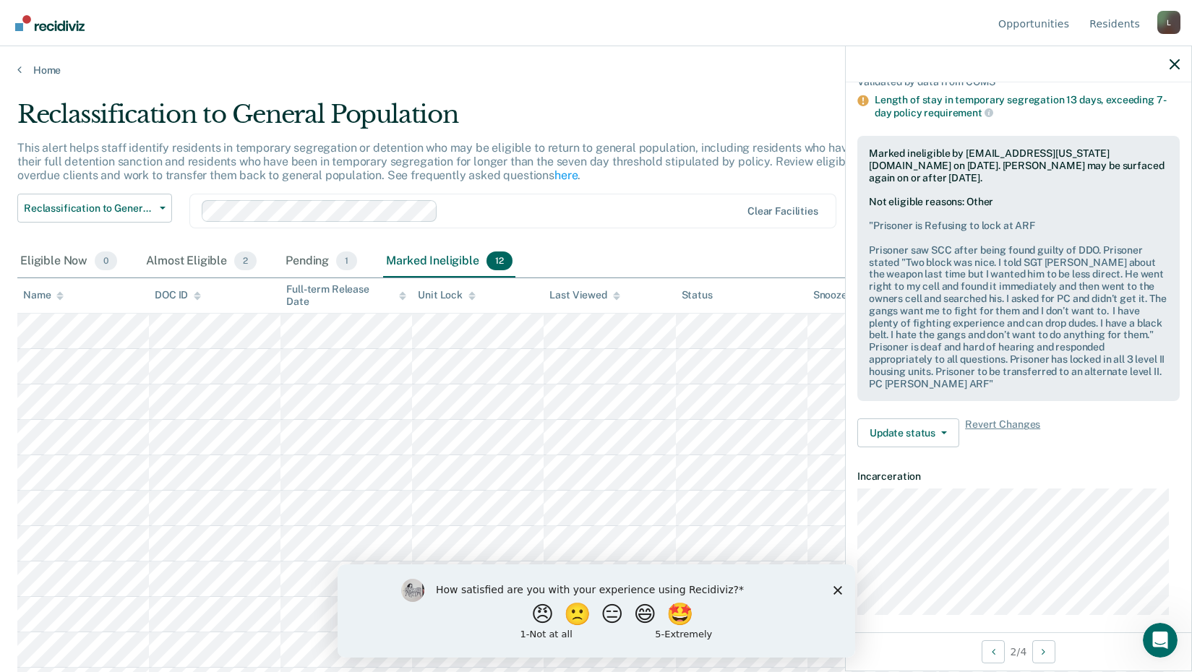
scroll to position [66, 0]
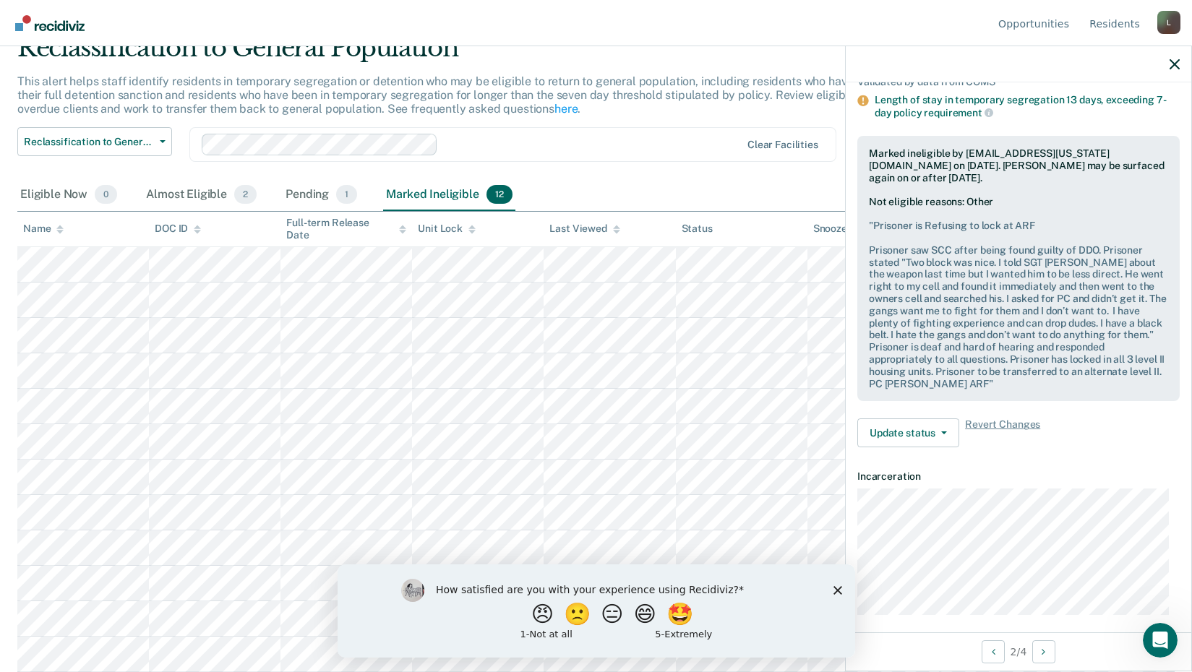
click at [841, 591] on div "How satisfied are you with your experience using Recidiviz? 😠 🙁 😑 😄 🤩 1 - Not a…" at bounding box center [596, 610] width 518 height 93
click at [837, 584] on div "How satisfied are you with your experience using Recidiviz? 😠 🙁 😑 😄 🤩 1 - Not a…" at bounding box center [596, 610] width 518 height 93
drag, startPoint x: 846, startPoint y: 586, endPoint x: 838, endPoint y: 588, distance: 7.4
click at [841, 588] on div "How satisfied are you with your experience using Recidiviz? 😠 🙁 😑 😄 🤩 1 - Not a…" at bounding box center [596, 610] width 518 height 93
click at [838, 588] on polygon "Close survey" at bounding box center [837, 589] width 9 height 9
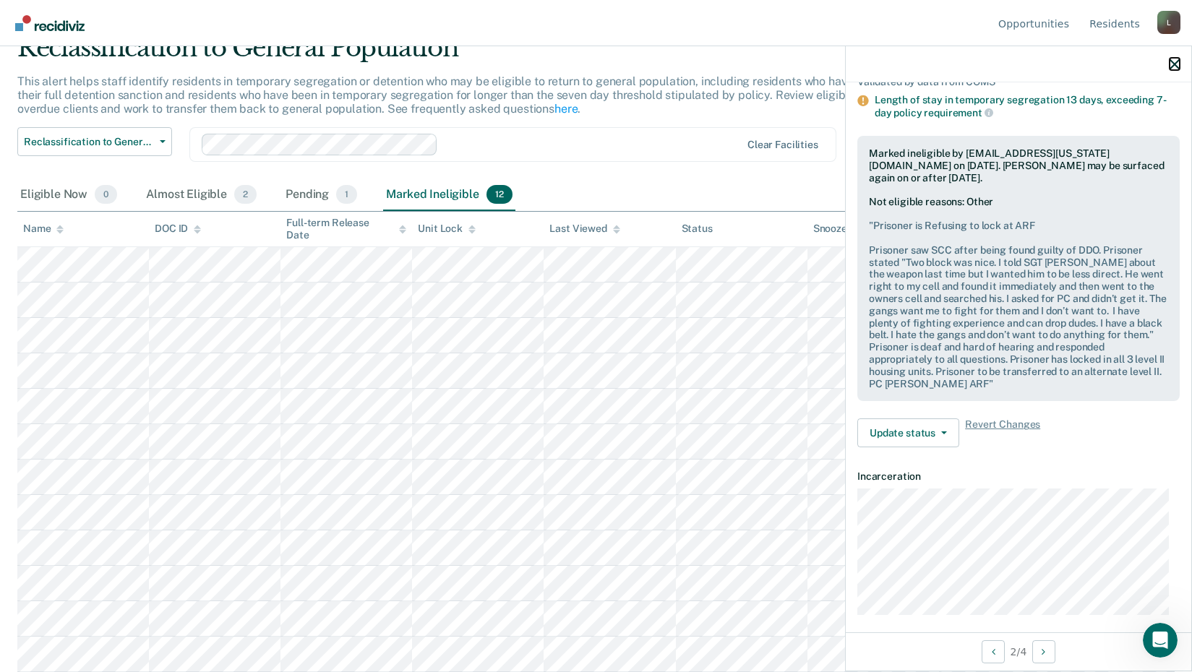
click at [1171, 67] on icon "button" at bounding box center [1174, 64] width 10 height 10
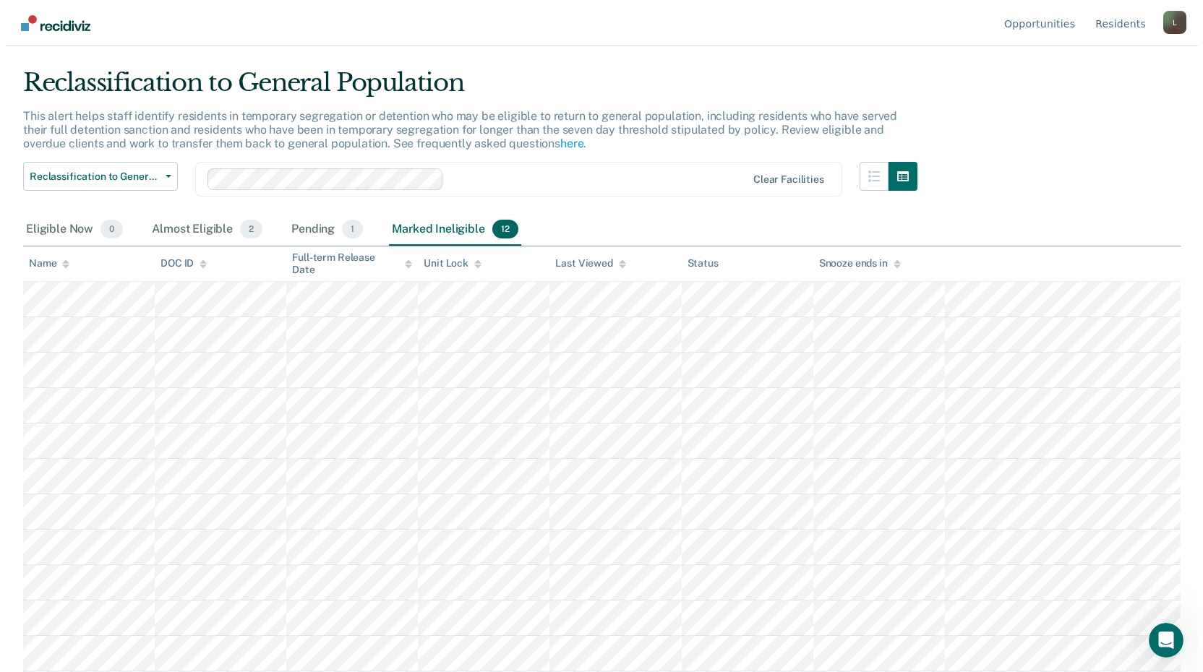
scroll to position [0, 0]
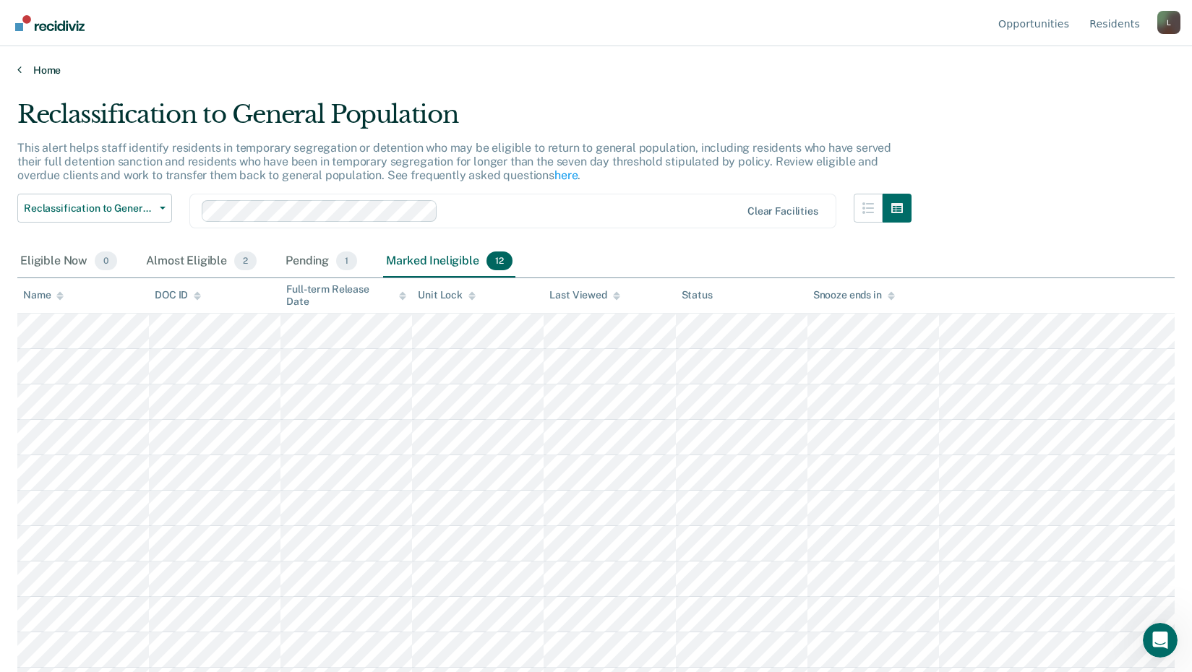
click at [42, 74] on link "Home" at bounding box center [595, 70] width 1157 height 13
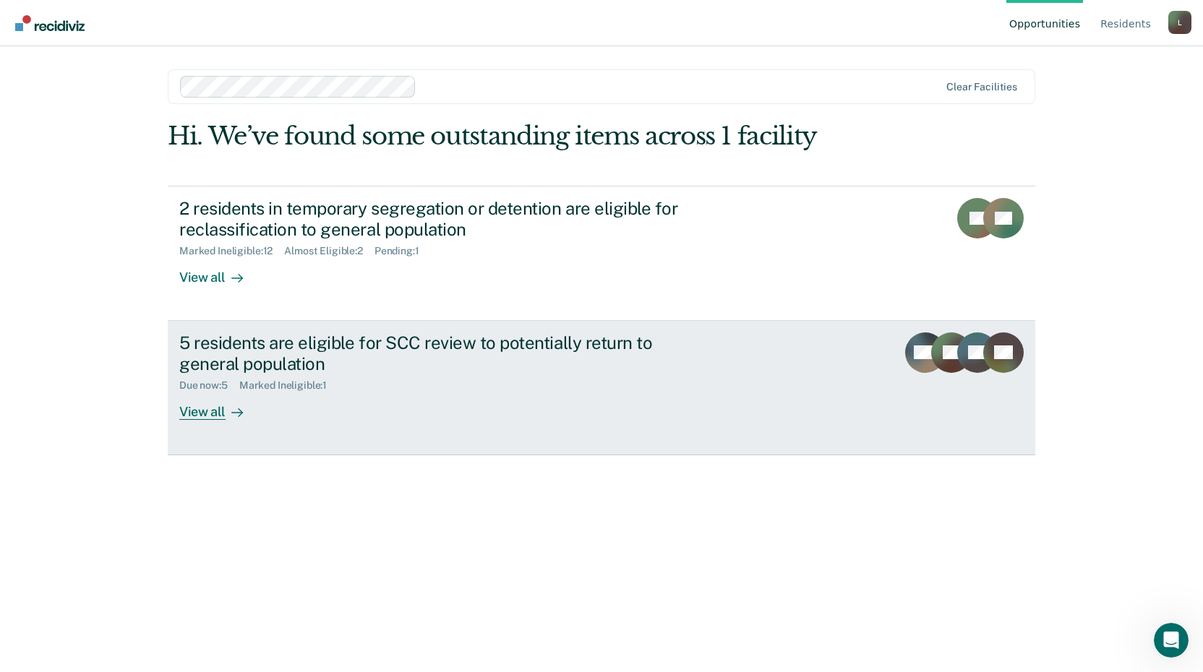
click at [189, 426] on link "5 residents are eligible for SCC review to potentially return to general popula…" at bounding box center [601, 388] width 867 height 134
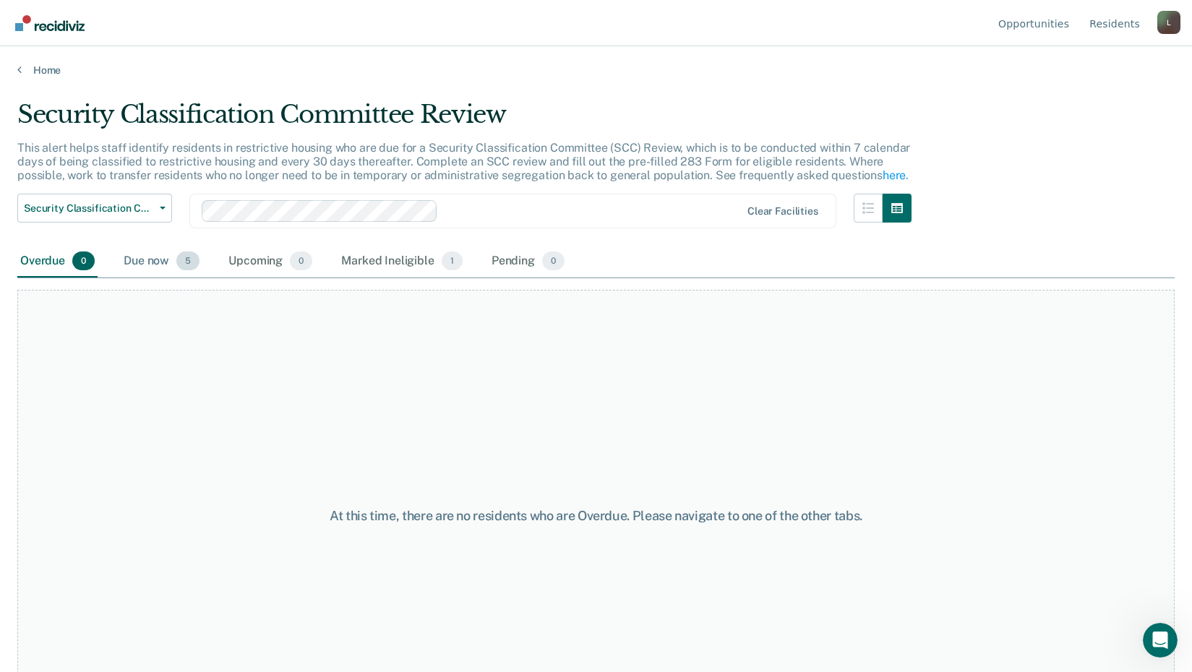
click at [141, 256] on div "Due now 5" at bounding box center [162, 262] width 82 height 32
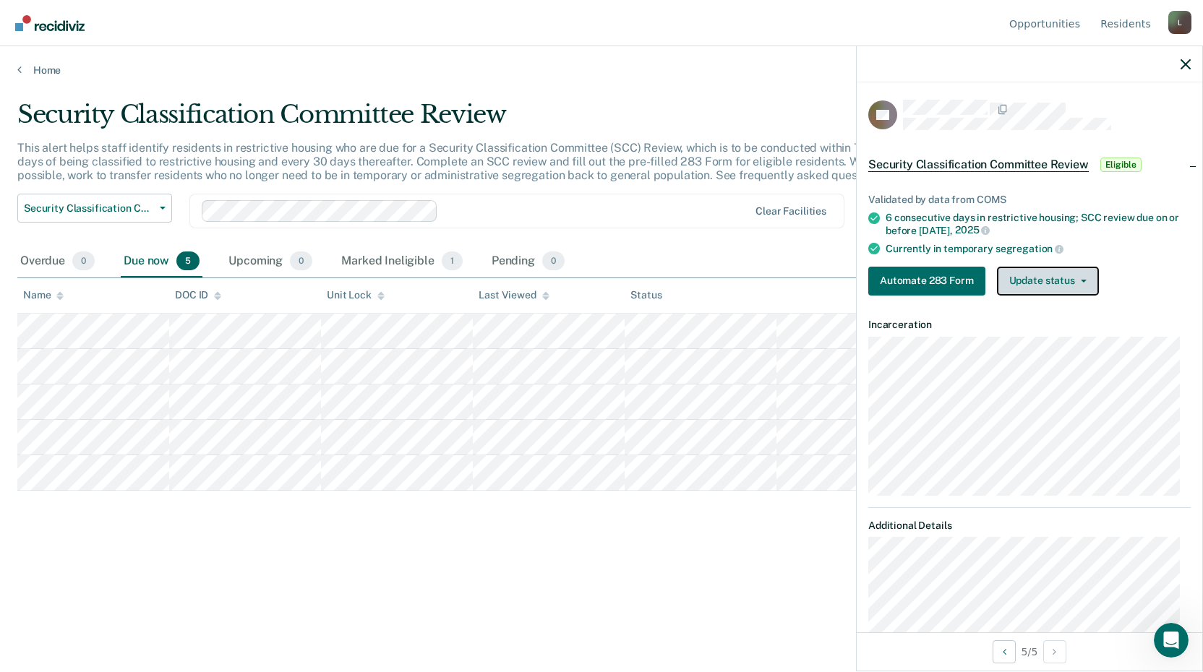
click at [1037, 286] on button "Update status" at bounding box center [1048, 281] width 102 height 29
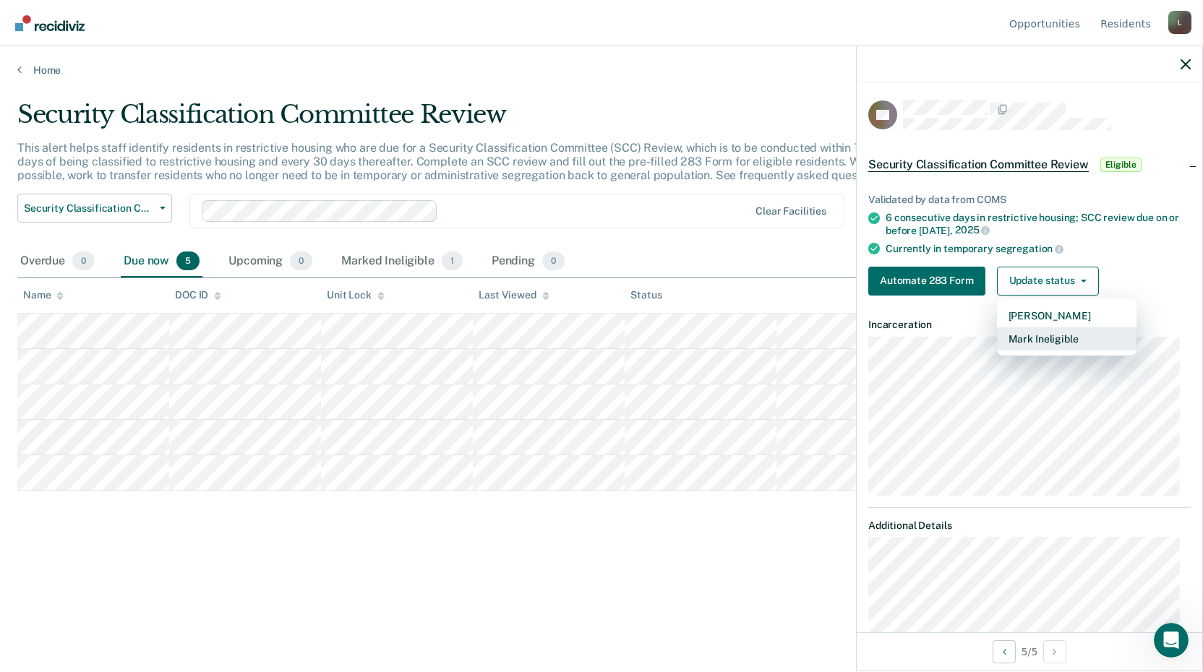
click at [1039, 342] on button "Mark Ineligible" at bounding box center [1066, 338] width 139 height 23
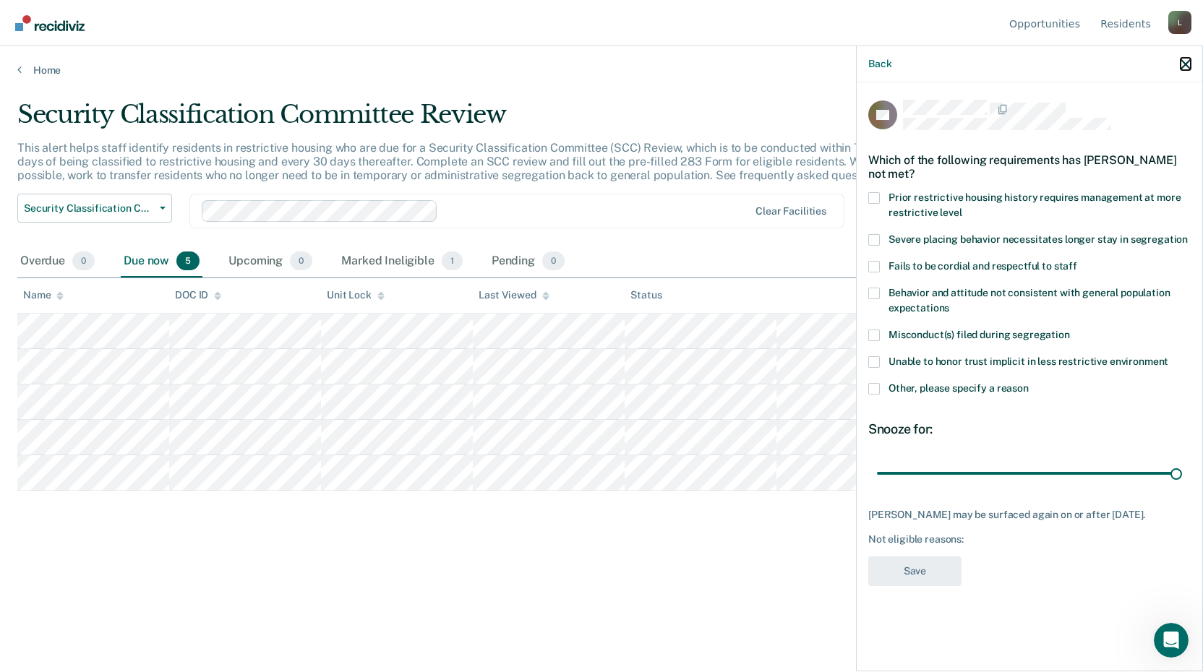
click at [1187, 63] on icon "button" at bounding box center [1185, 64] width 10 height 10
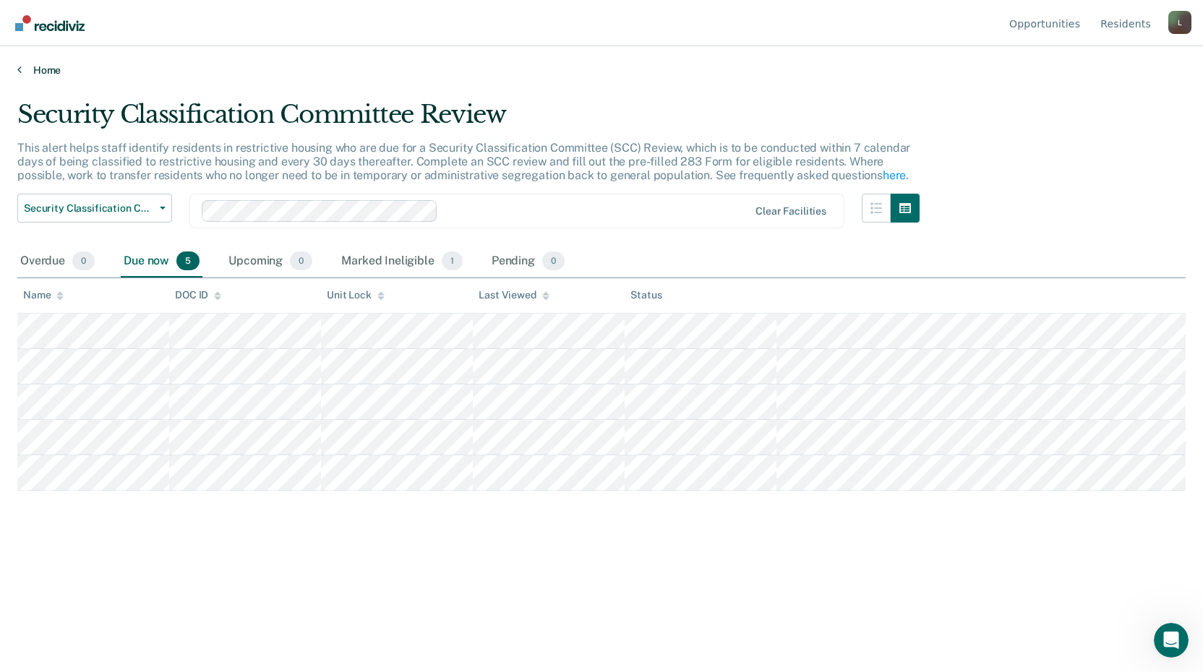
click at [23, 66] on link "Home" at bounding box center [601, 70] width 1168 height 13
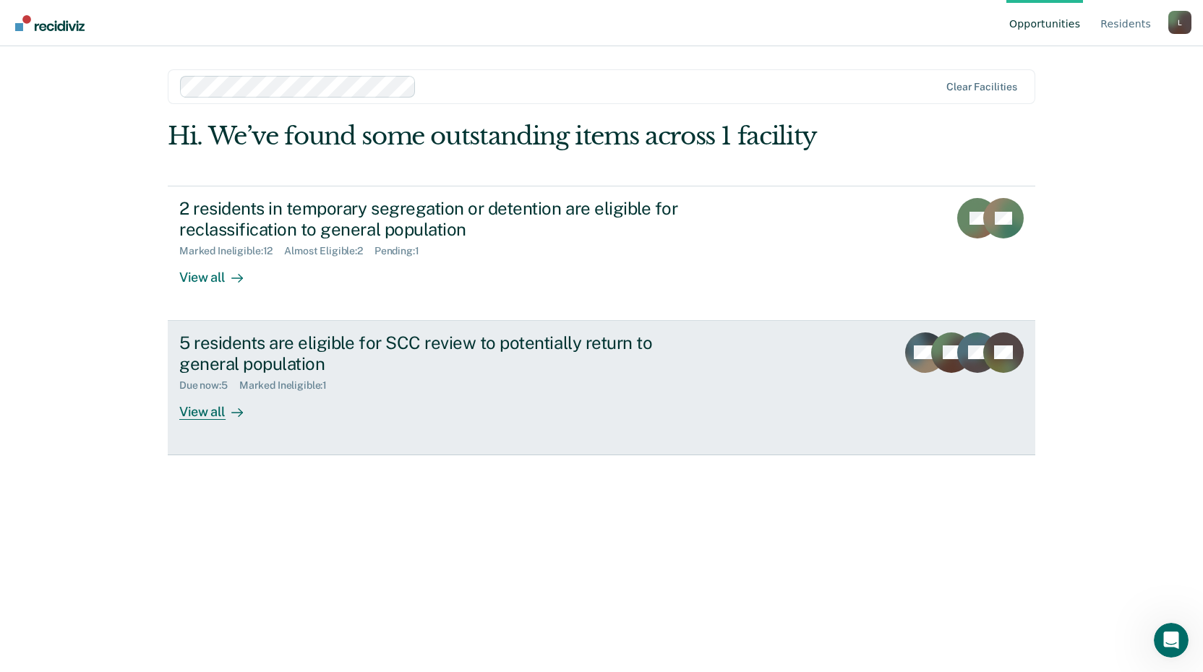
click at [218, 416] on div "View all" at bounding box center [219, 406] width 81 height 28
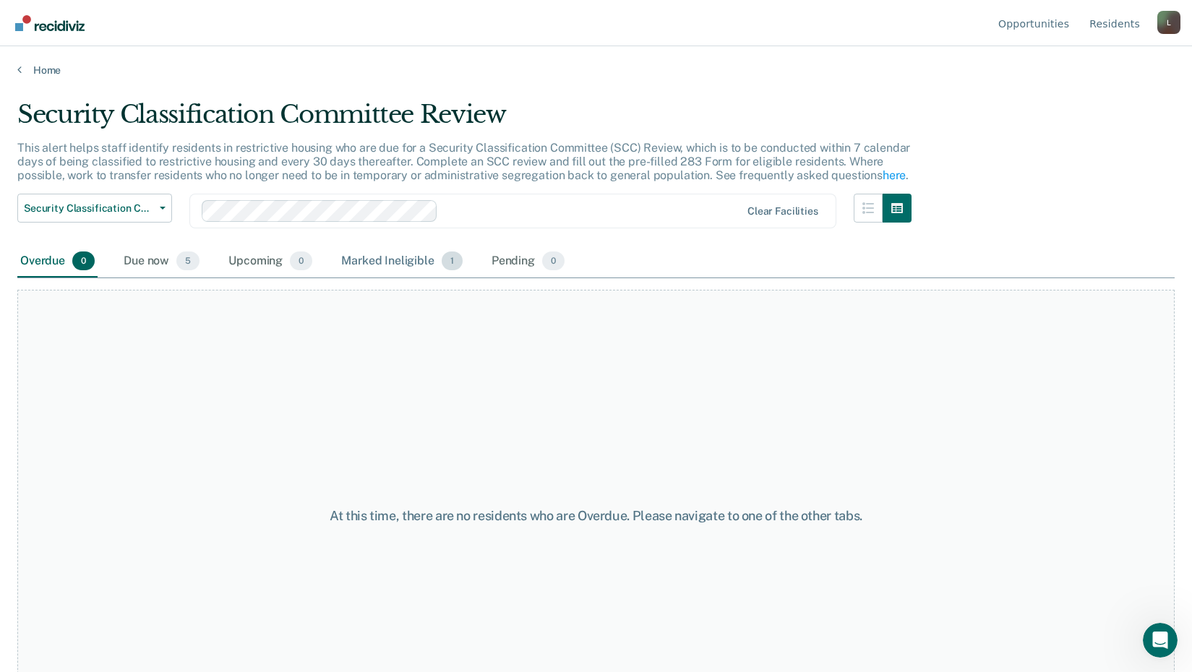
click at [398, 260] on div "Marked Ineligible 1" at bounding box center [401, 262] width 127 height 32
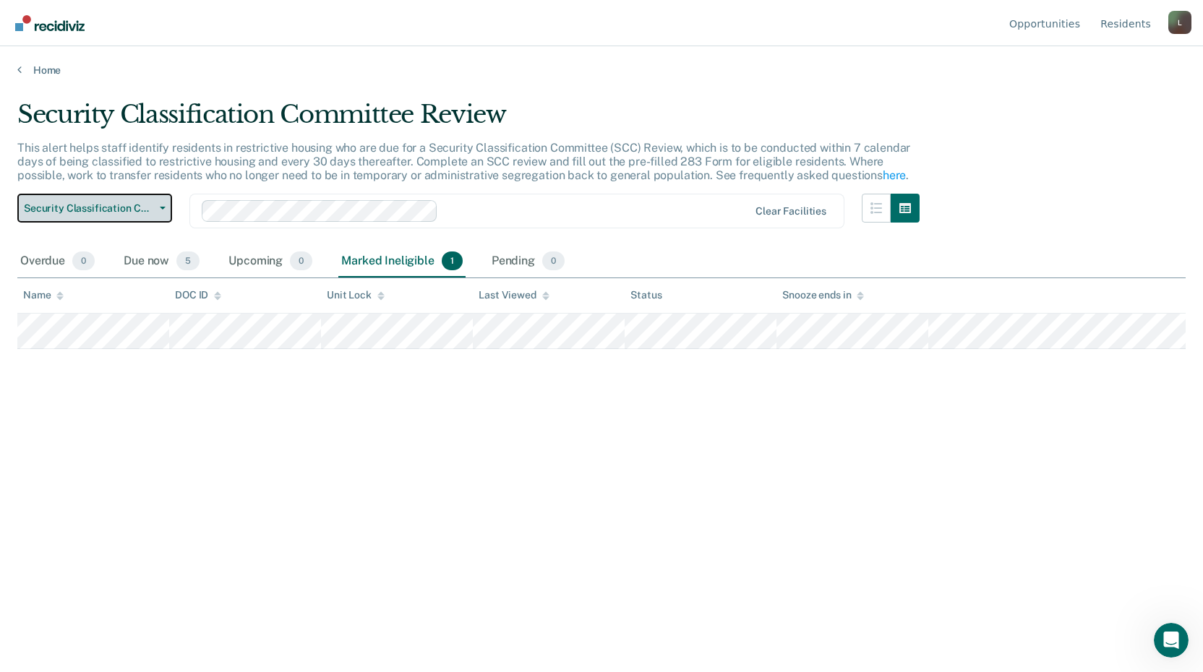
click at [124, 209] on span "Security Classification Committee Review" at bounding box center [89, 208] width 130 height 12
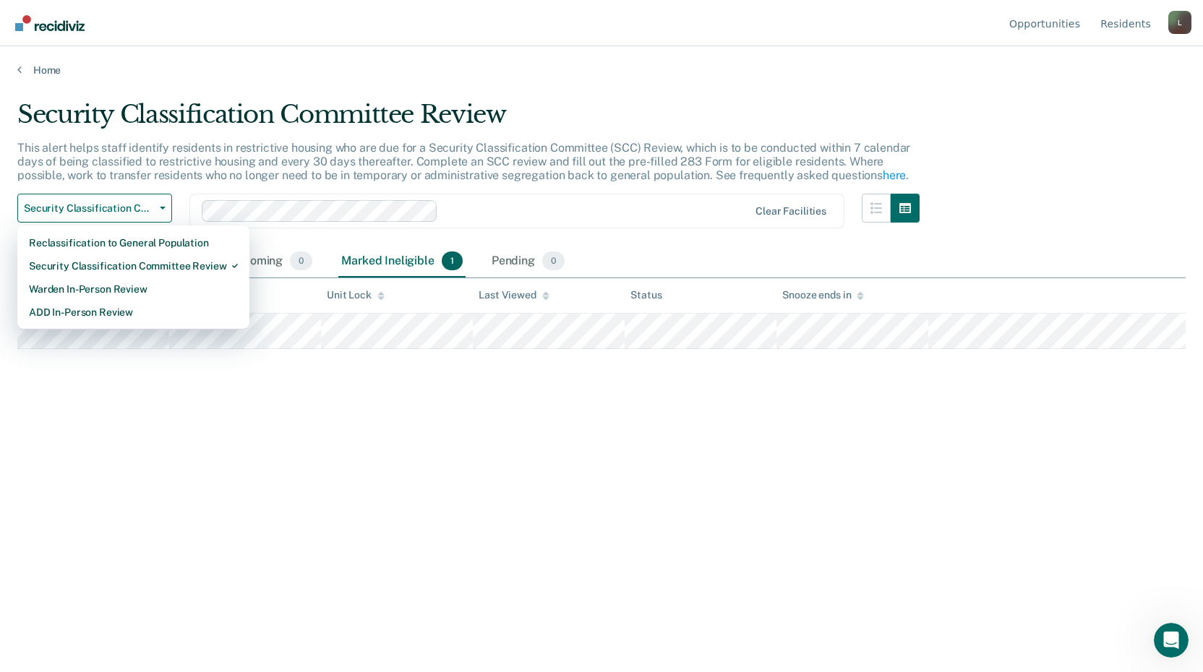
click at [256, 545] on div "Security Classification Committee Review This alert helps staff identify reside…" at bounding box center [601, 332] width 1168 height 464
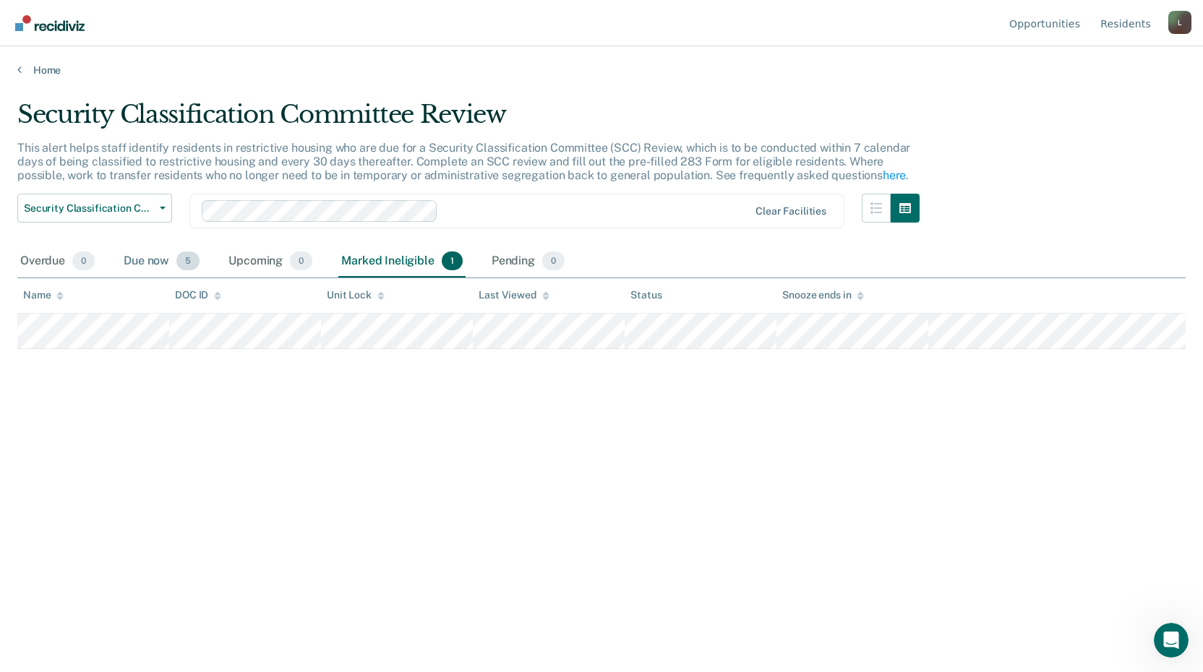
click at [147, 265] on div "Due now 5" at bounding box center [162, 262] width 82 height 32
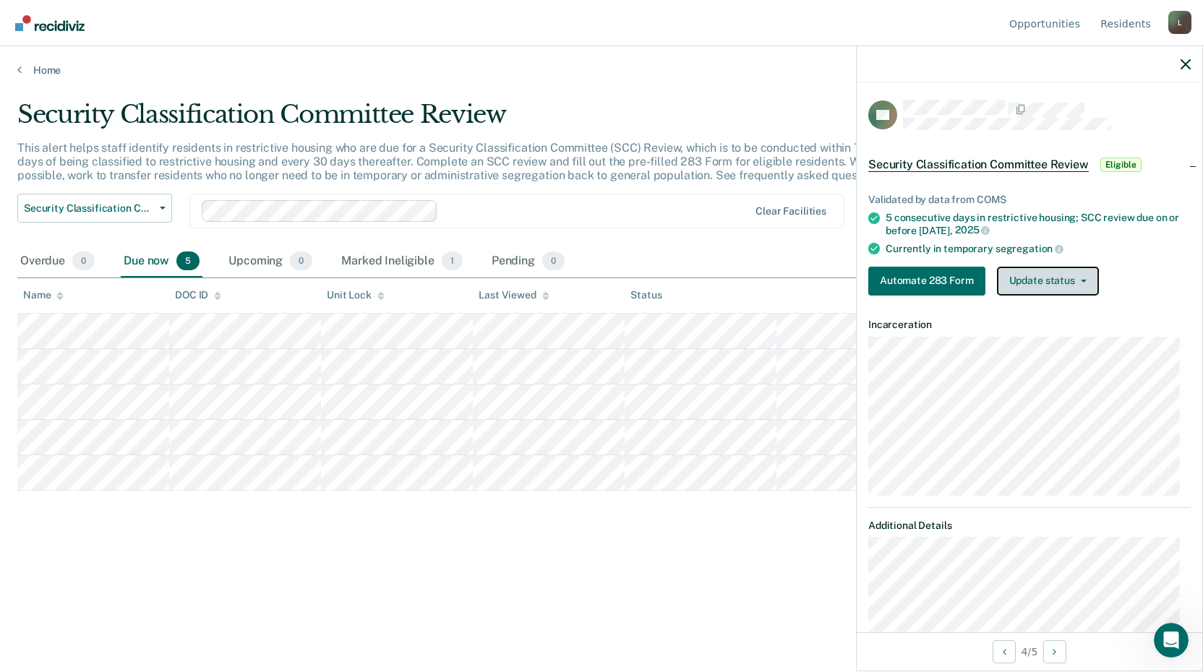
click at [1064, 283] on button "Update status" at bounding box center [1048, 281] width 102 height 29
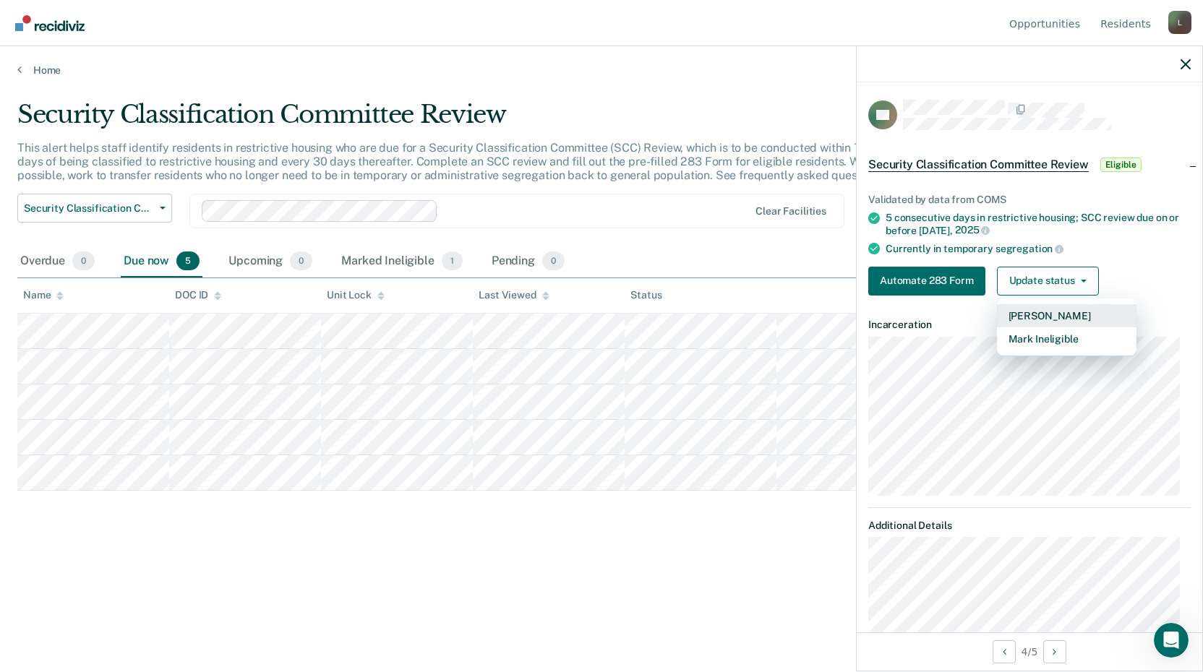
click at [1075, 315] on button "[PERSON_NAME]" at bounding box center [1066, 315] width 139 height 23
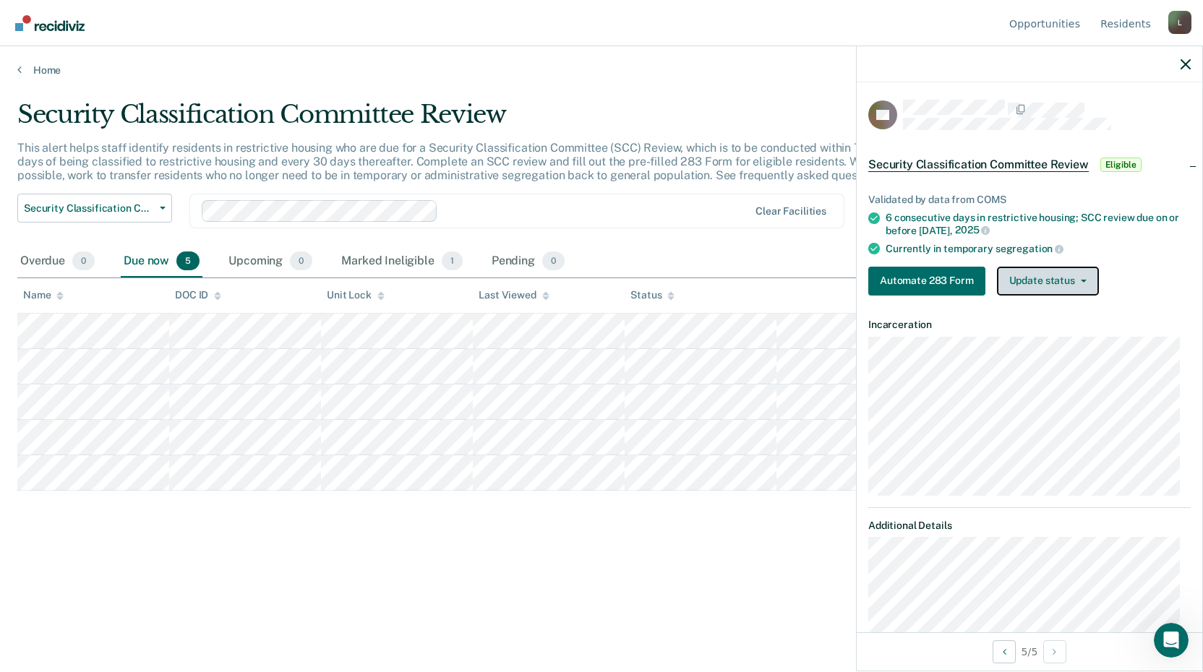
click at [1043, 285] on button "Update status" at bounding box center [1048, 281] width 102 height 29
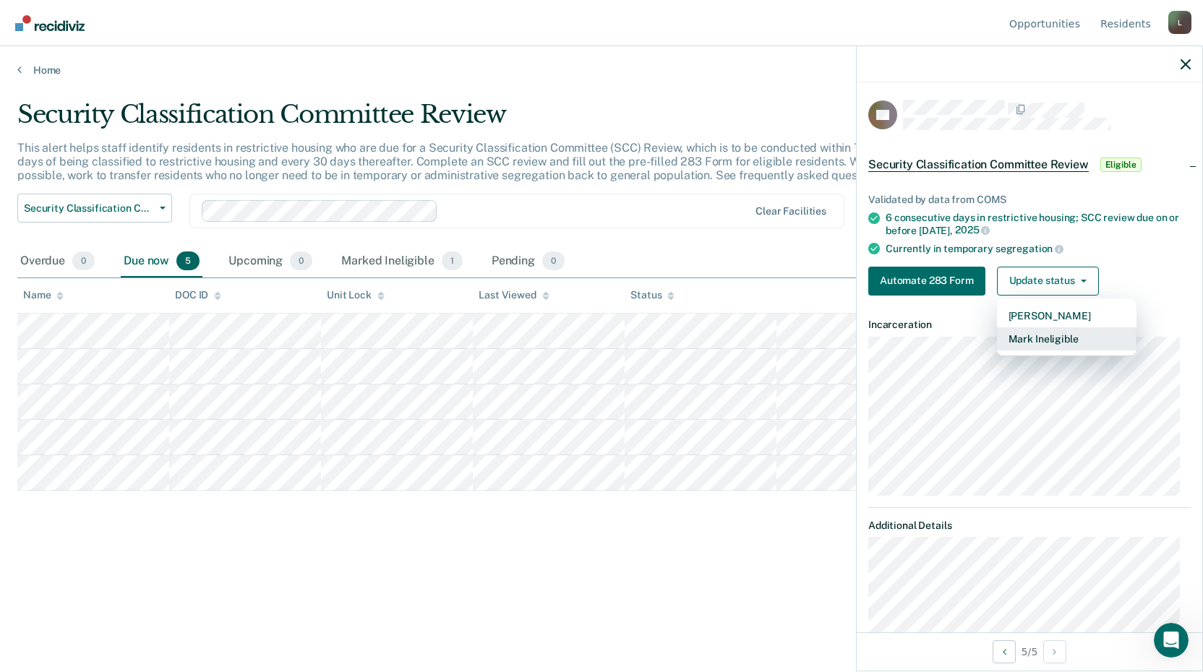
click at [1070, 343] on button "Mark Ineligible" at bounding box center [1066, 338] width 139 height 23
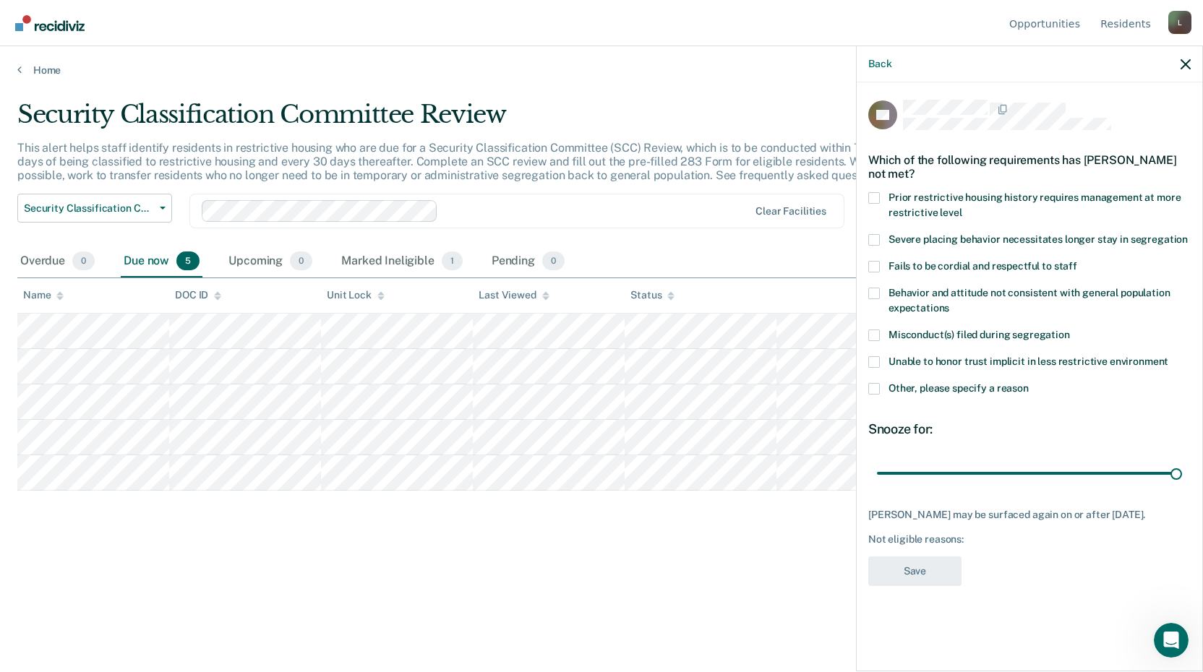
click at [877, 383] on span at bounding box center [874, 389] width 12 height 12
click at [1029, 383] on input "Other, please specify a reason" at bounding box center [1029, 383] width 0 height 0
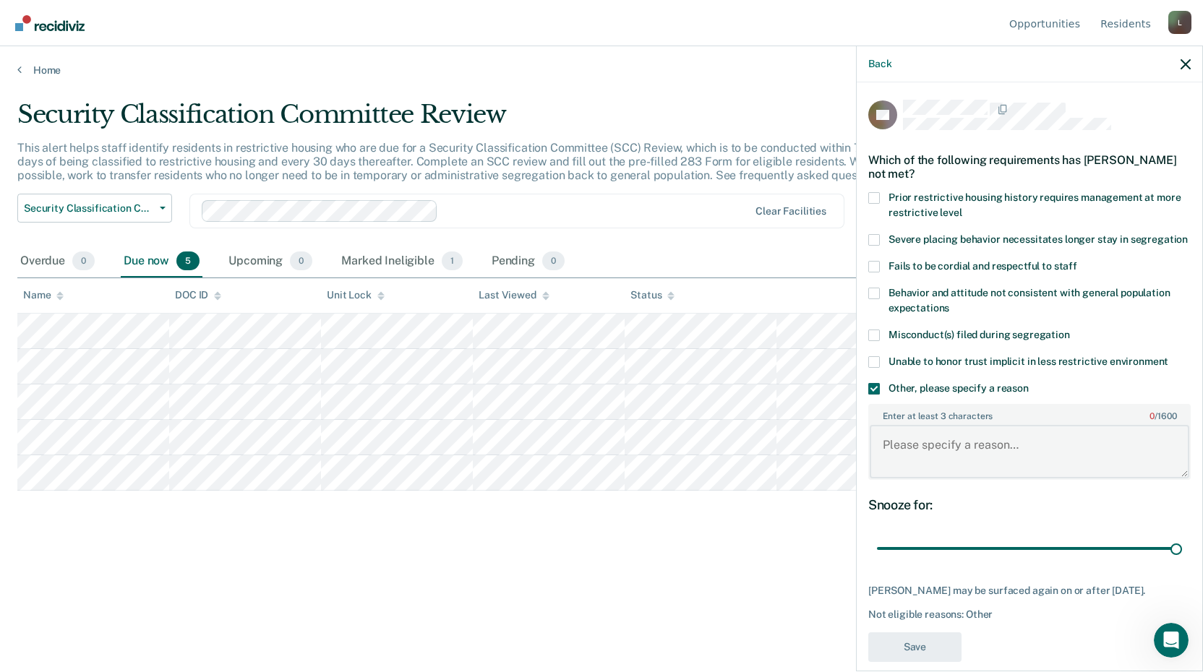
click at [917, 454] on textarea "Enter at least 3 characters 0 / 1600" at bounding box center [1029, 451] width 319 height 53
type textarea "{"
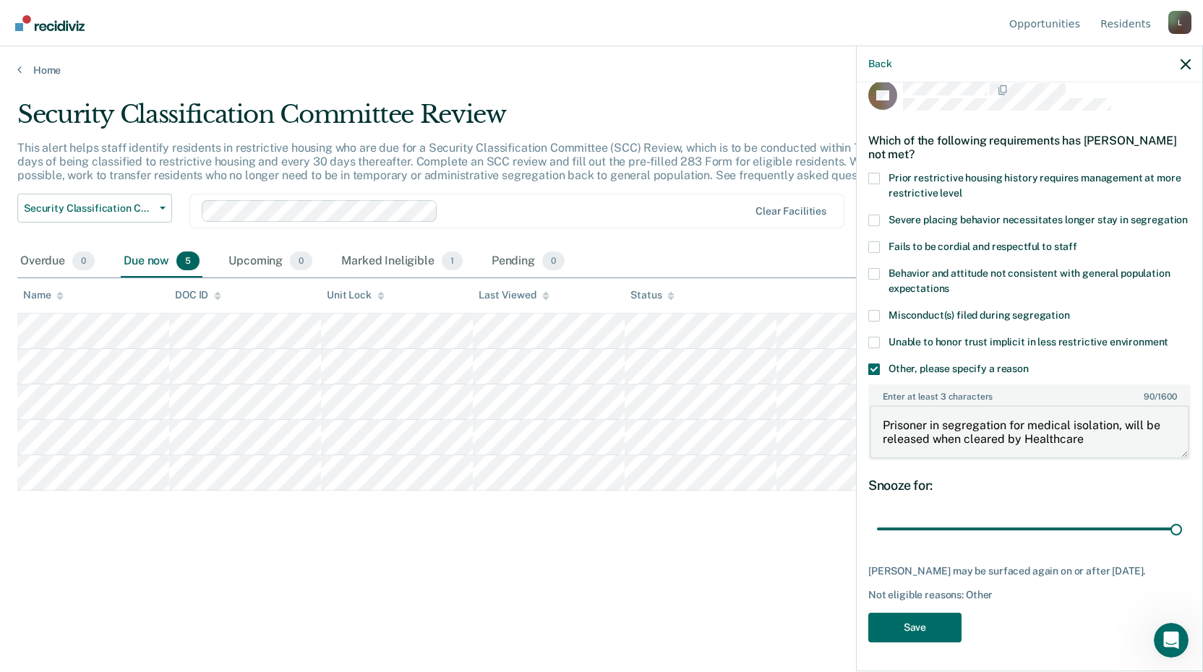
scroll to position [46, 0]
type textarea "Prisoner in segregation for medical isolation, will be released when cleared by…"
click at [933, 624] on button "Save" at bounding box center [914, 628] width 93 height 30
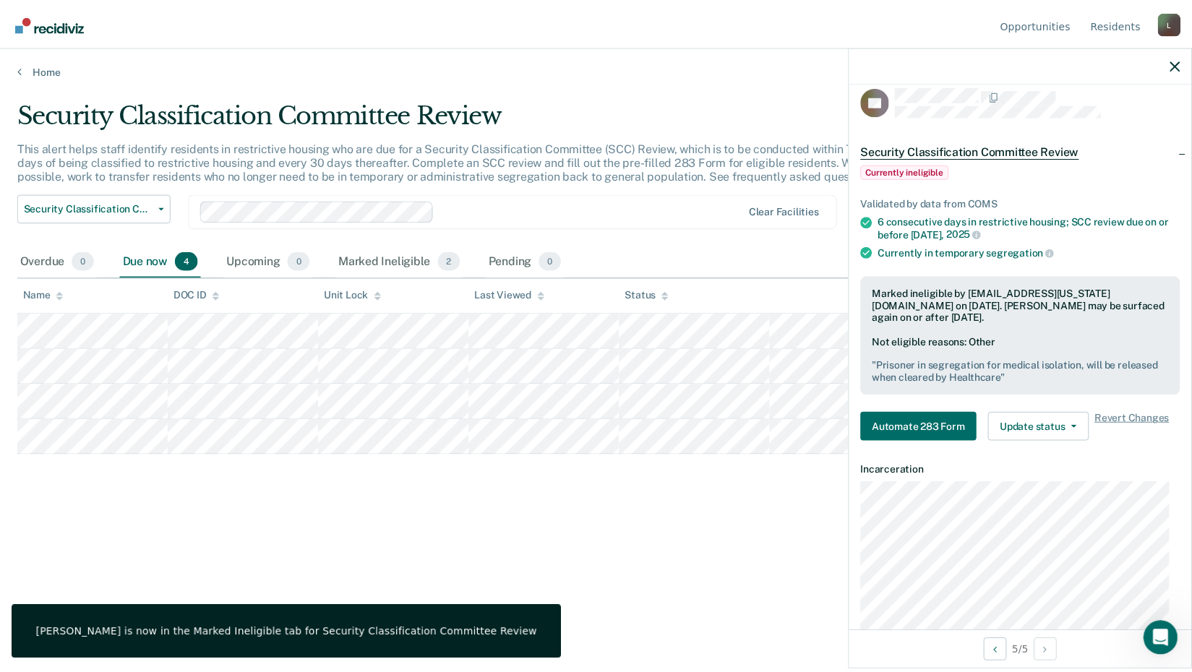
scroll to position [0, 0]
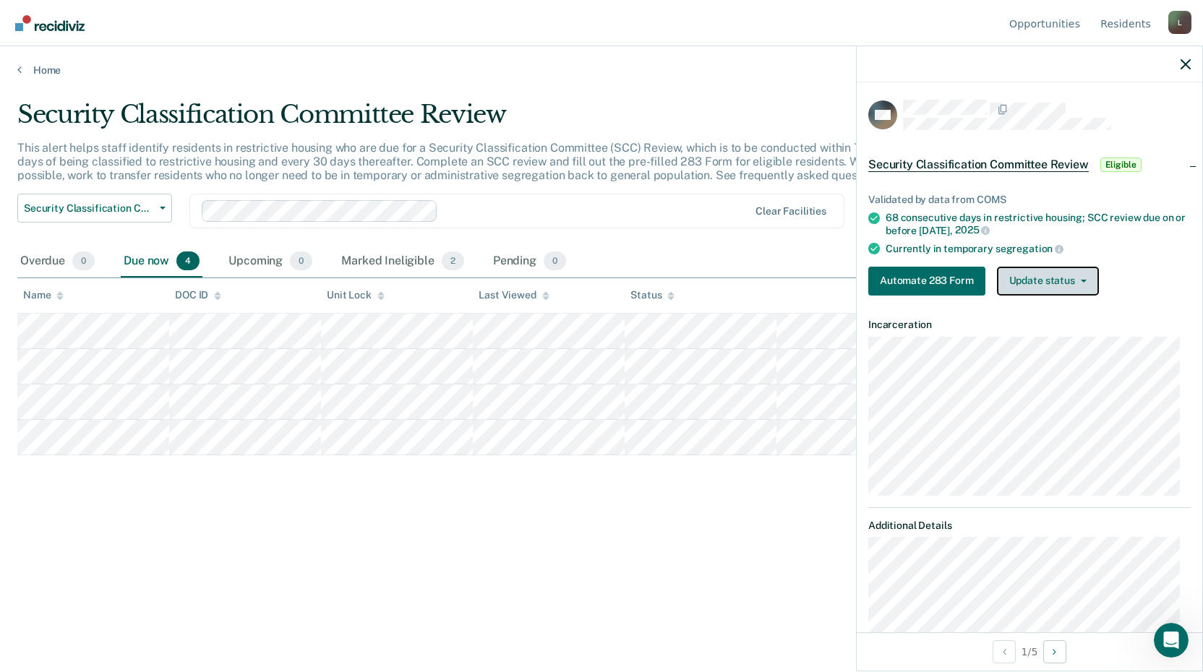
click at [1029, 283] on button "Update status" at bounding box center [1048, 281] width 102 height 29
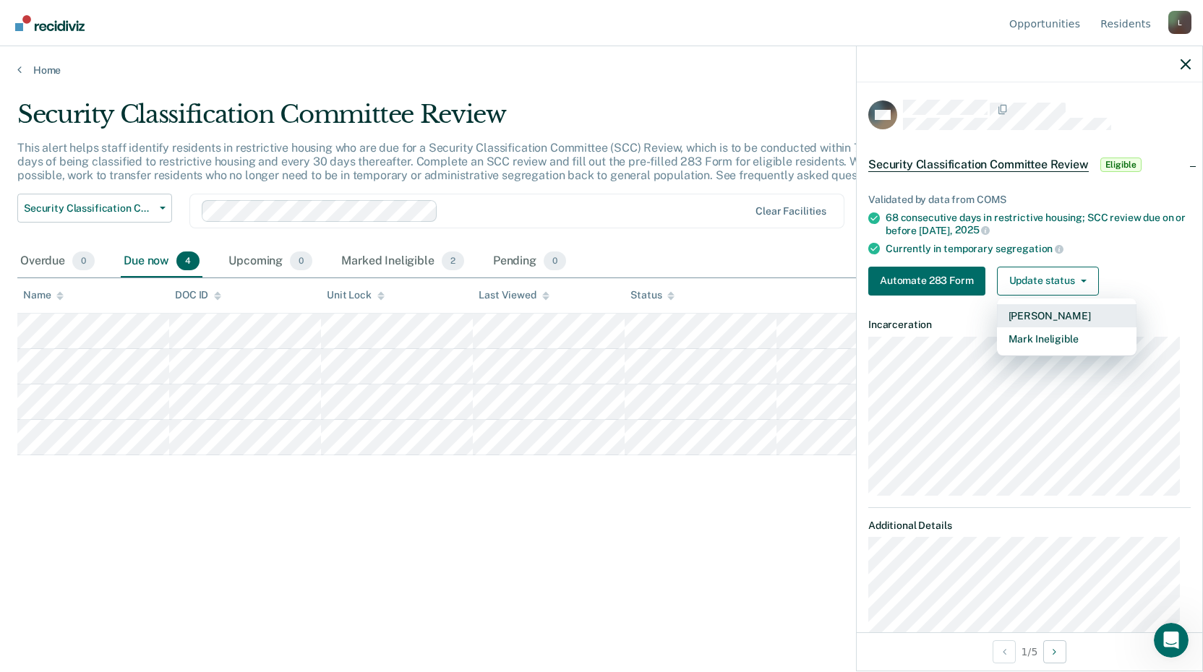
click at [1045, 320] on button "[PERSON_NAME]" at bounding box center [1066, 315] width 139 height 23
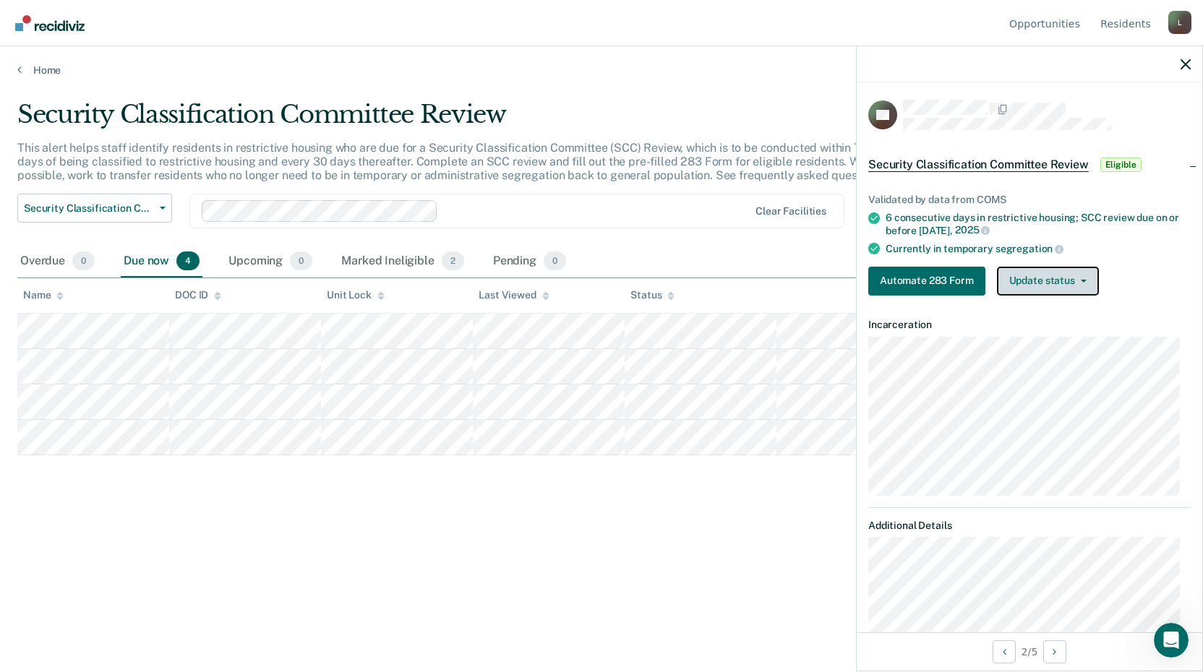
click at [1052, 272] on button "Update status" at bounding box center [1048, 281] width 102 height 29
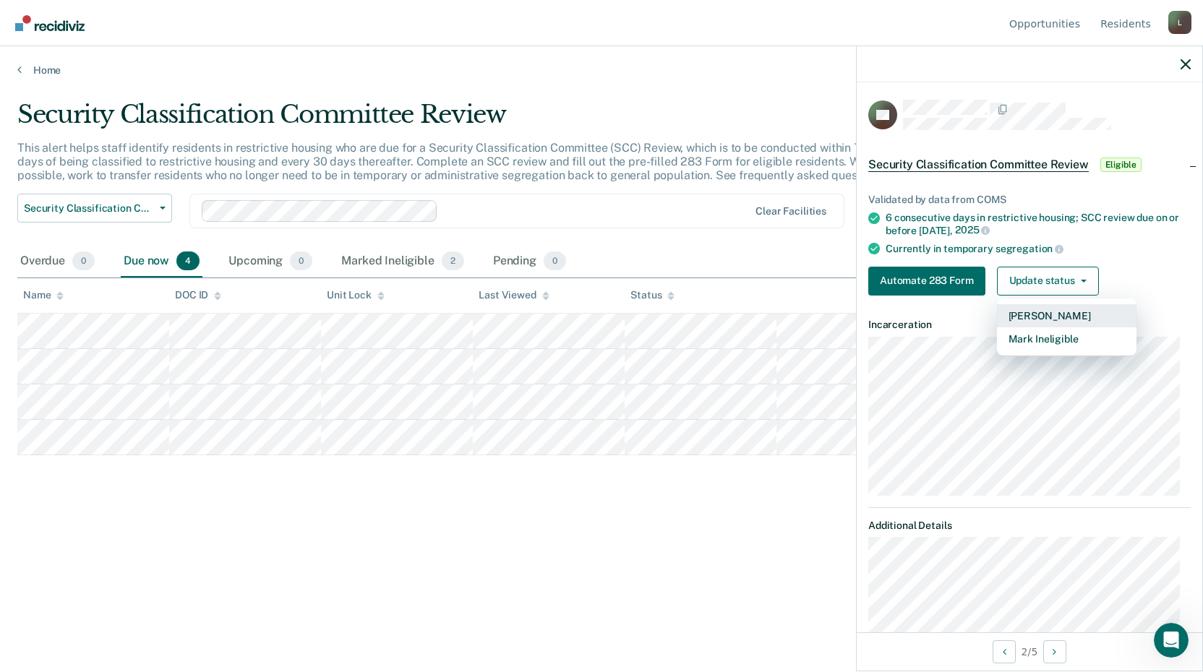
click at [1036, 320] on button "[PERSON_NAME]" at bounding box center [1066, 315] width 139 height 23
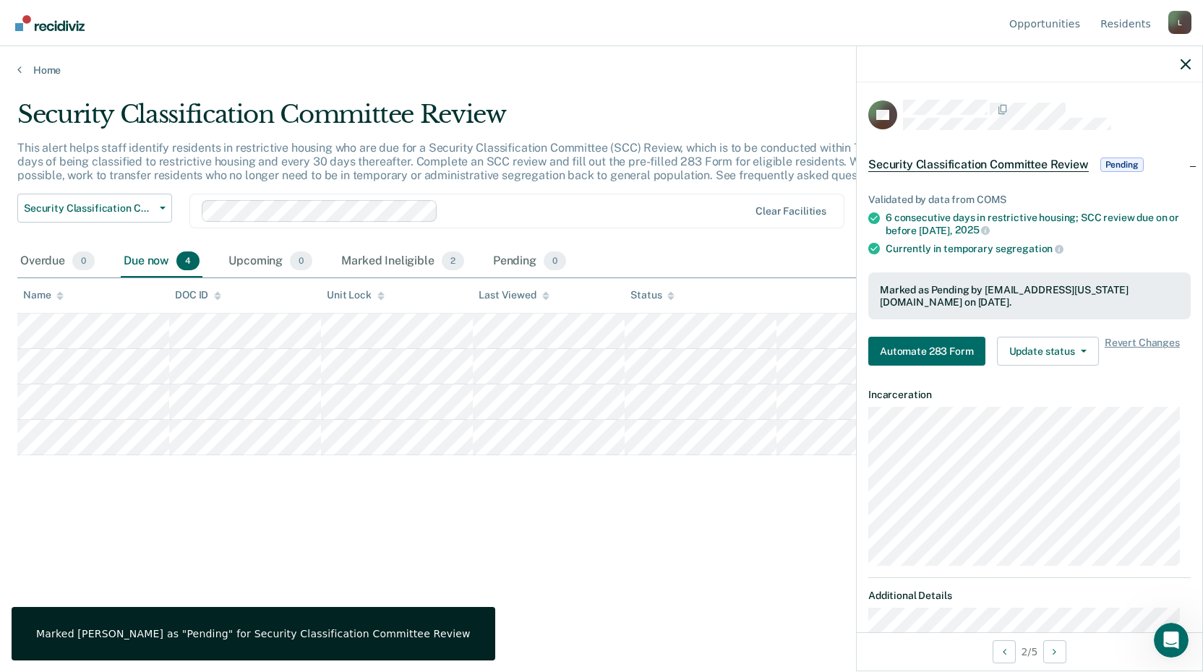
click at [372, 505] on div "Security Classification Committee Review This alert helps staff identify reside…" at bounding box center [601, 332] width 1168 height 464
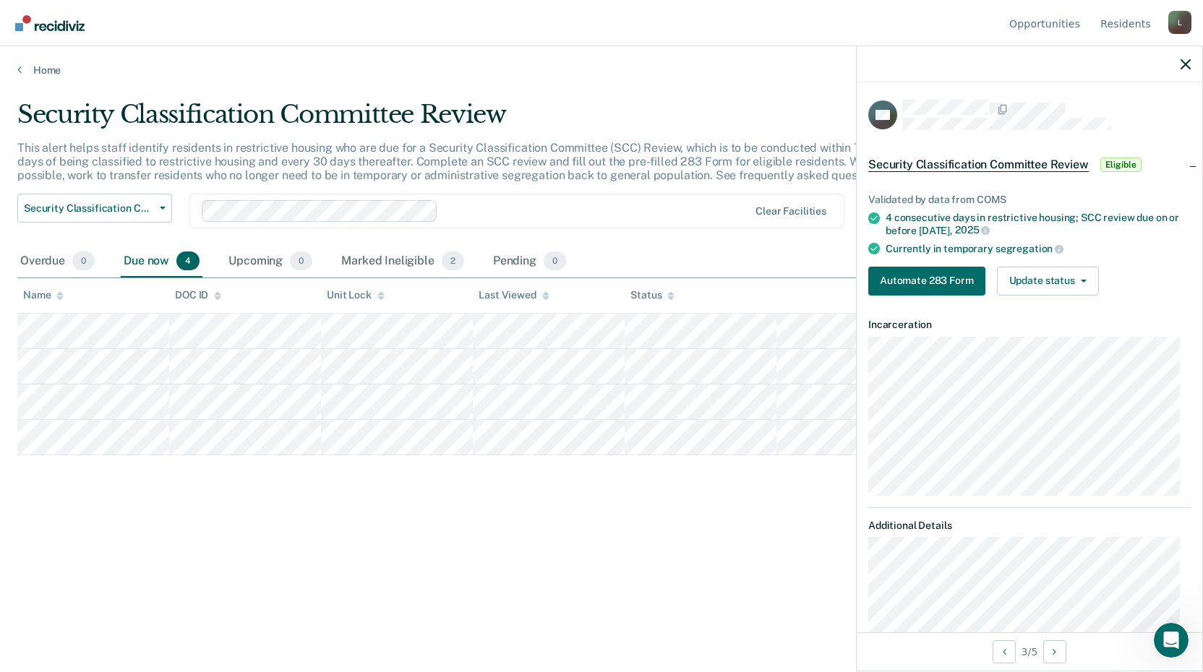
click at [385, 546] on div "Security Classification Committee Review This alert helps staff identify reside…" at bounding box center [601, 332] width 1168 height 464
click at [1186, 61] on icon "button" at bounding box center [1185, 64] width 10 height 10
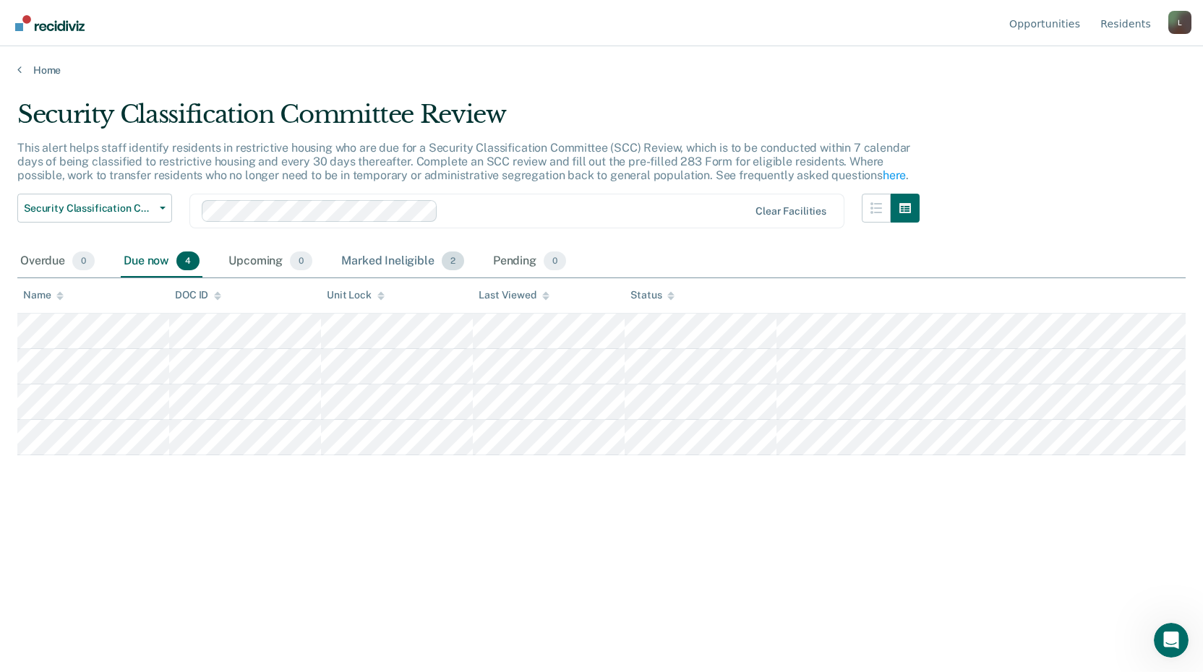
click at [375, 253] on div "Marked Ineligible 2" at bounding box center [402, 262] width 129 height 32
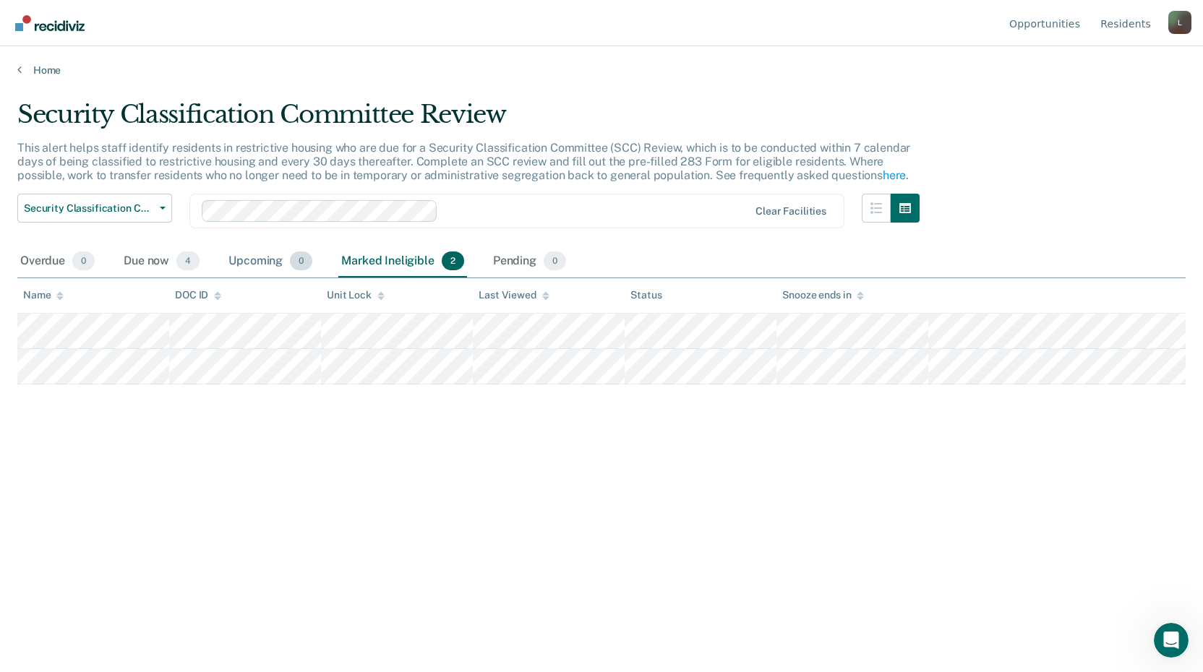
click at [252, 254] on div "Upcoming 0" at bounding box center [271, 262] width 90 height 32
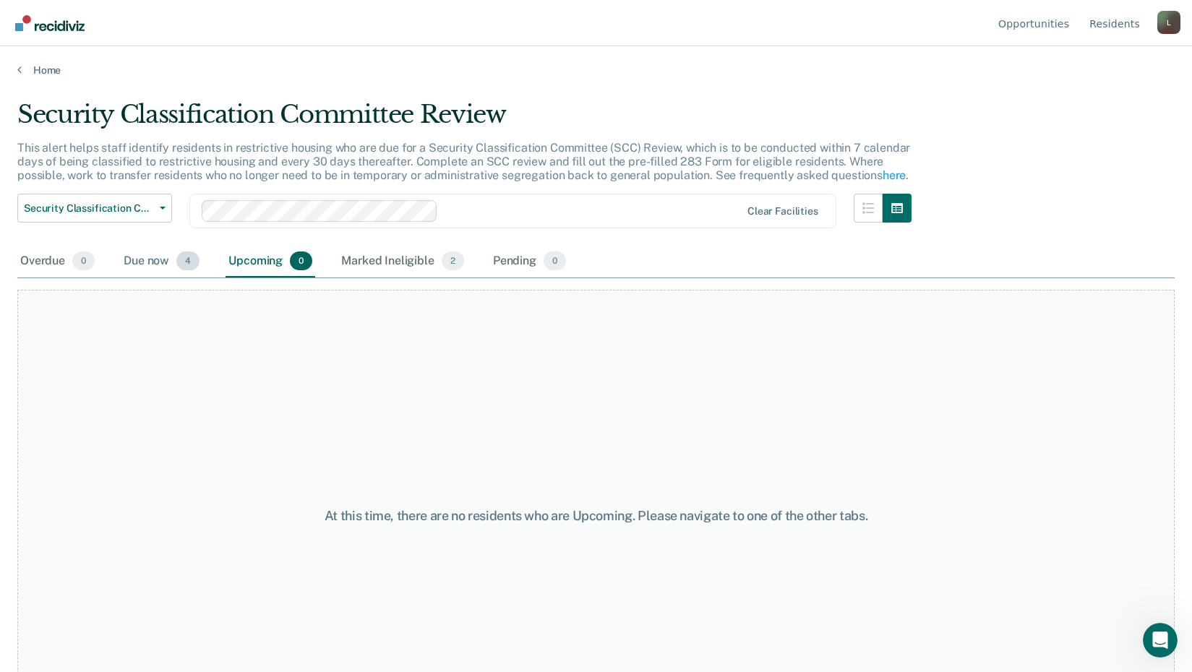
click at [140, 261] on div "Due now 4" at bounding box center [162, 262] width 82 height 32
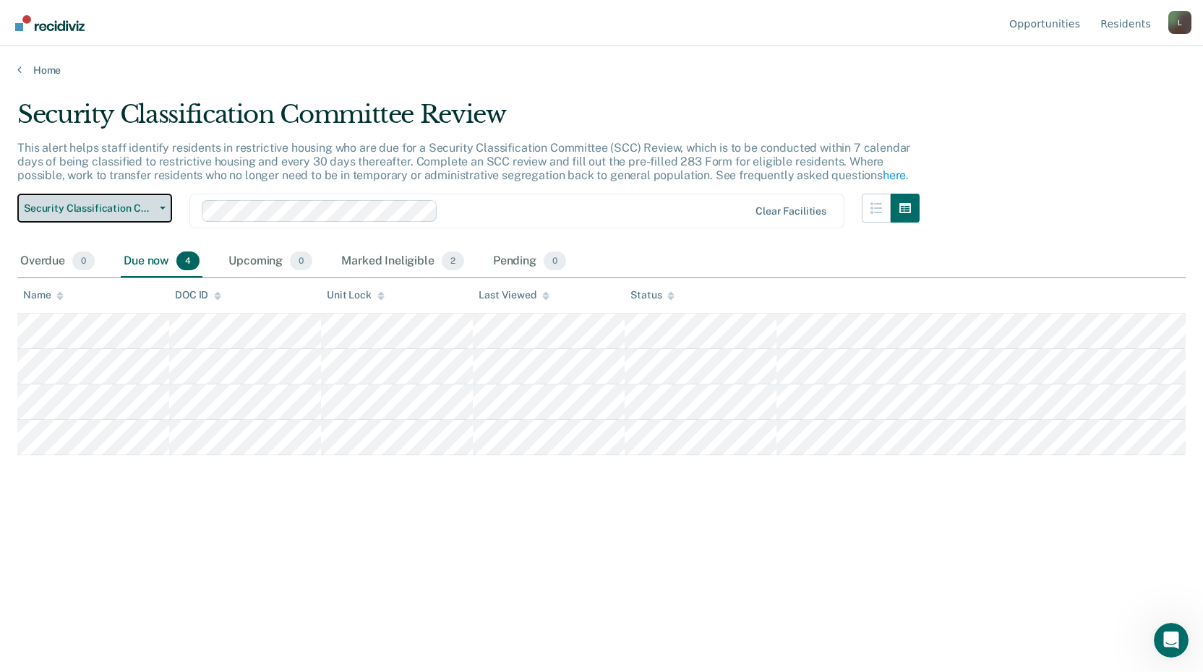
click at [125, 209] on span "Security Classification Committee Review" at bounding box center [89, 208] width 130 height 12
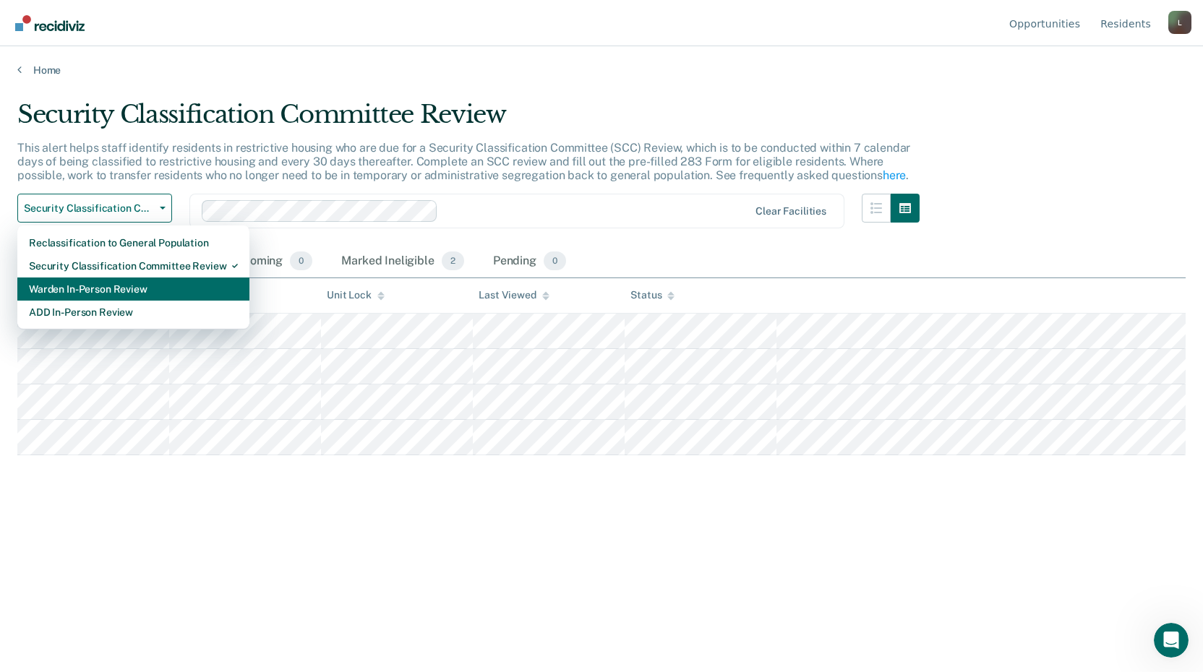
click at [90, 299] on div "Warden In-Person Review" at bounding box center [133, 289] width 209 height 23
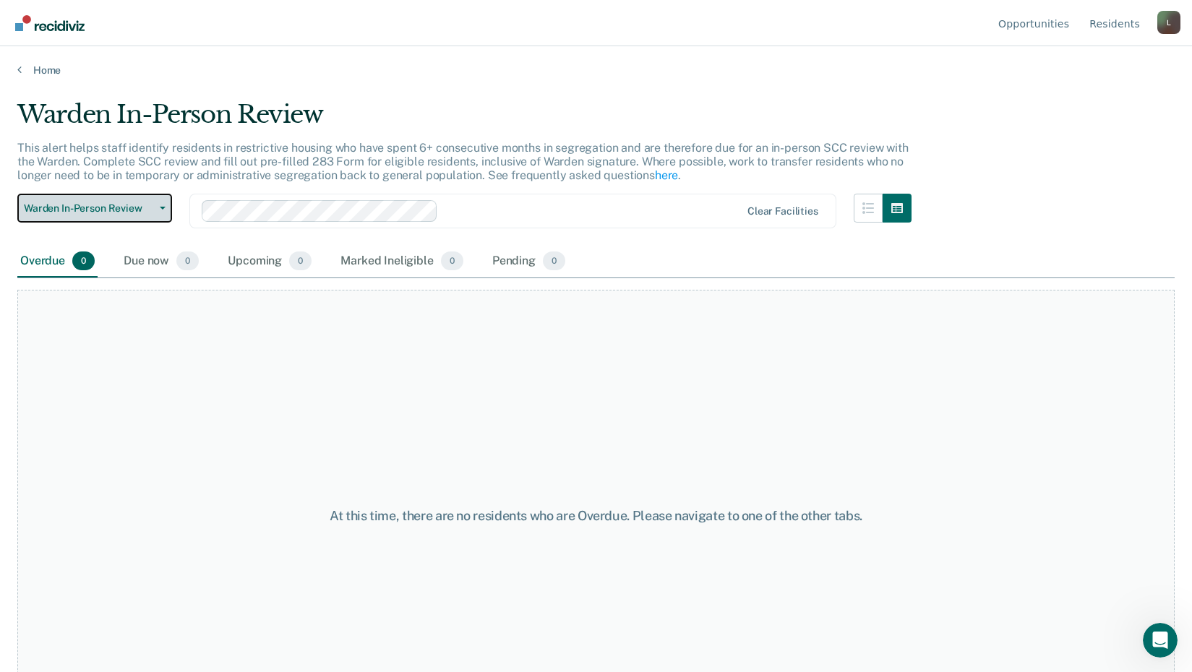
click at [158, 205] on button "Warden In-Person Review" at bounding box center [94, 208] width 155 height 29
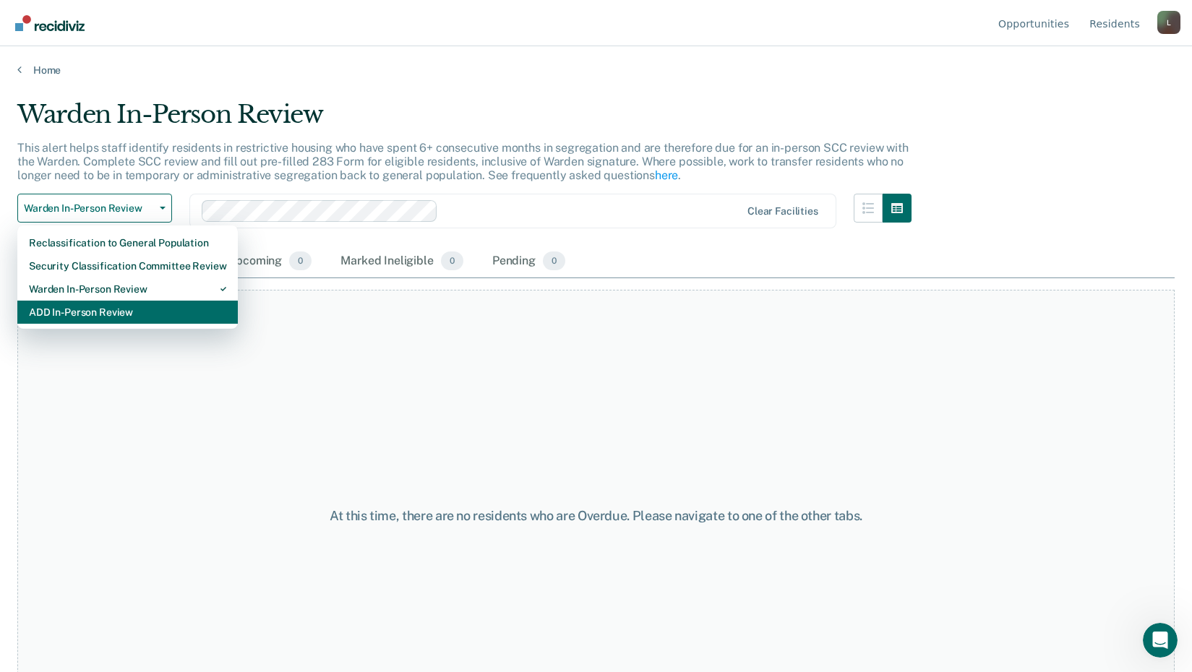
click at [100, 311] on div "ADD In-Person Review" at bounding box center [127, 312] width 197 height 23
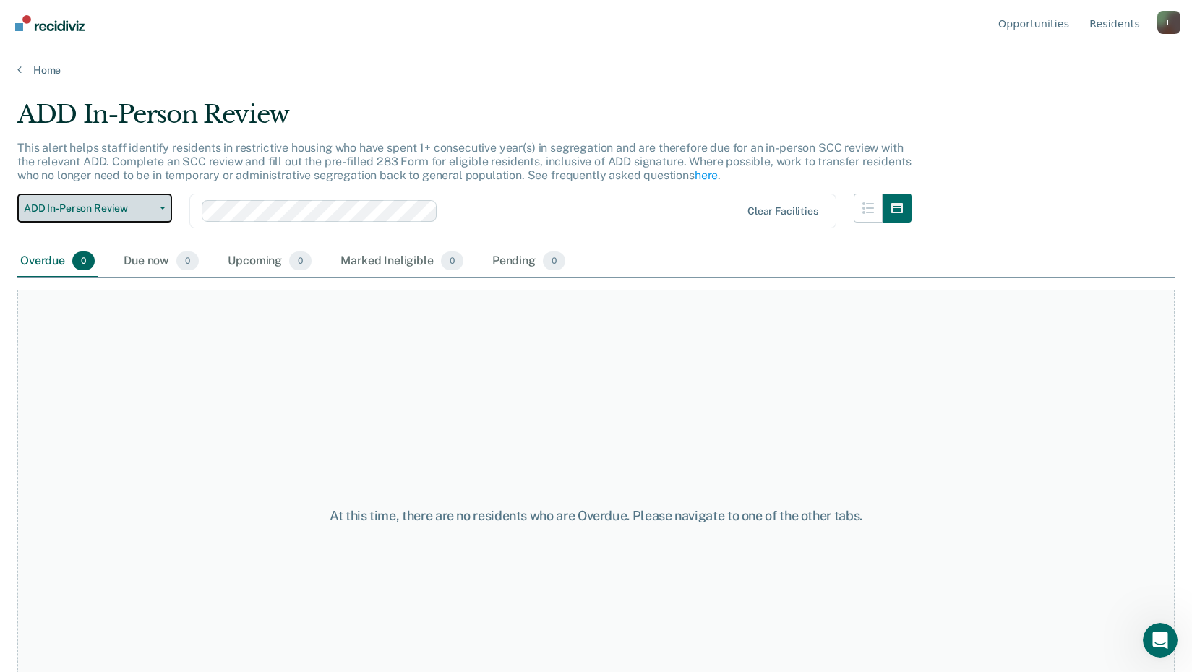
click at [148, 212] on span "ADD In-Person Review" at bounding box center [89, 208] width 130 height 12
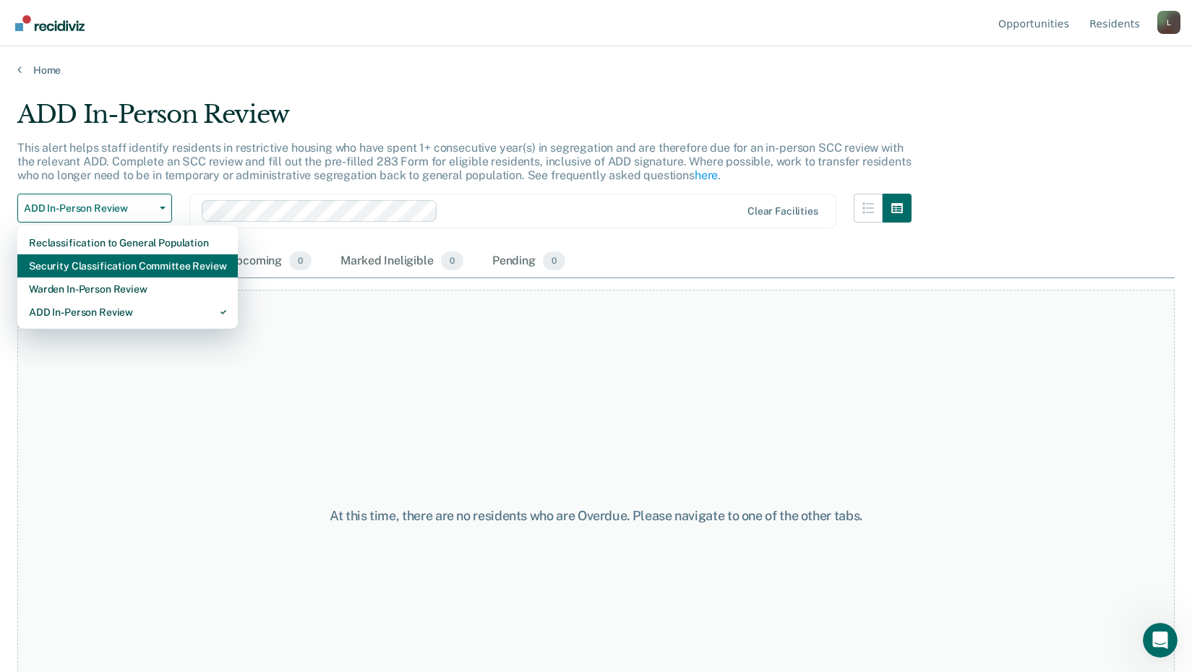
click at [111, 259] on div "Security Classification Committee Review" at bounding box center [127, 265] width 197 height 23
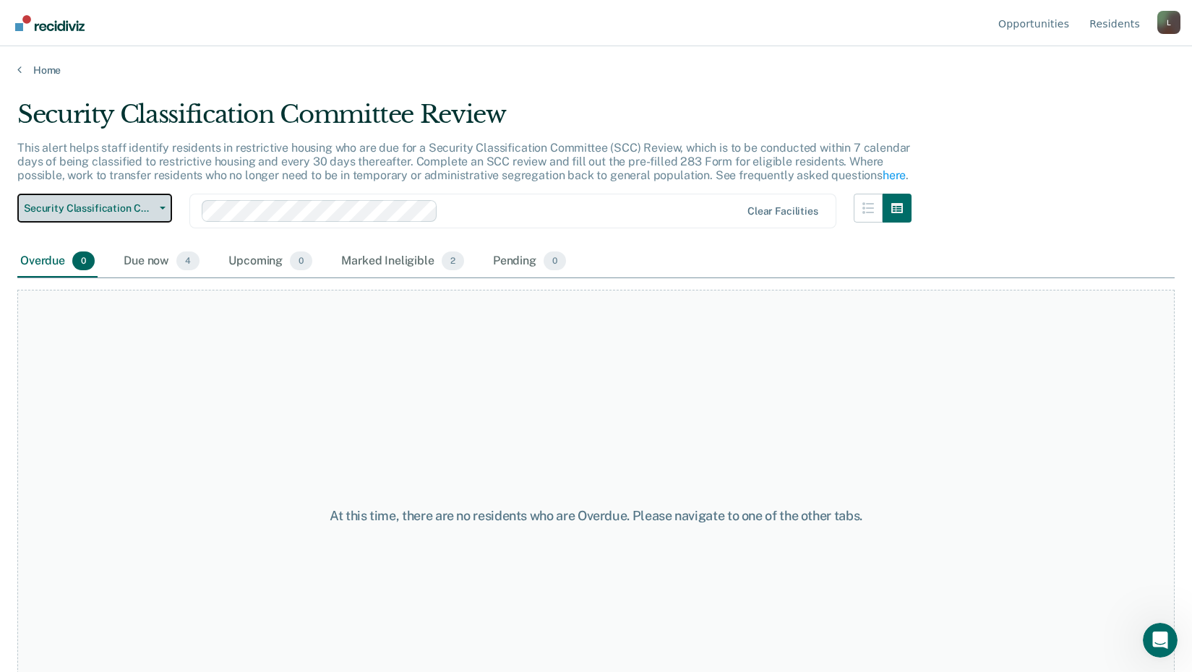
click at [155, 205] on button "Security Classification Committee Review" at bounding box center [94, 208] width 155 height 29
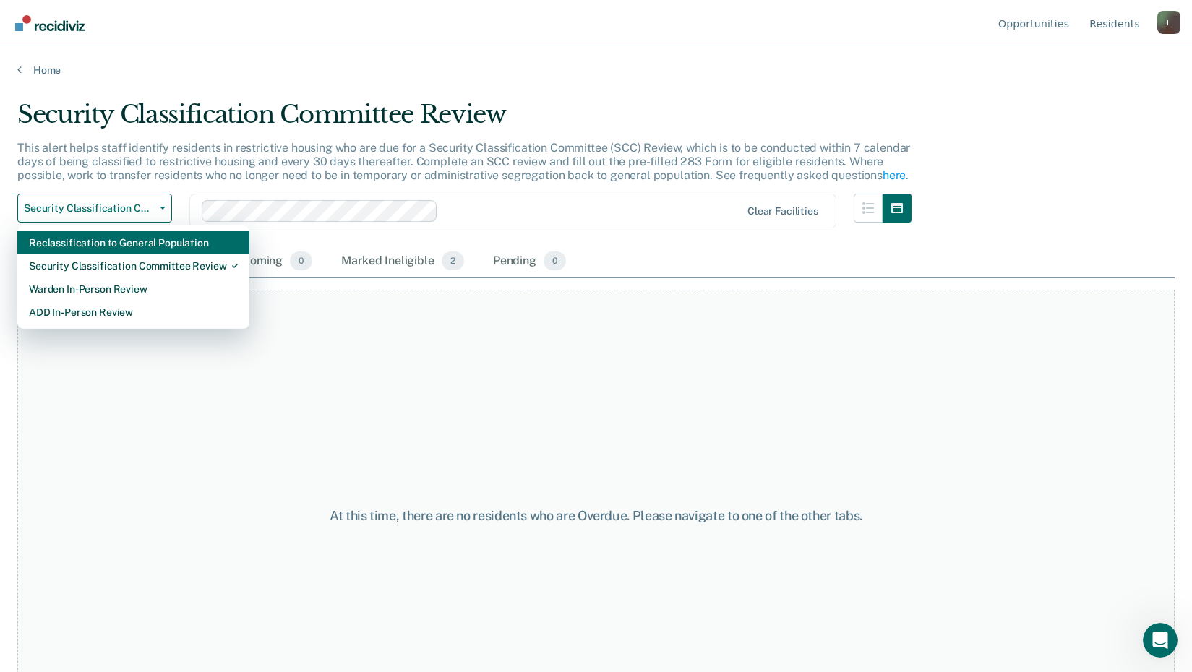
click at [80, 246] on div "Reclassification to General Population" at bounding box center [133, 242] width 209 height 23
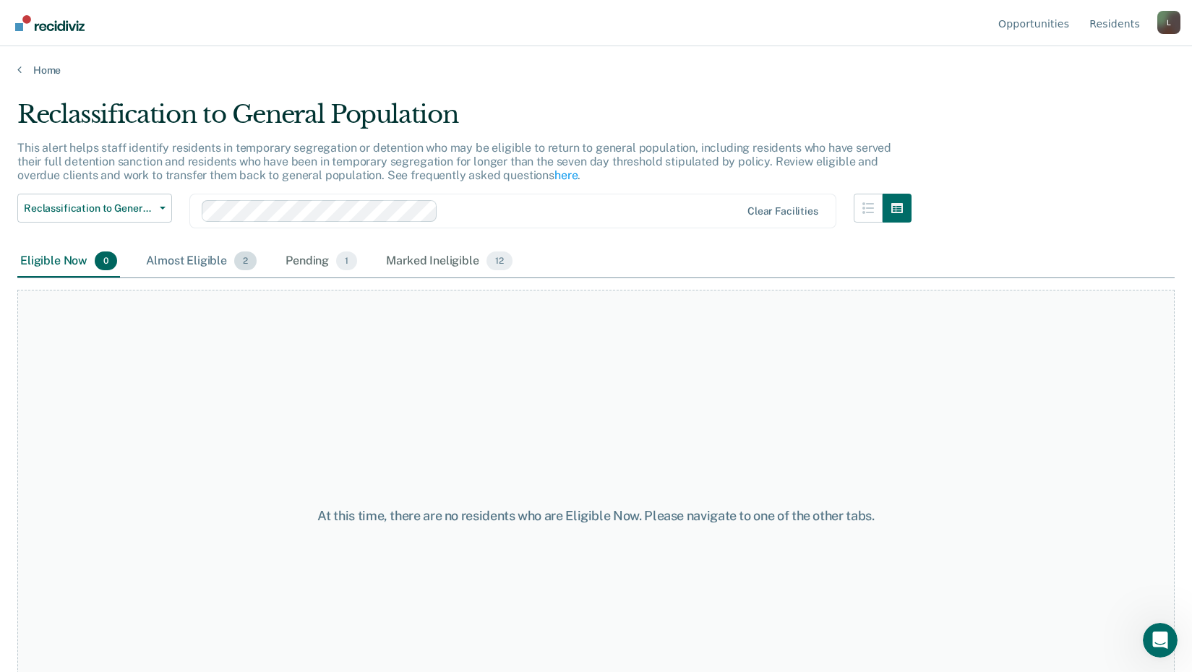
click at [185, 258] on div "Almost Eligible 2" at bounding box center [201, 262] width 116 height 32
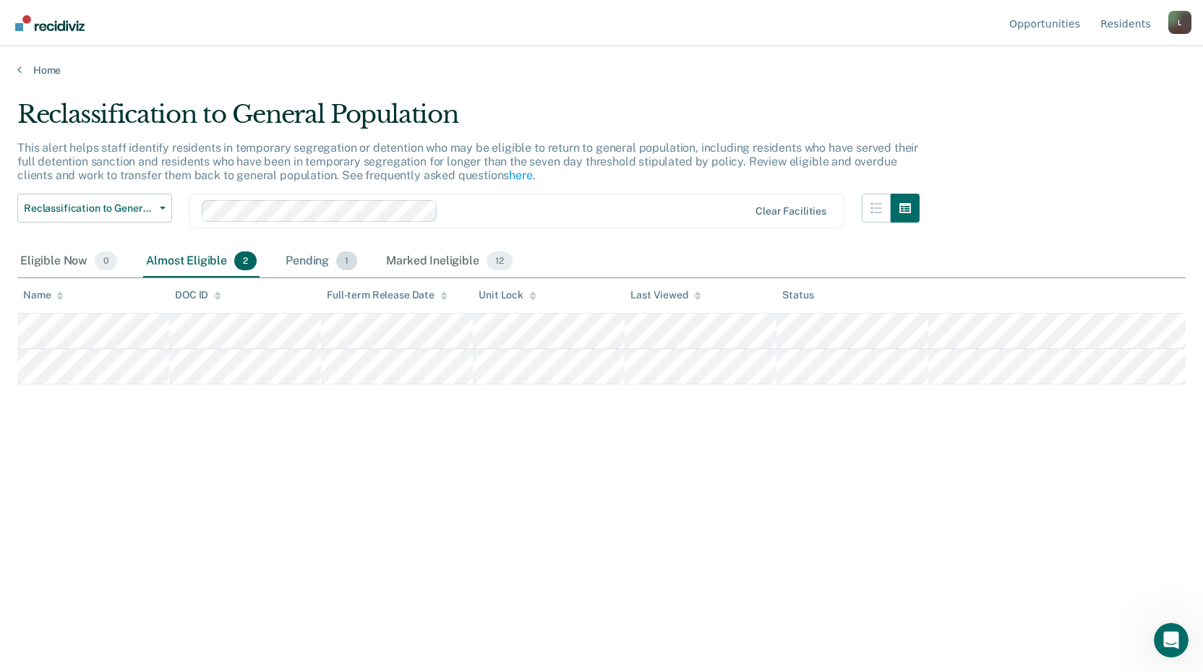
click at [296, 260] on div "Pending 1" at bounding box center [321, 262] width 77 height 32
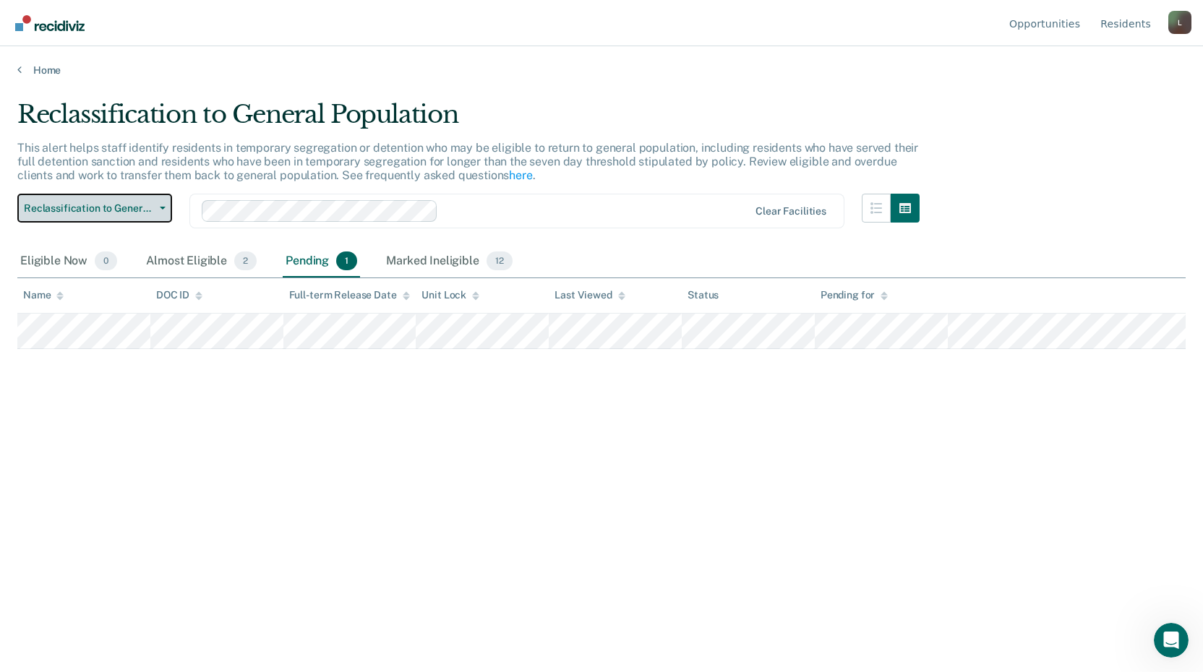
click at [131, 207] on span "Reclassification to General Population" at bounding box center [89, 208] width 130 height 12
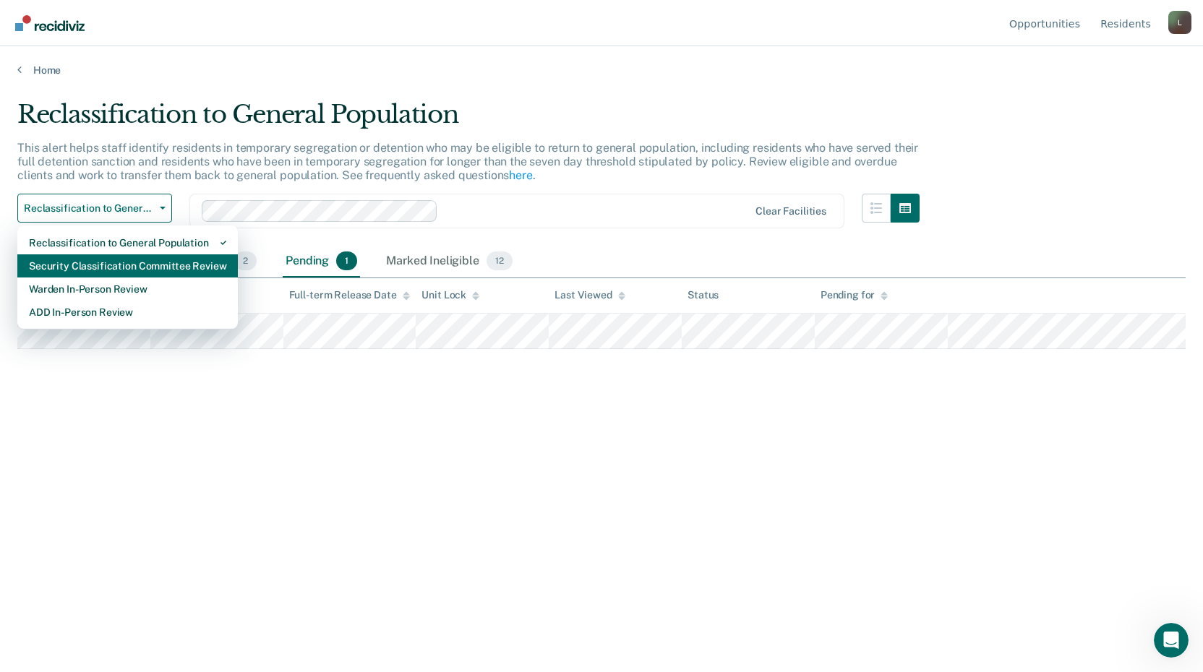
click at [141, 266] on div "Security Classification Committee Review" at bounding box center [127, 265] width 197 height 23
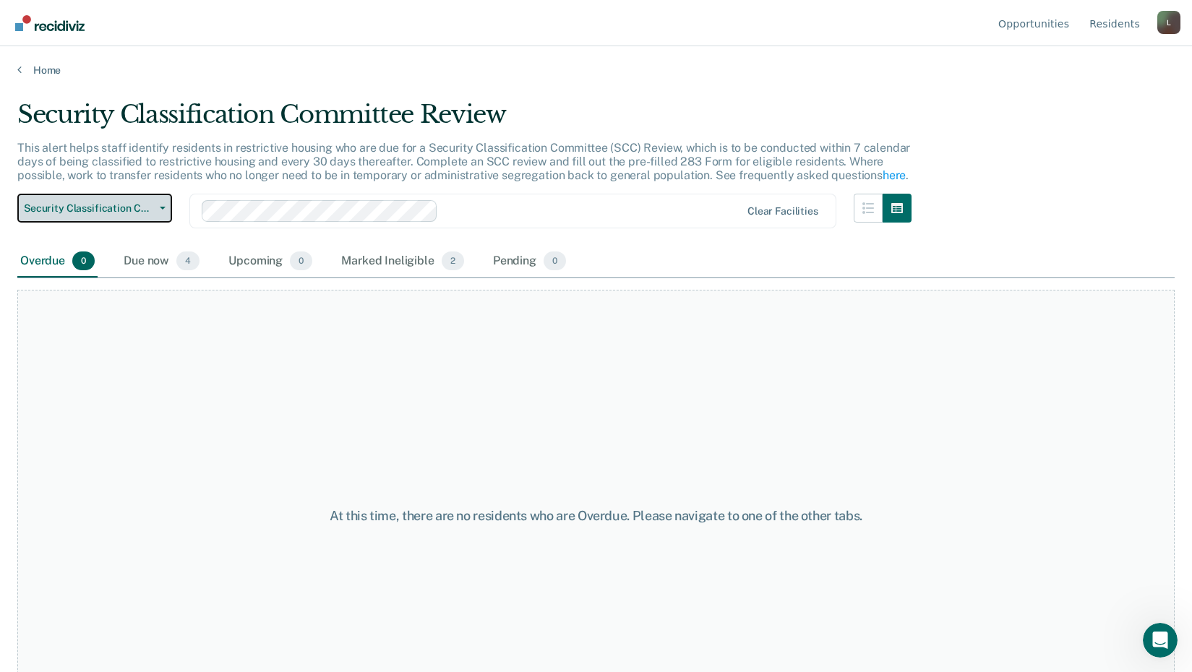
click at [132, 213] on span "Security Classification Committee Review" at bounding box center [89, 208] width 130 height 12
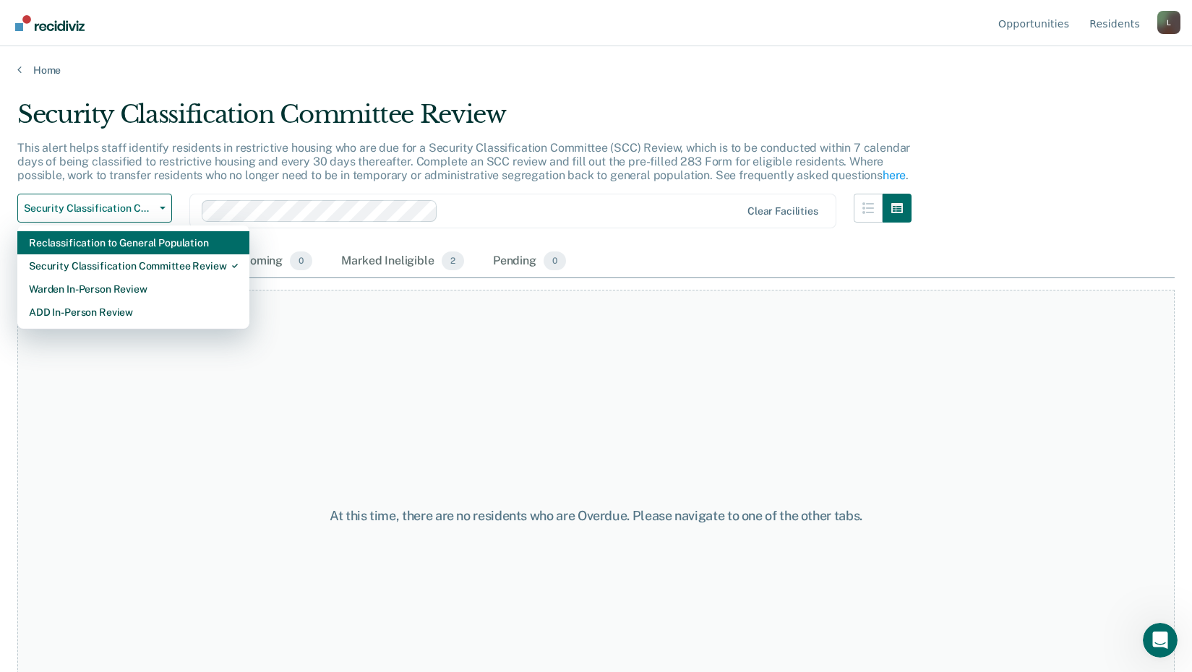
click at [124, 247] on div "Reclassification to General Population" at bounding box center [133, 242] width 209 height 23
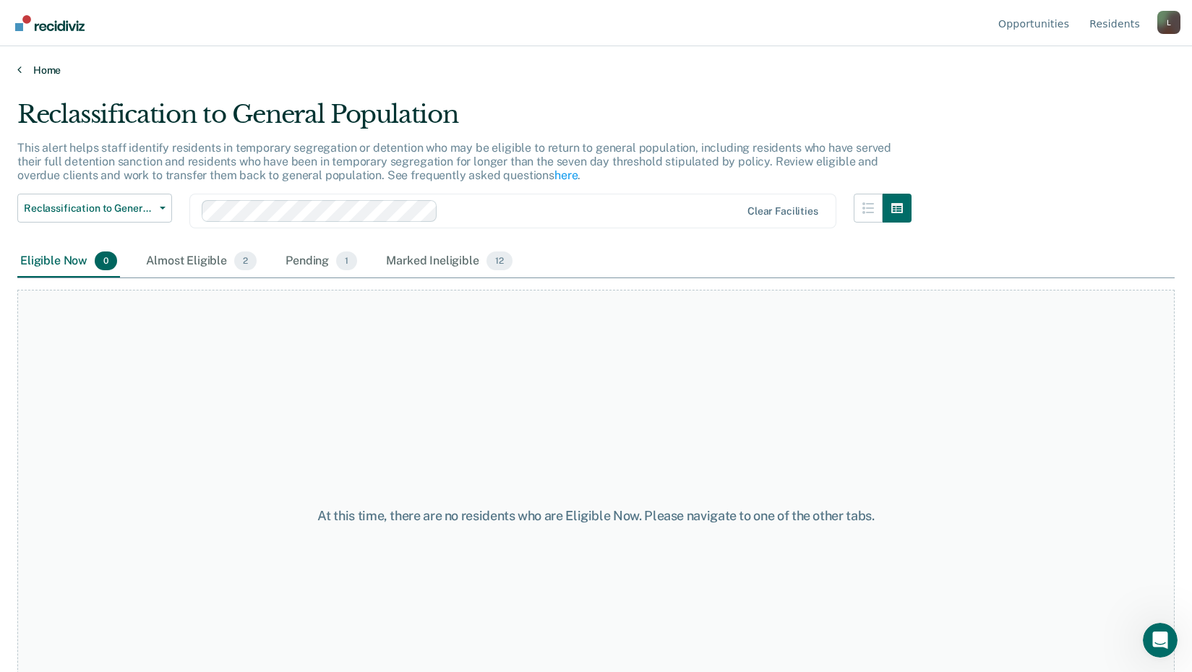
click at [36, 76] on link "Home" at bounding box center [595, 70] width 1157 height 13
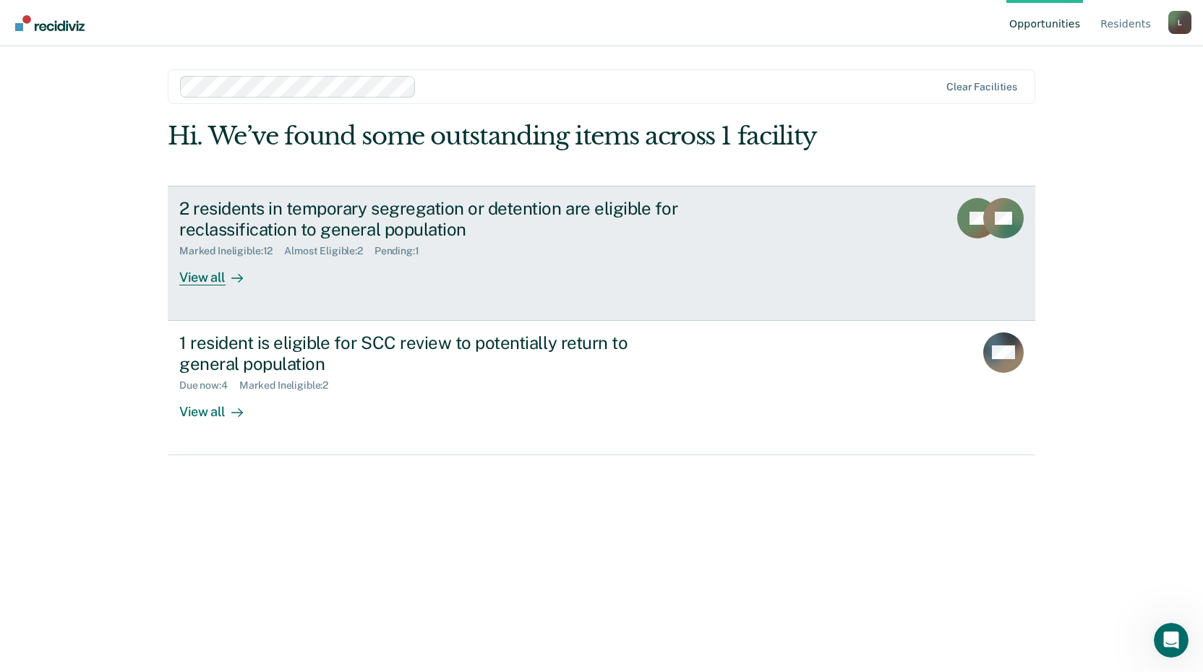
click at [207, 274] on div "View all" at bounding box center [219, 271] width 81 height 28
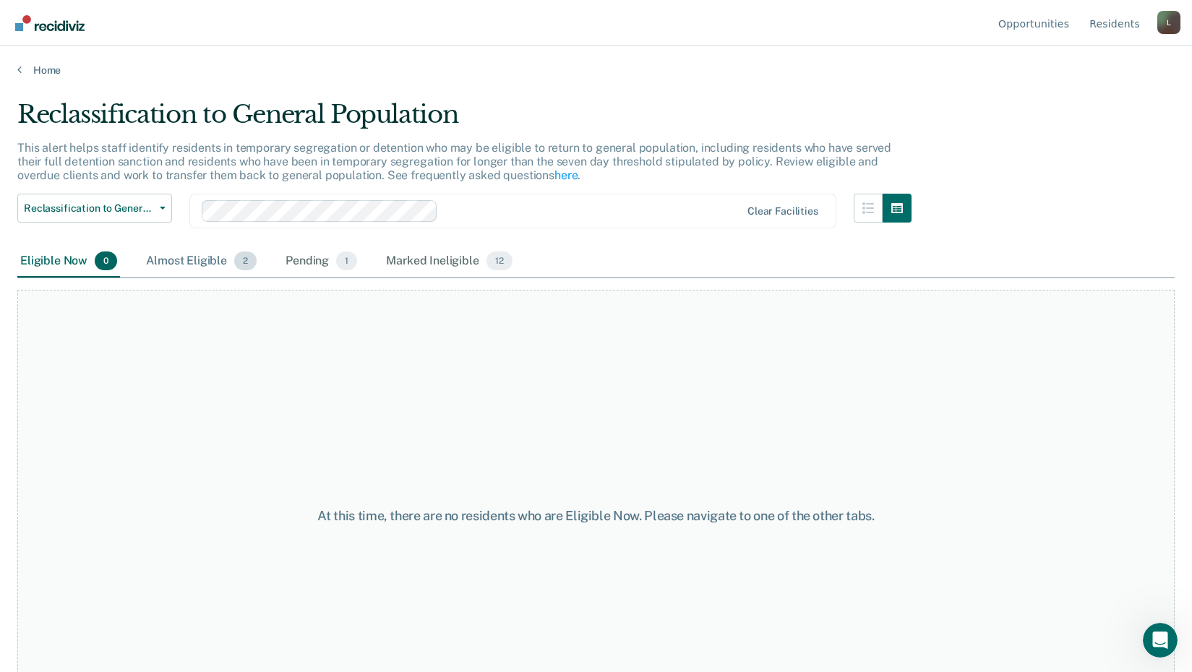
click at [198, 262] on div "Almost Eligible 2" at bounding box center [201, 262] width 116 height 32
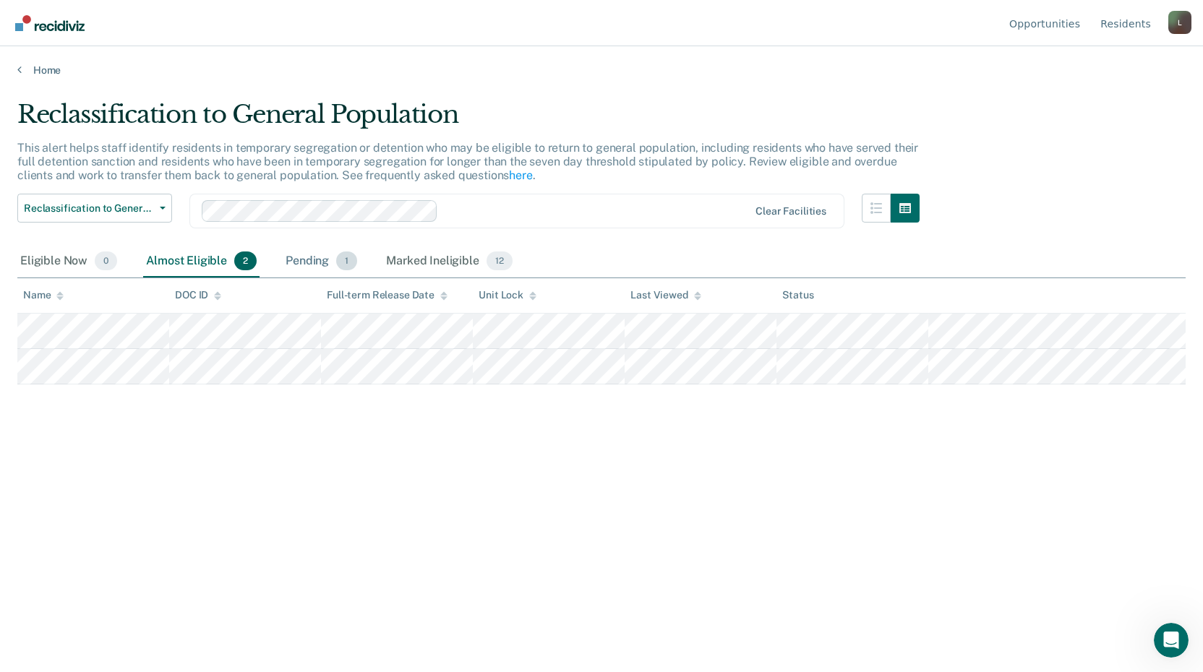
click at [302, 268] on div "Pending 1" at bounding box center [321, 262] width 77 height 32
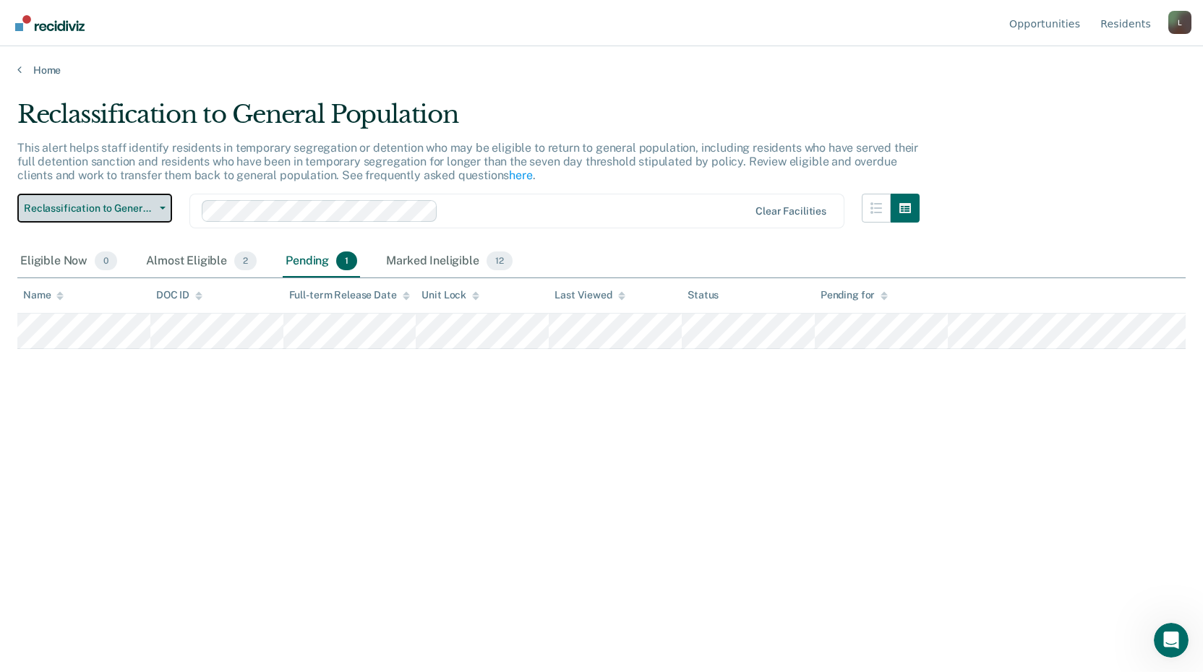
click at [145, 205] on span "Reclassification to General Population" at bounding box center [89, 208] width 130 height 12
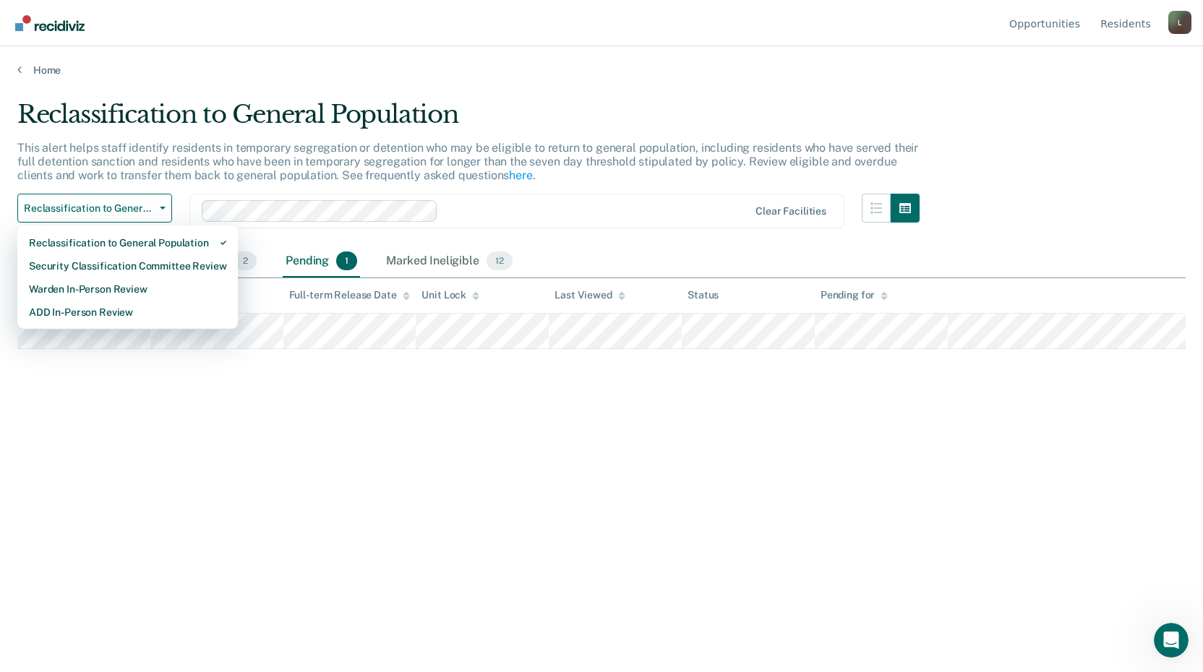
click at [21, 51] on div "Home" at bounding box center [601, 61] width 1203 height 30
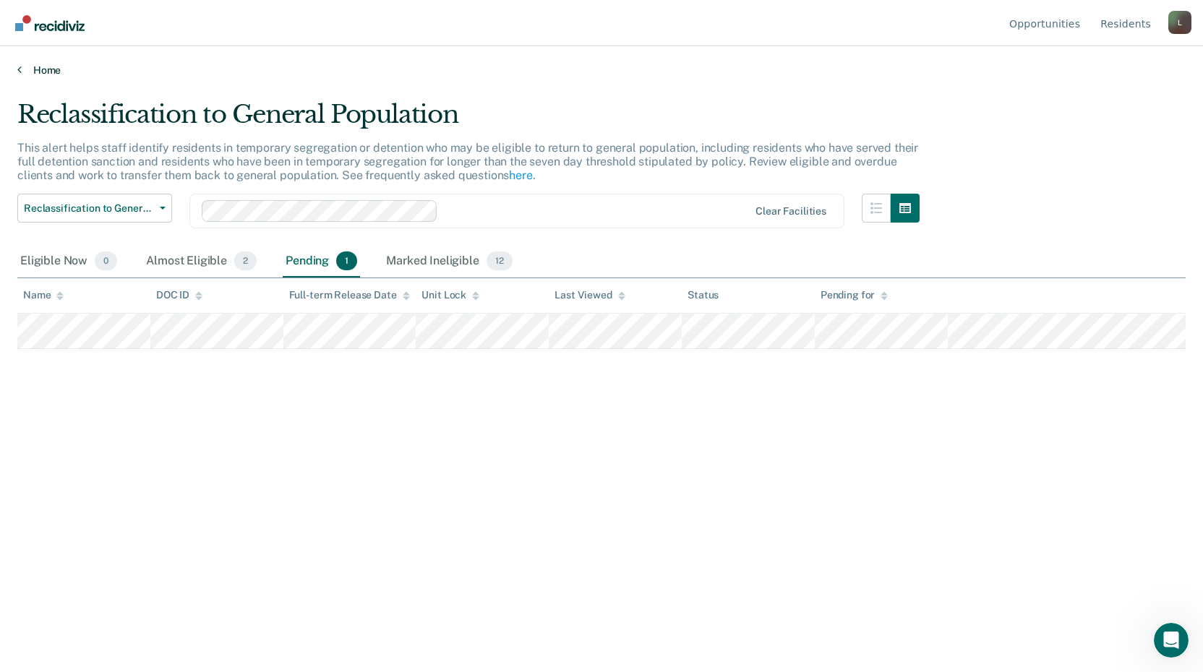
click at [29, 64] on link "Home" at bounding box center [601, 70] width 1168 height 13
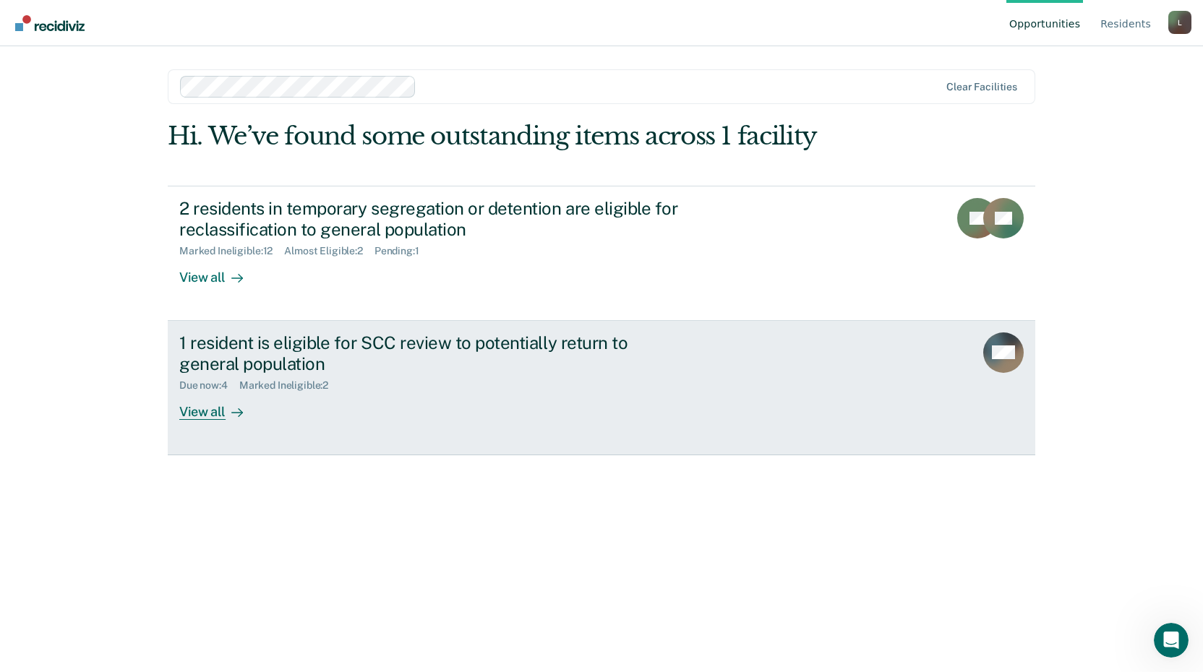
click at [276, 350] on div "1 resident is eligible for SCC review to potentially return to general populati…" at bounding box center [432, 353] width 507 height 42
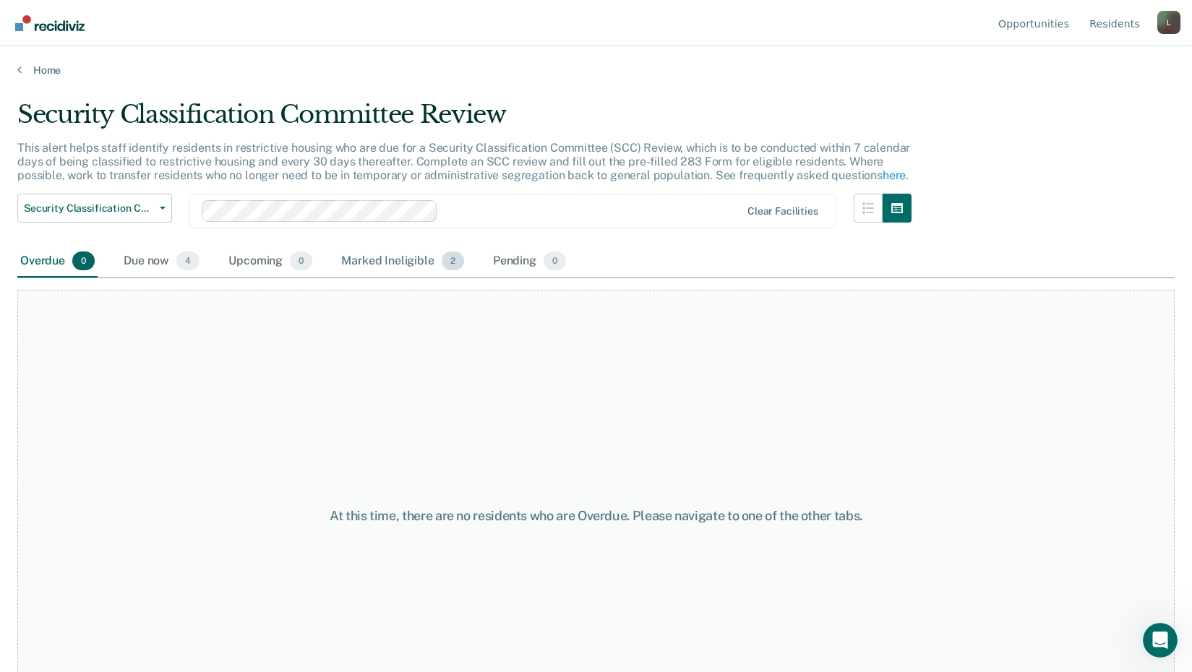
click at [387, 268] on div "Marked Ineligible 2" at bounding box center [402, 262] width 129 height 32
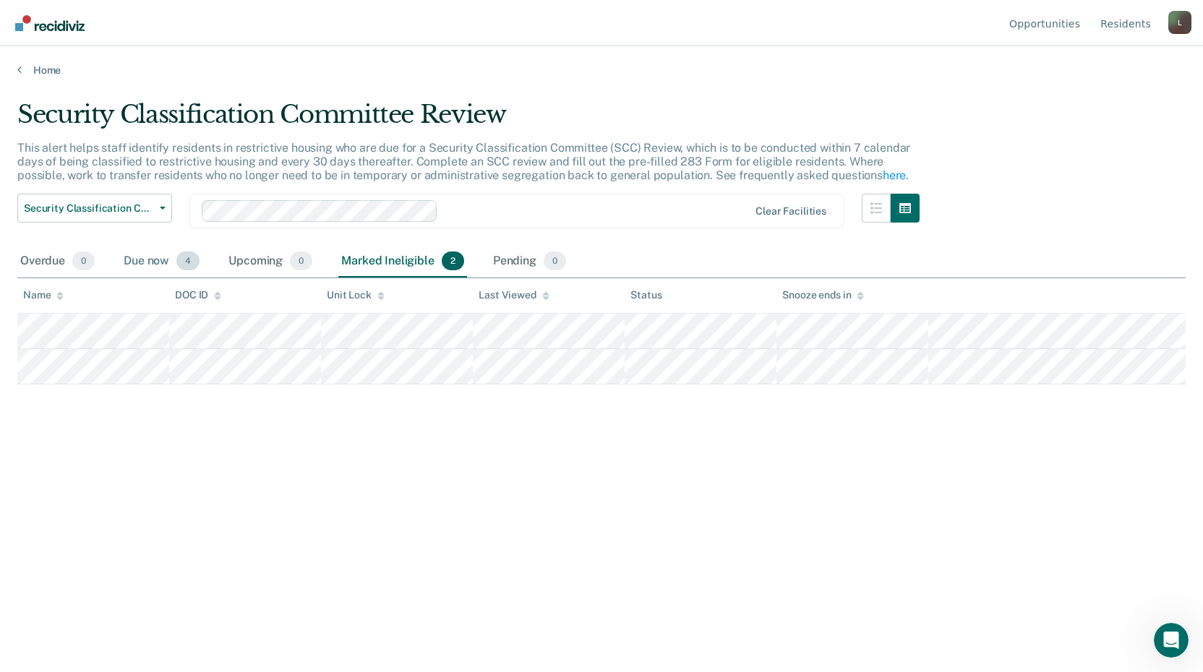
click at [160, 257] on div "Due now 4" at bounding box center [162, 262] width 82 height 32
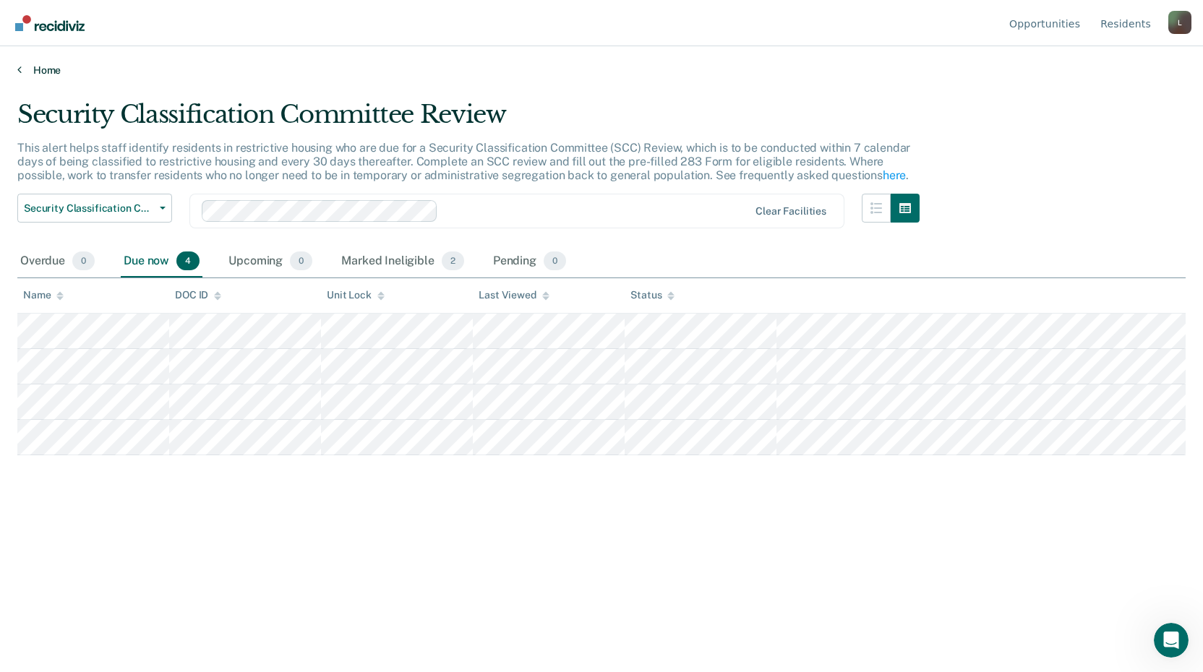
click at [37, 67] on link "Home" at bounding box center [601, 70] width 1168 height 13
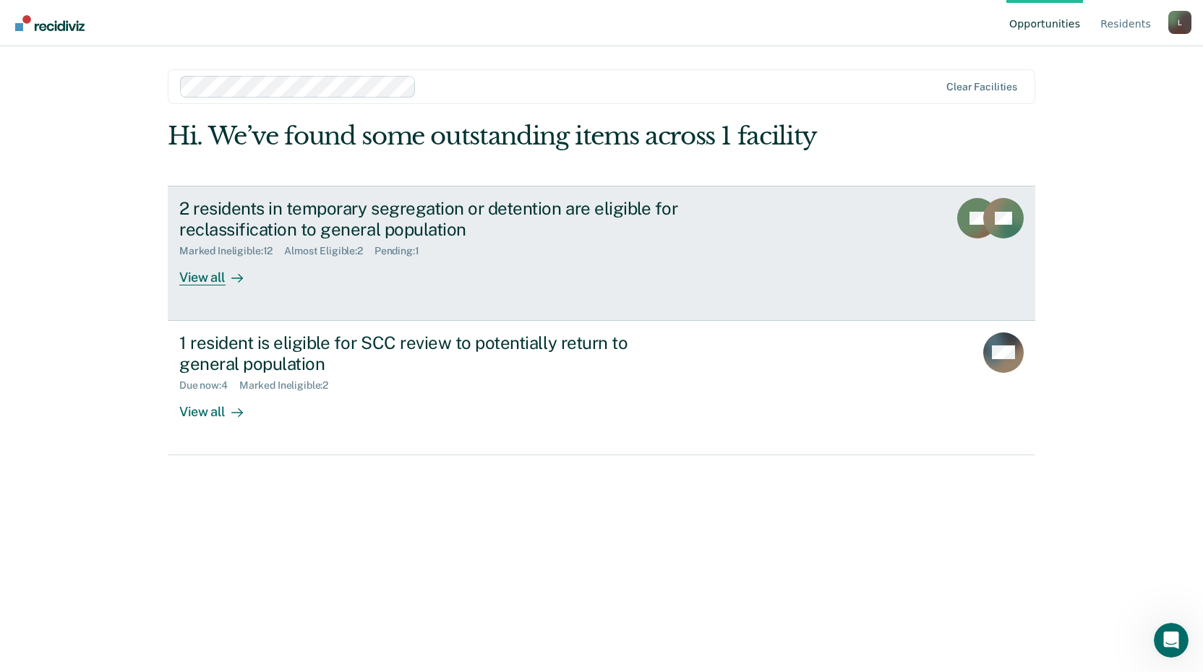
click at [254, 286] on link "2 residents in temporary segregation or detention are eligible for reclassifica…" at bounding box center [601, 253] width 867 height 135
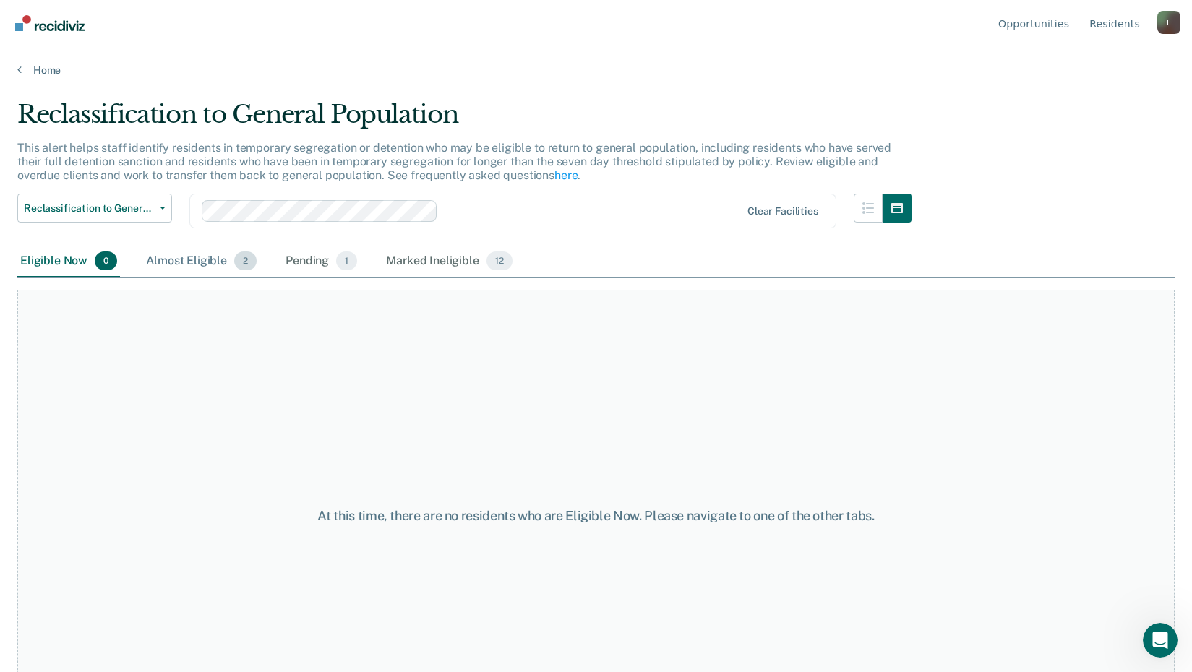
click at [197, 259] on div "Almost Eligible 2" at bounding box center [201, 262] width 116 height 32
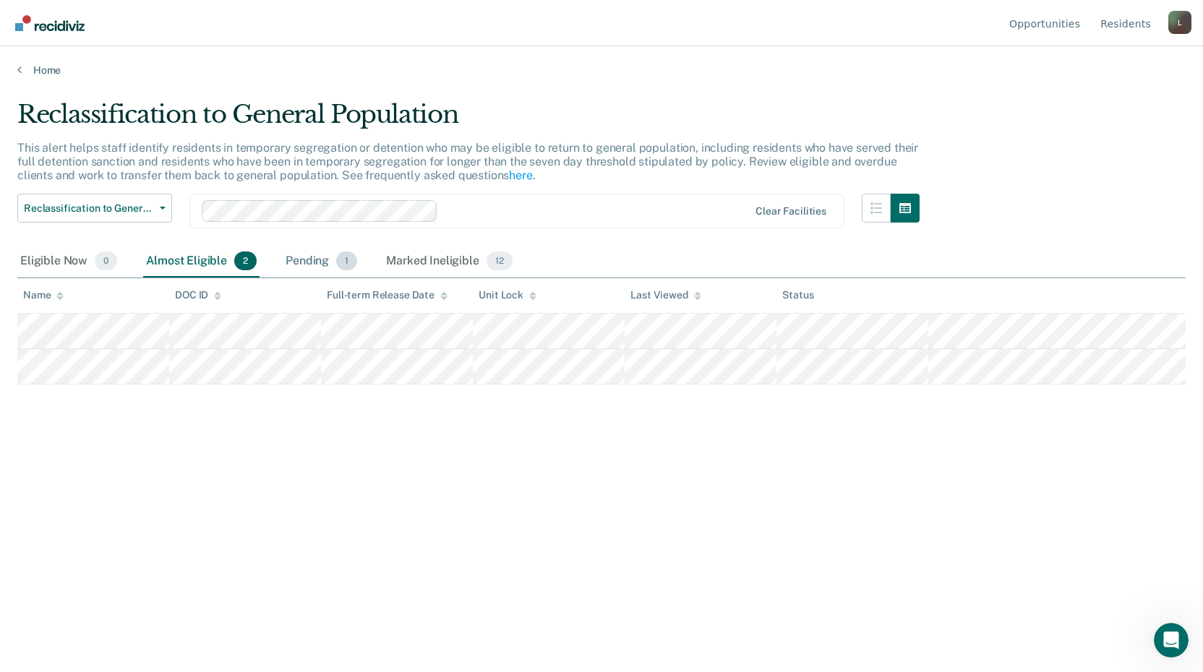
click at [312, 265] on div "Pending 1" at bounding box center [321, 262] width 77 height 32
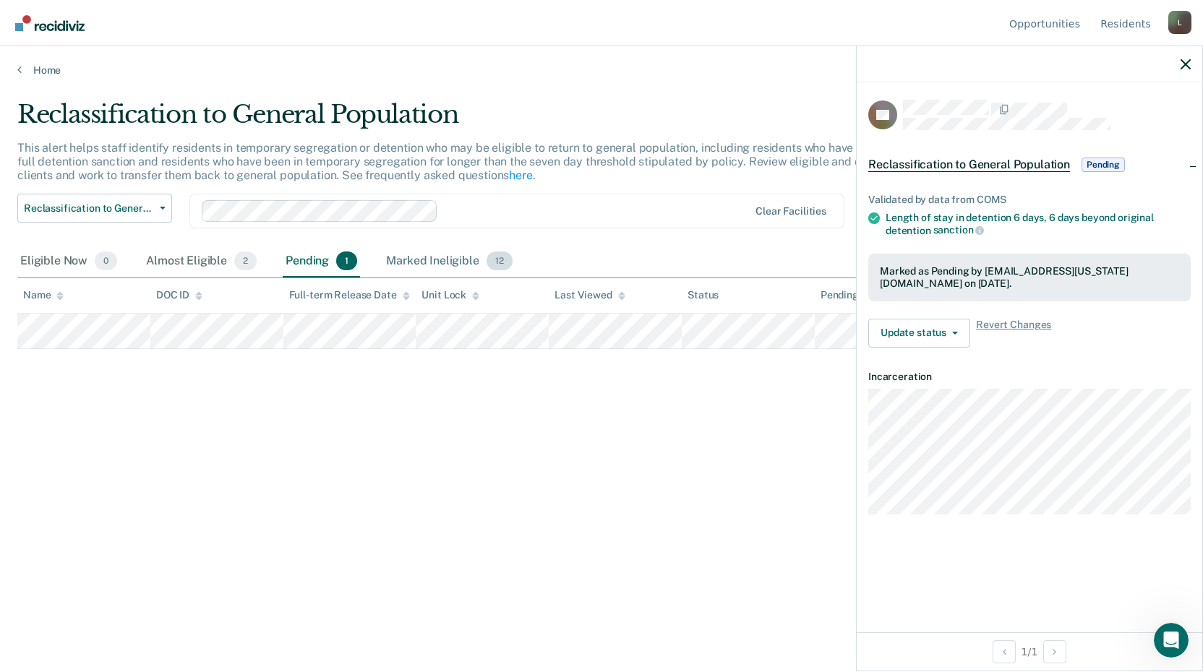
click at [428, 257] on div "Marked Ineligible 12" at bounding box center [449, 262] width 132 height 32
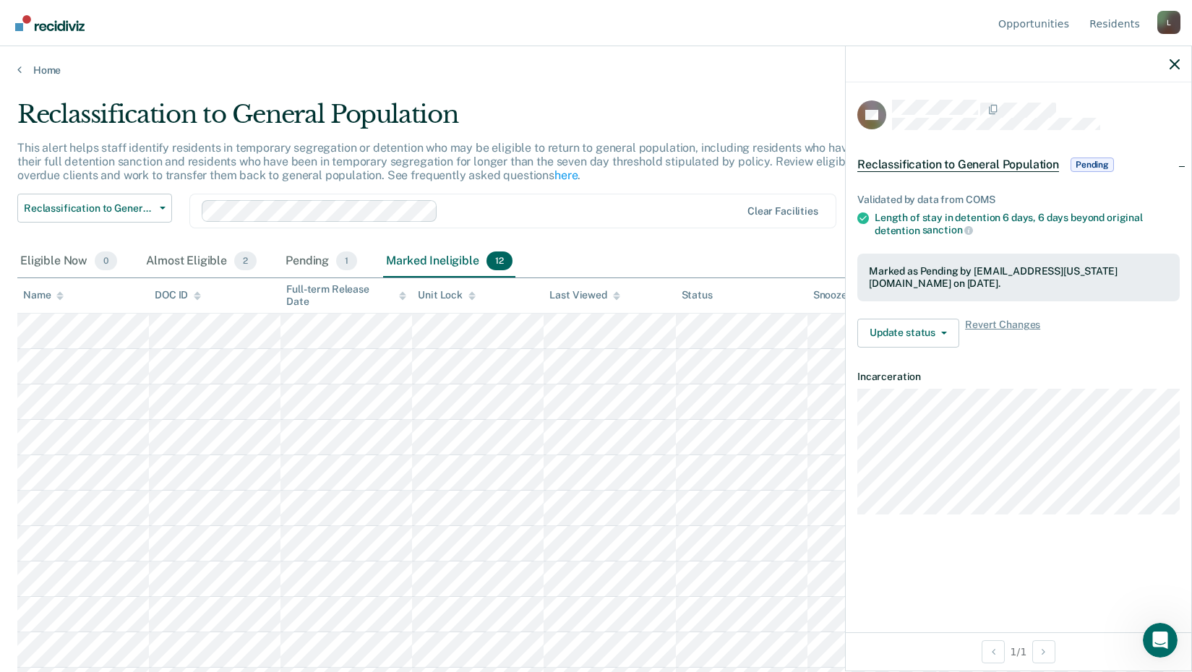
scroll to position [66, 0]
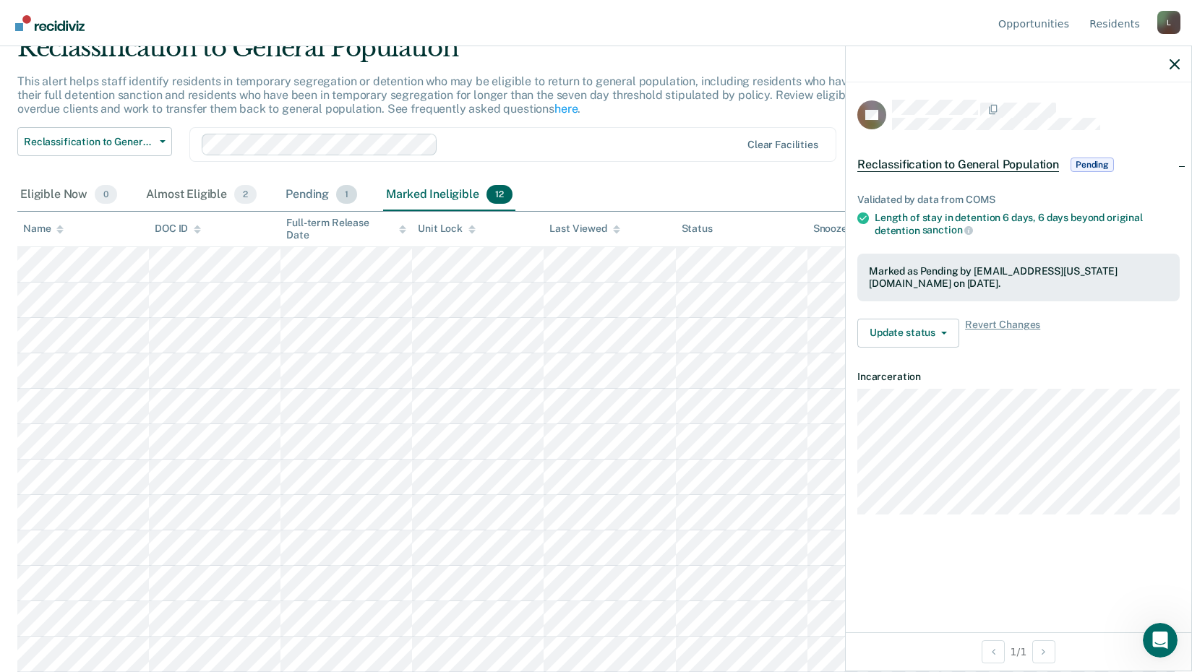
click at [304, 195] on div "Pending 1" at bounding box center [321, 195] width 77 height 32
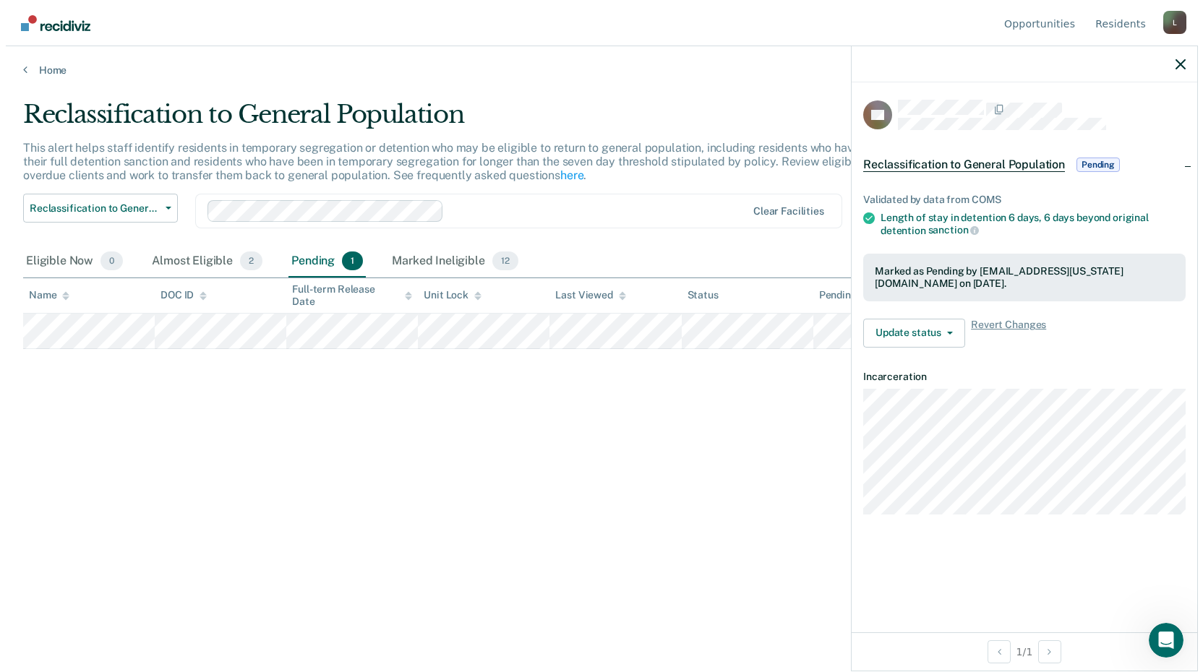
scroll to position [0, 0]
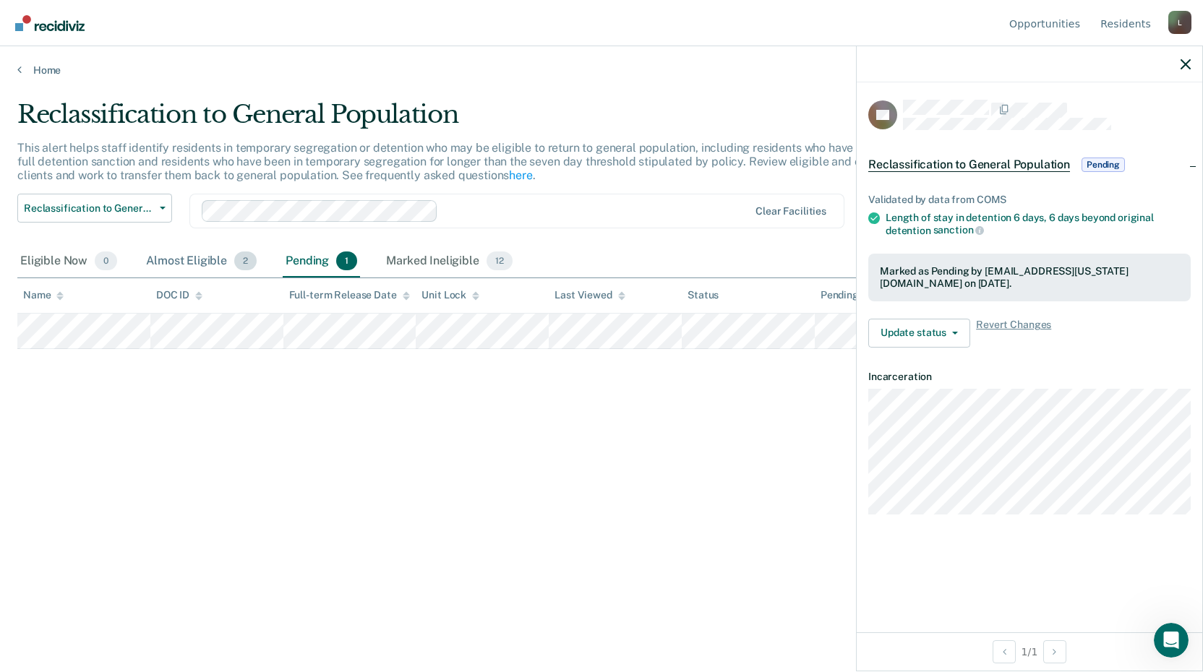
click at [193, 259] on div "Almost Eligible 2" at bounding box center [201, 262] width 116 height 32
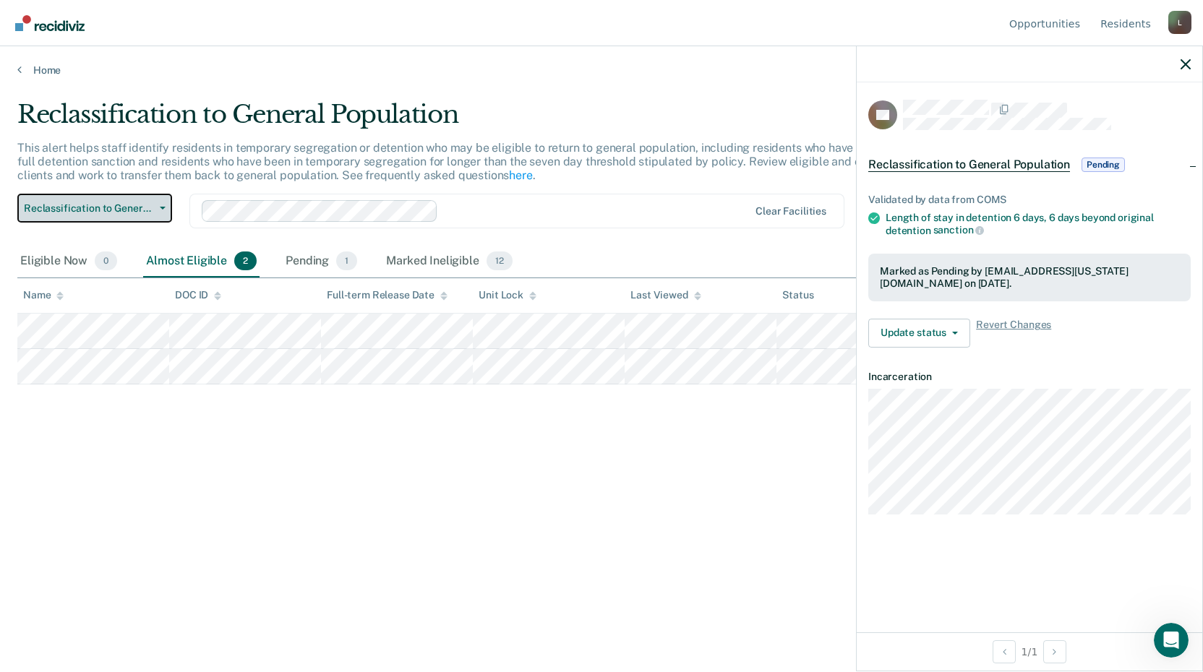
click at [107, 202] on span "Reclassification to General Population" at bounding box center [89, 208] width 130 height 12
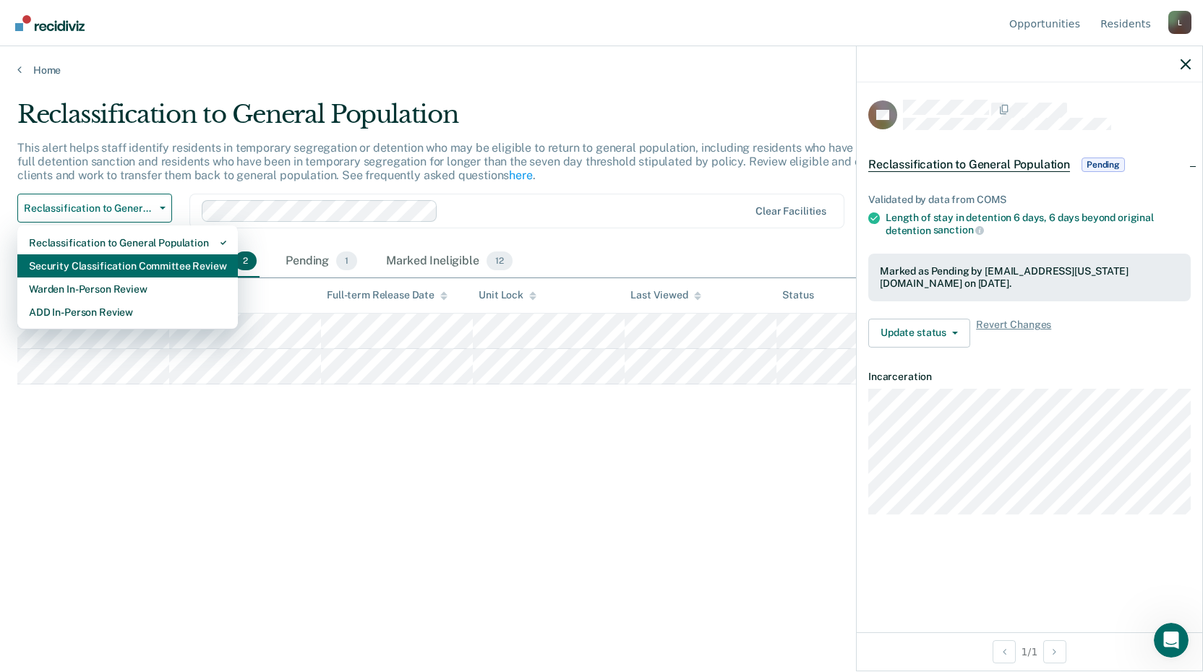
click at [106, 268] on div "Security Classification Committee Review" at bounding box center [127, 265] width 197 height 23
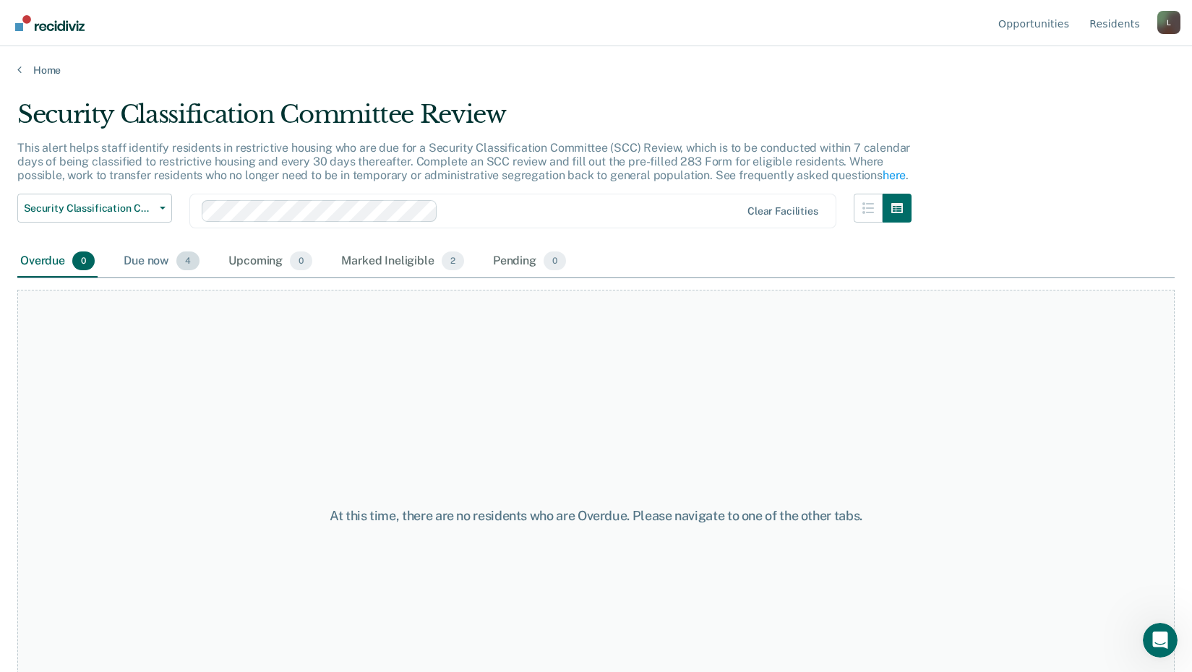
click at [156, 262] on div "Due now 4" at bounding box center [162, 262] width 82 height 32
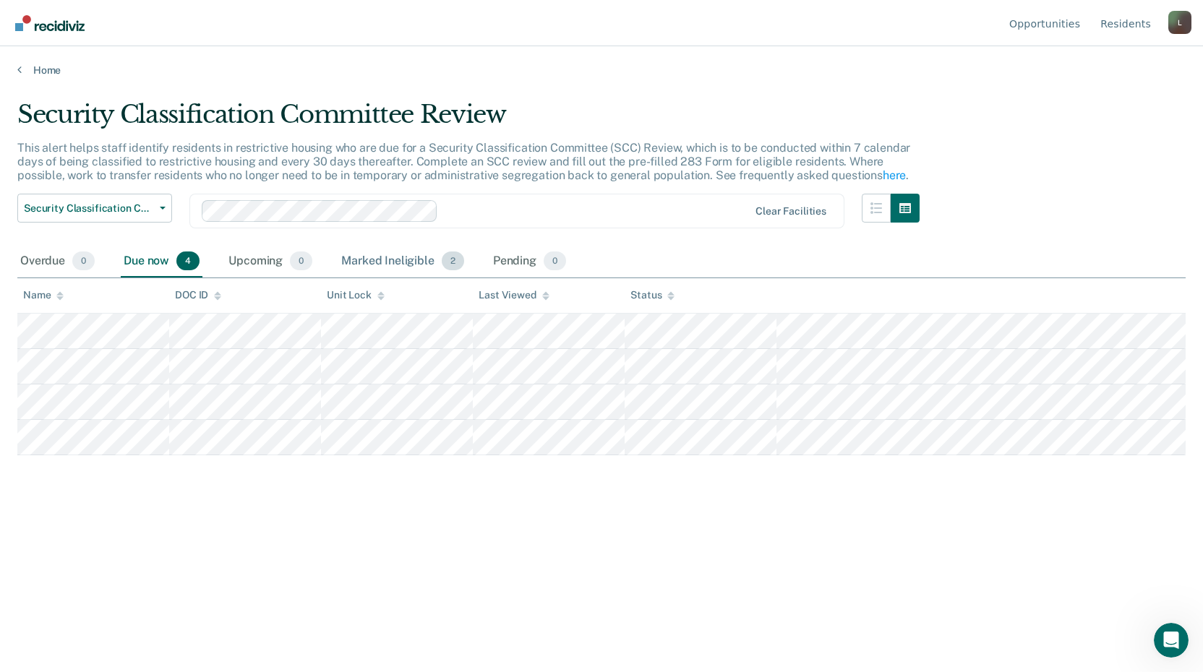
click at [400, 258] on div "Marked Ineligible 2" at bounding box center [402, 262] width 129 height 32
